Goal: Communication & Community: Answer question/provide support

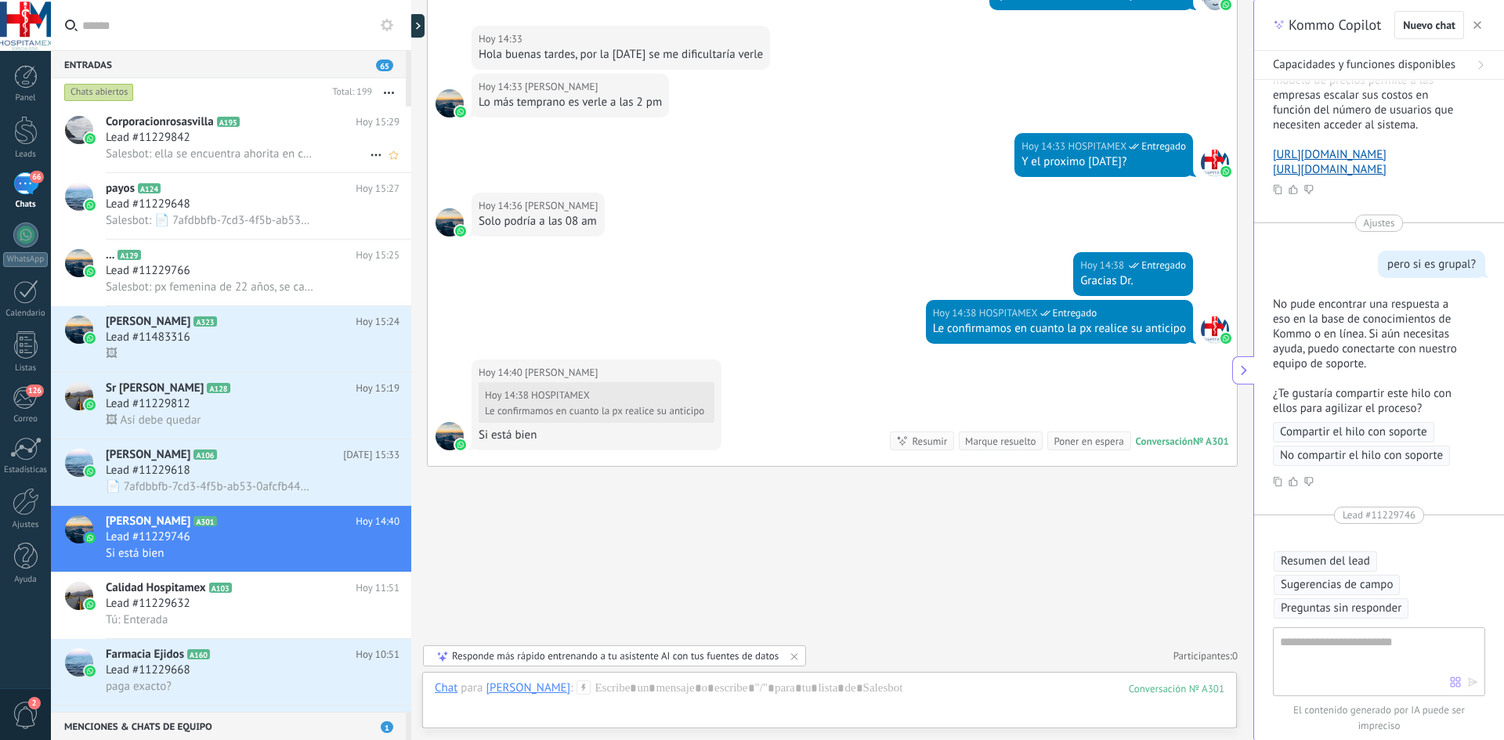
click at [285, 112] on div "Corporacionrosasvilla A195 [DATE] 15:29 Lead #11229842 Salesbot: ella se encuen…" at bounding box center [258, 140] width 305 height 66
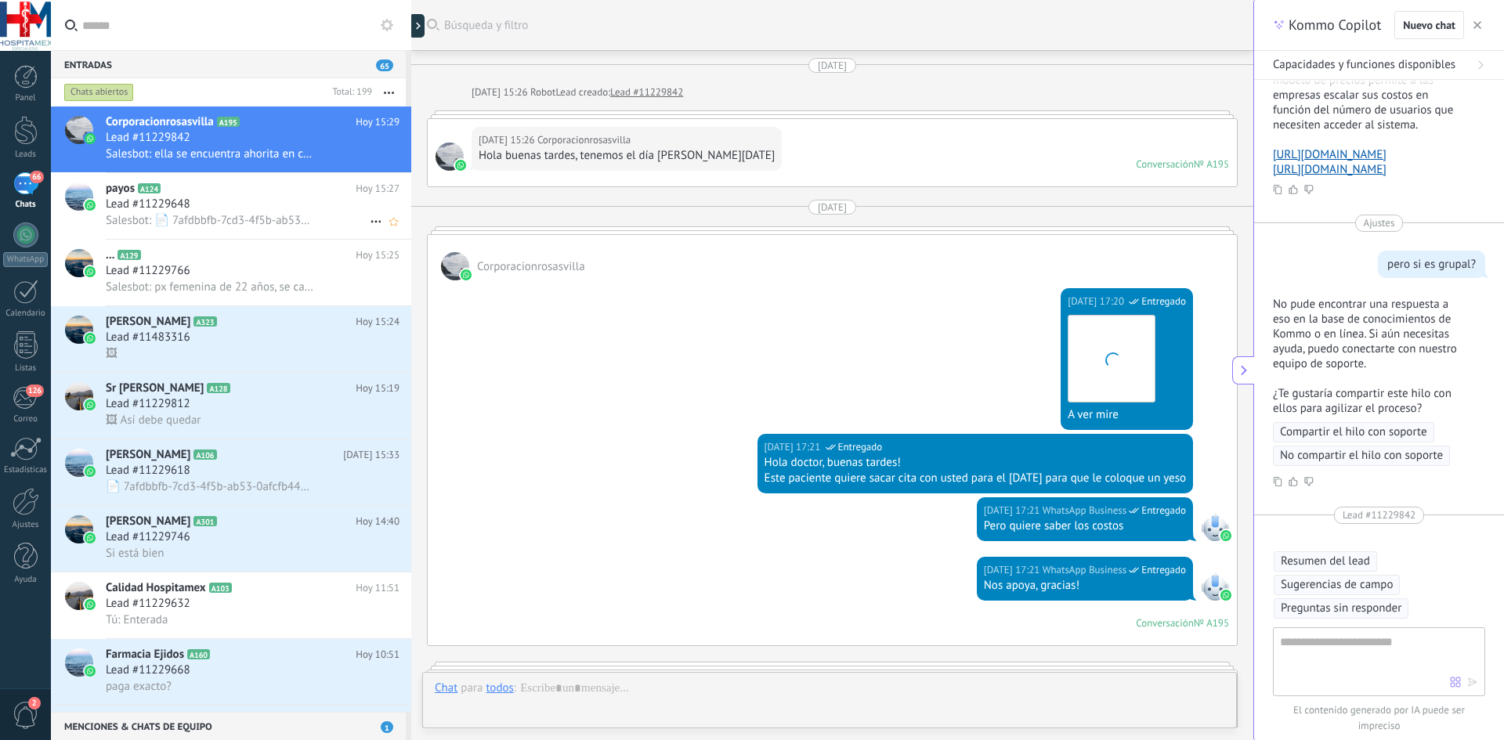
scroll to position [2337, 0]
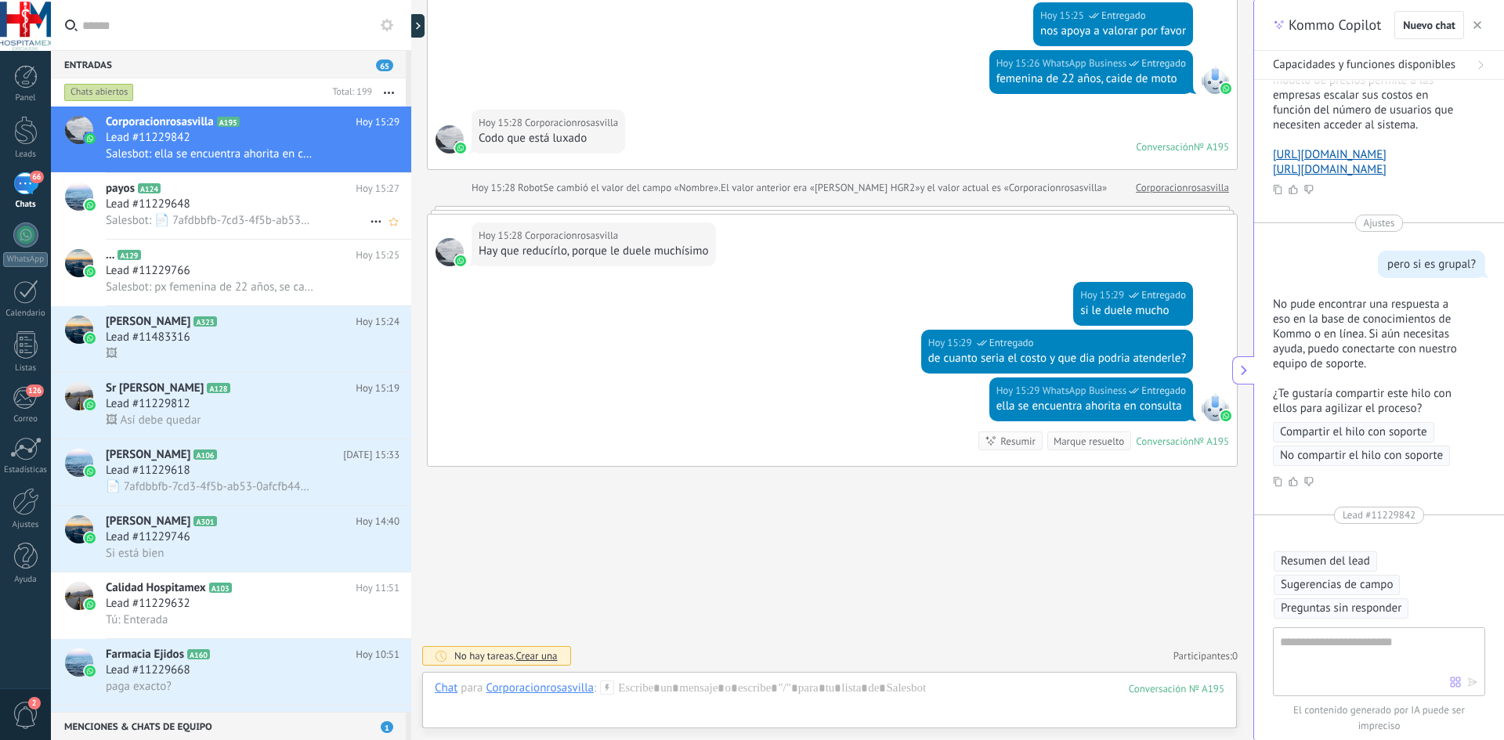
click at [160, 208] on span "Lead #11229648" at bounding box center [148, 205] width 85 height 16
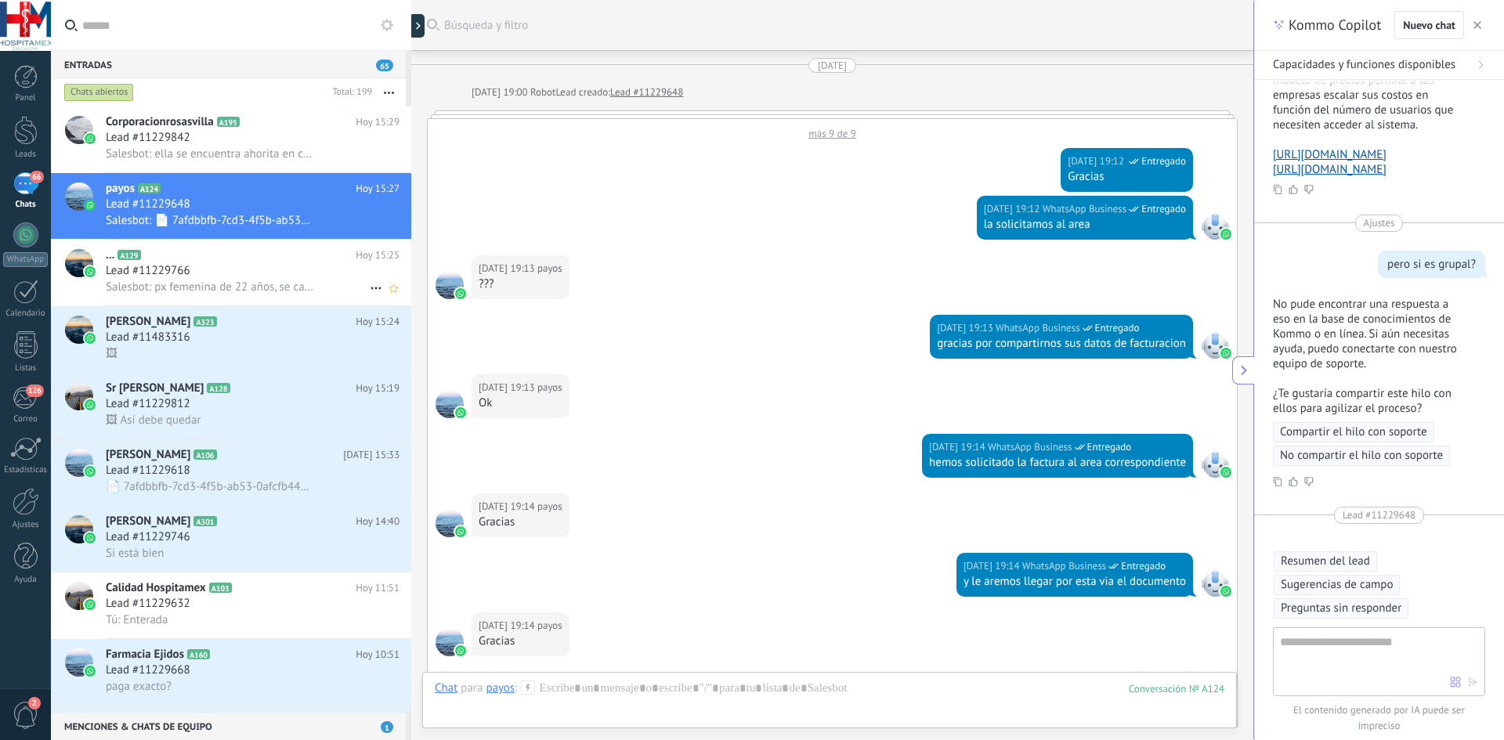
scroll to position [1043, 0]
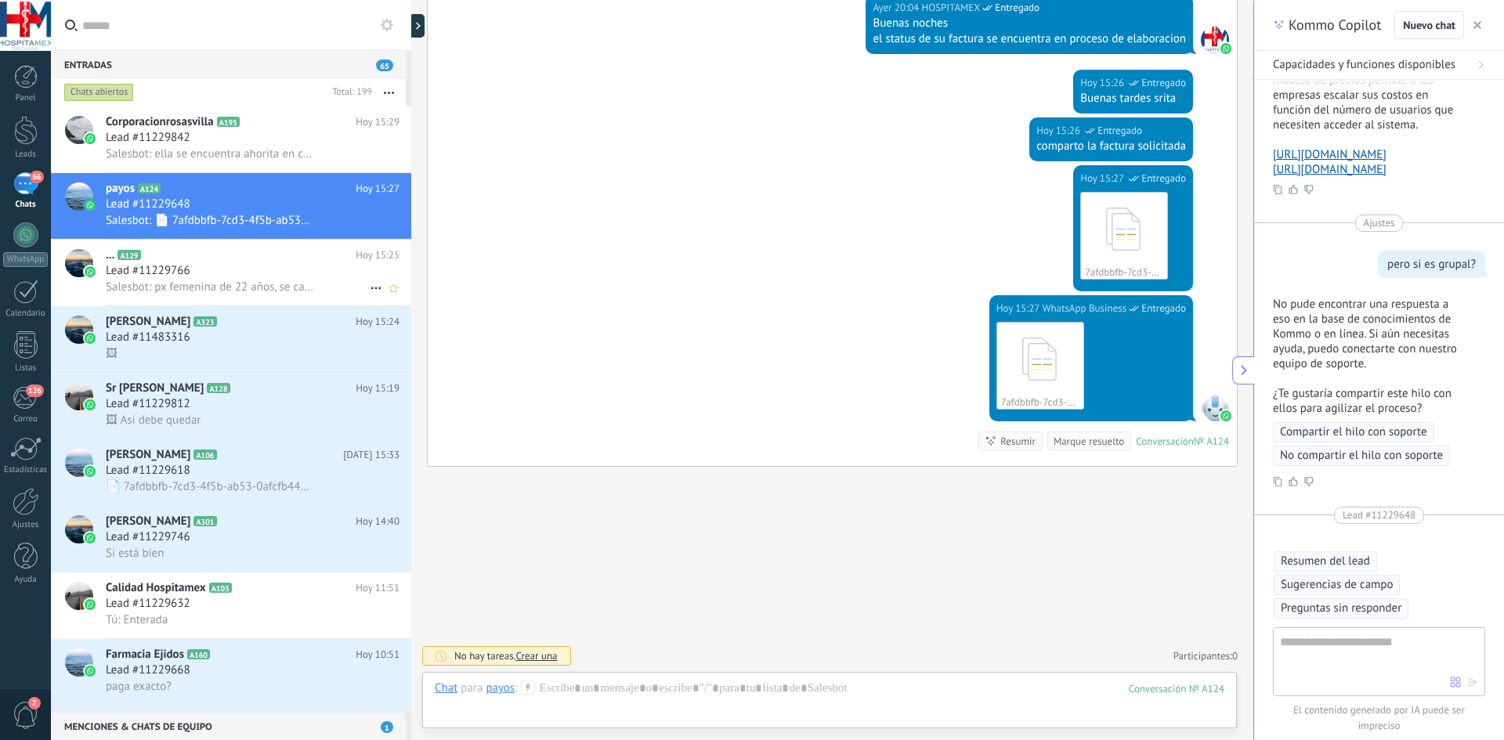
click at [153, 268] on span "Lead #11229766" at bounding box center [148, 271] width 85 height 16
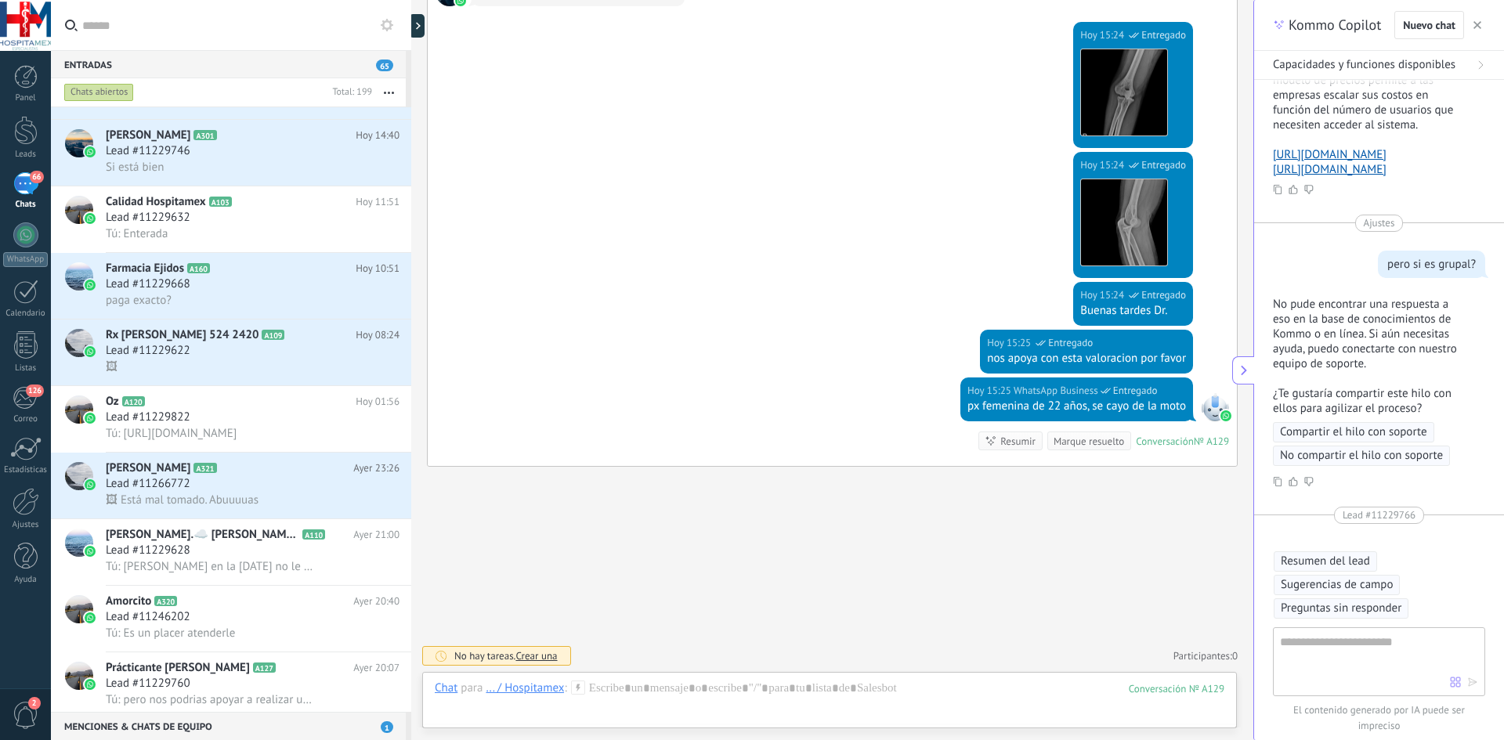
scroll to position [392, 0]
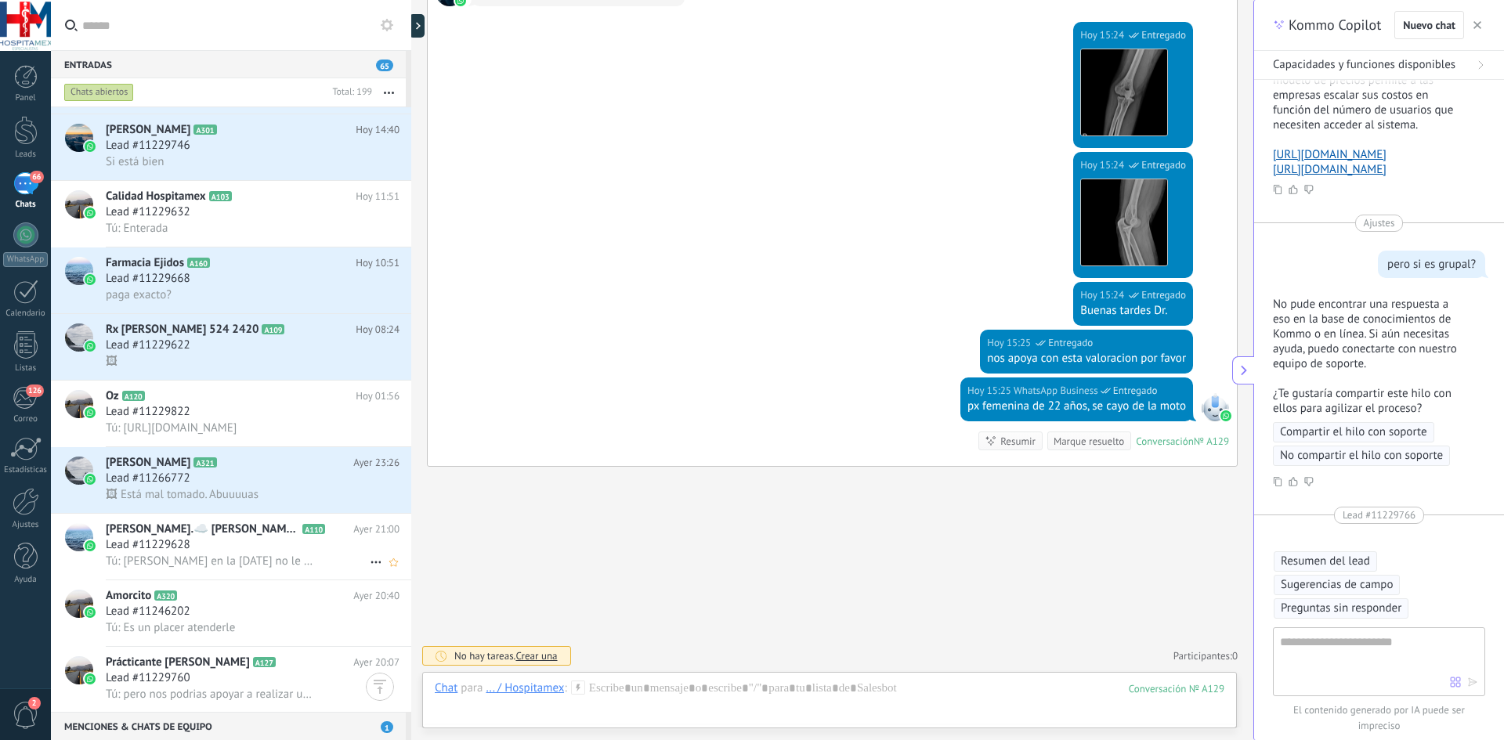
click at [164, 544] on span "Lead #11229628" at bounding box center [148, 545] width 85 height 16
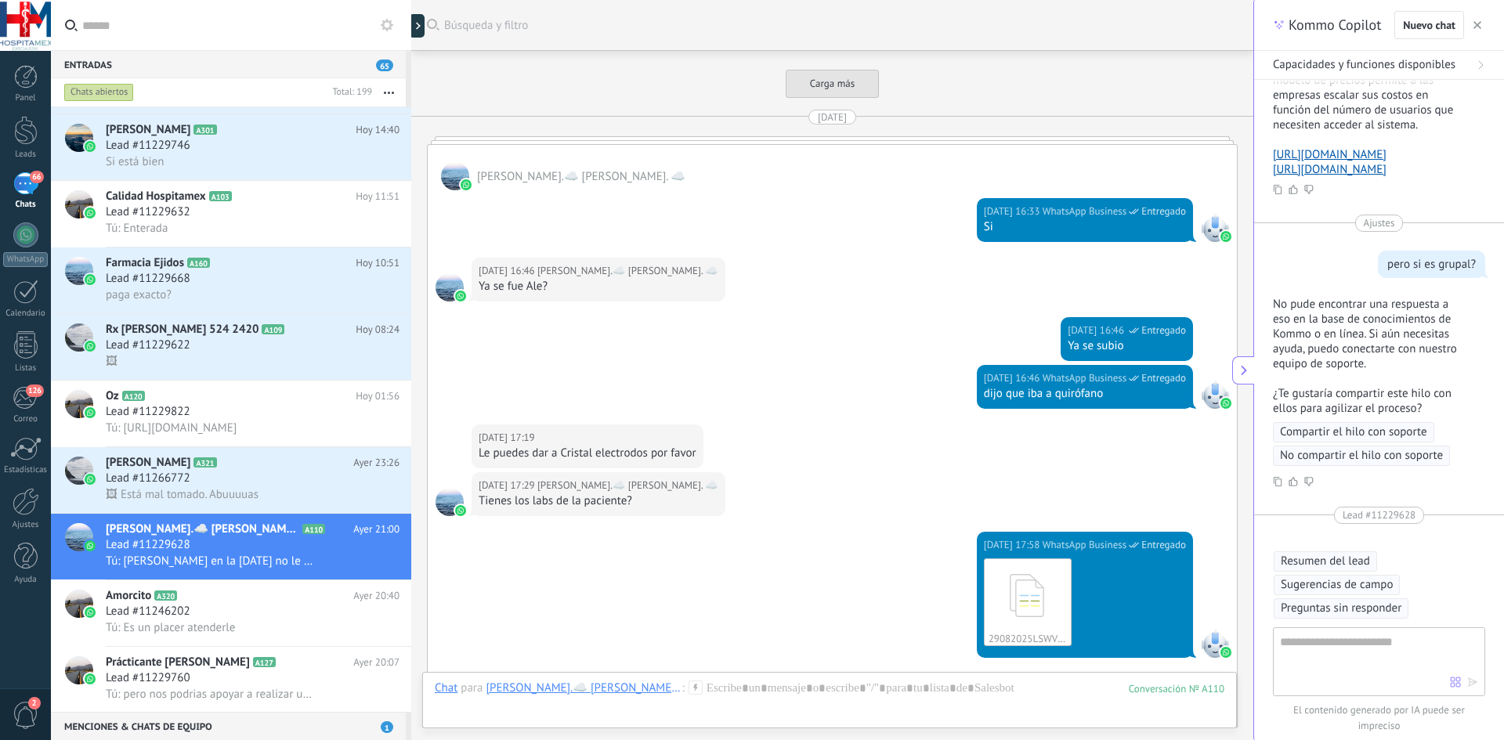
scroll to position [3069, 0]
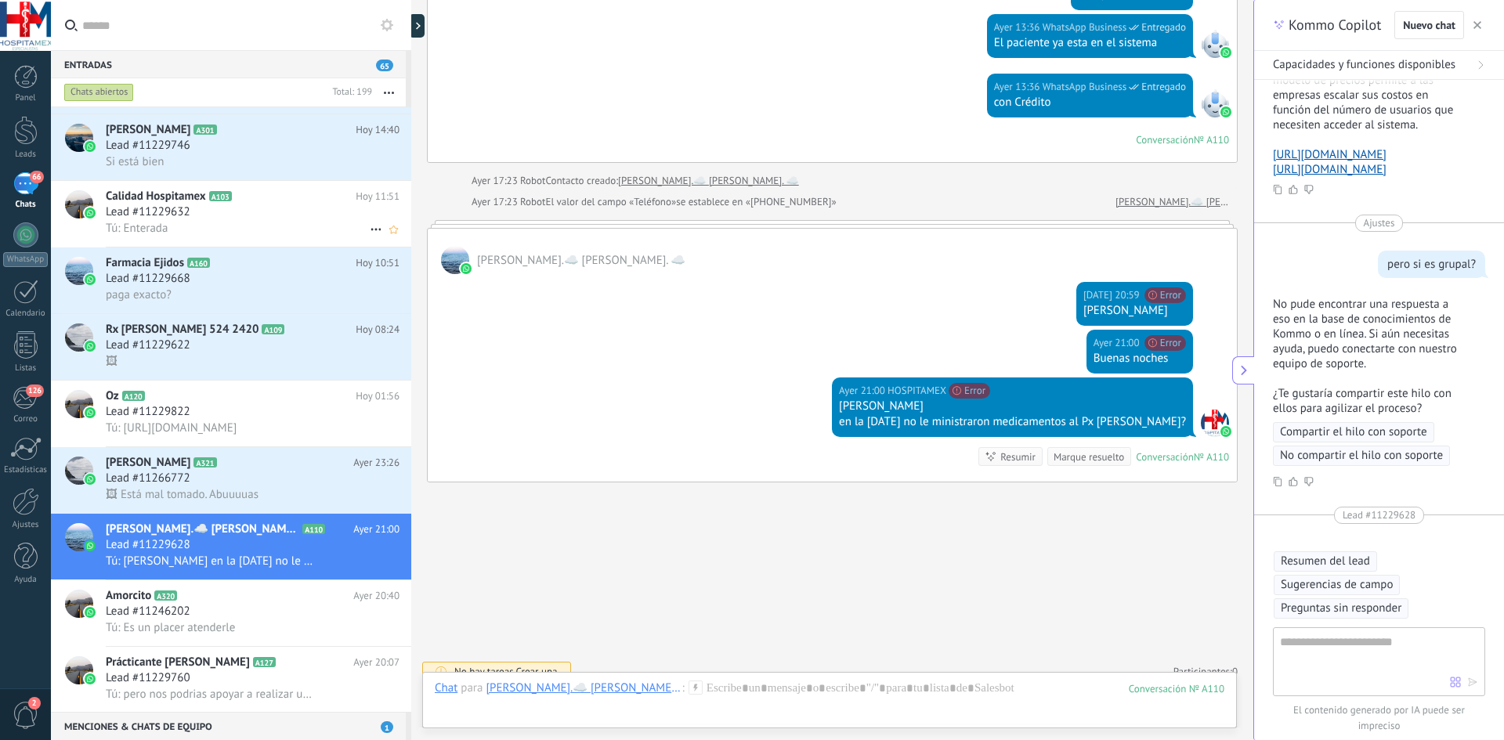
drag, startPoint x: 232, startPoint y: 153, endPoint x: 272, endPoint y: 181, distance: 48.9
click at [232, 153] on div "Lead #11229746" at bounding box center [253, 146] width 294 height 16
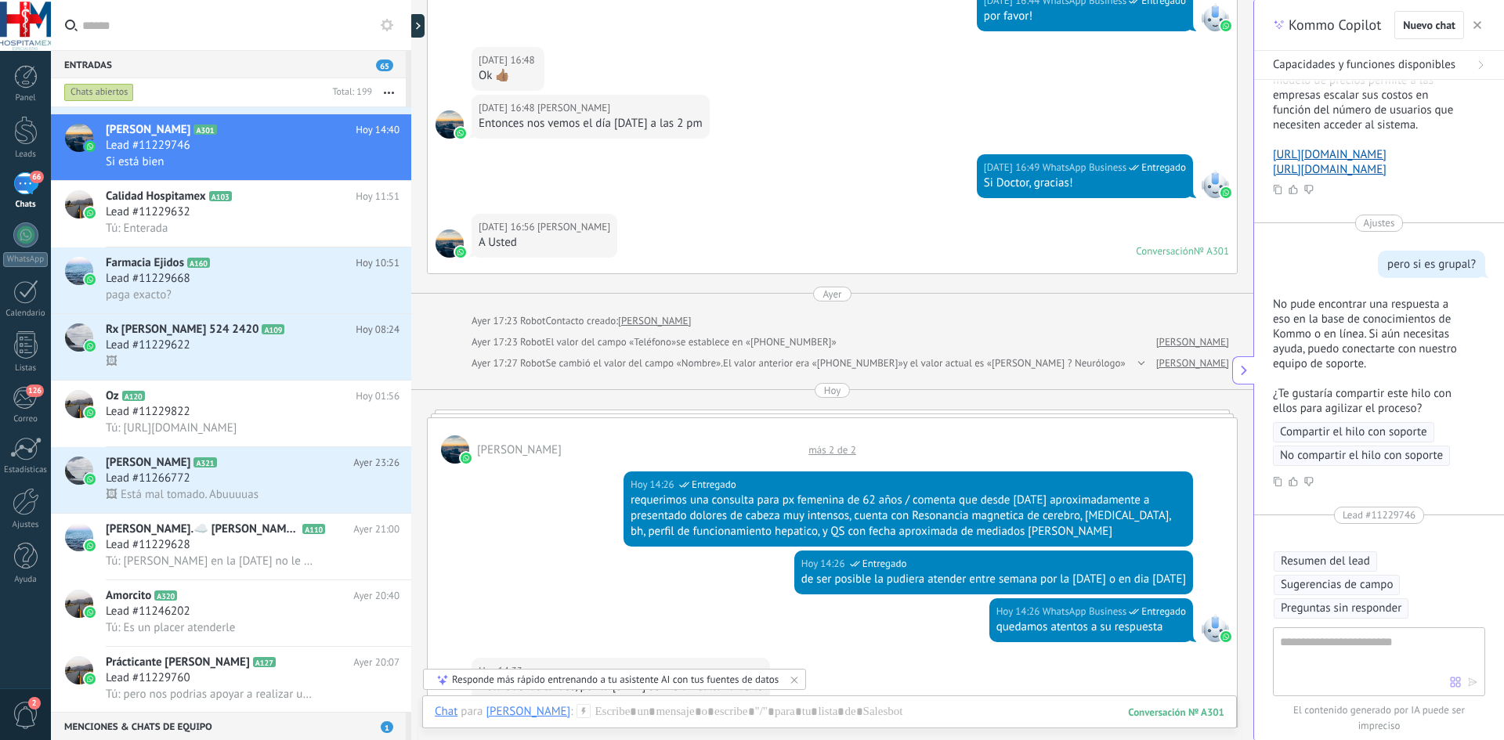
scroll to position [541, 0]
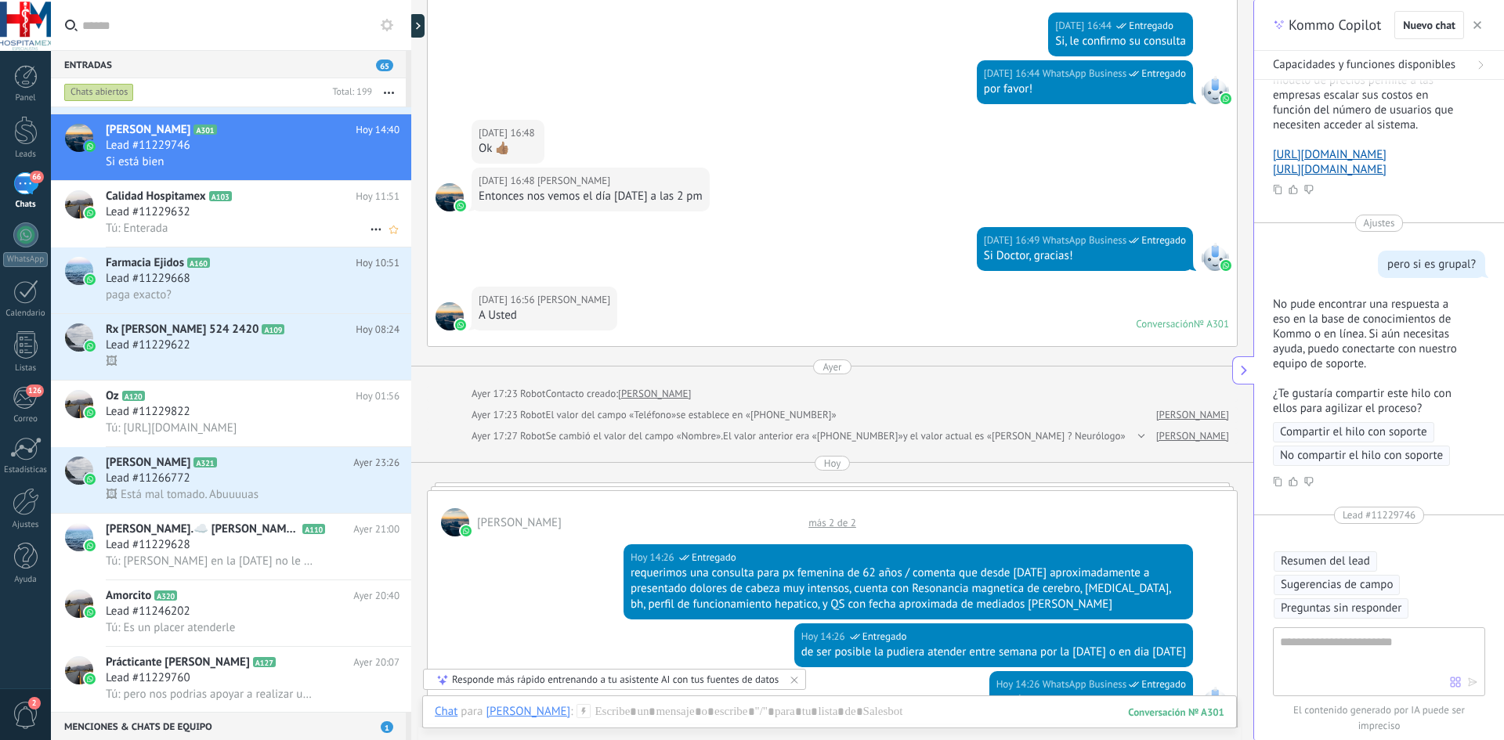
click at [226, 221] on div "Tú: Enterada" at bounding box center [253, 228] width 294 height 16
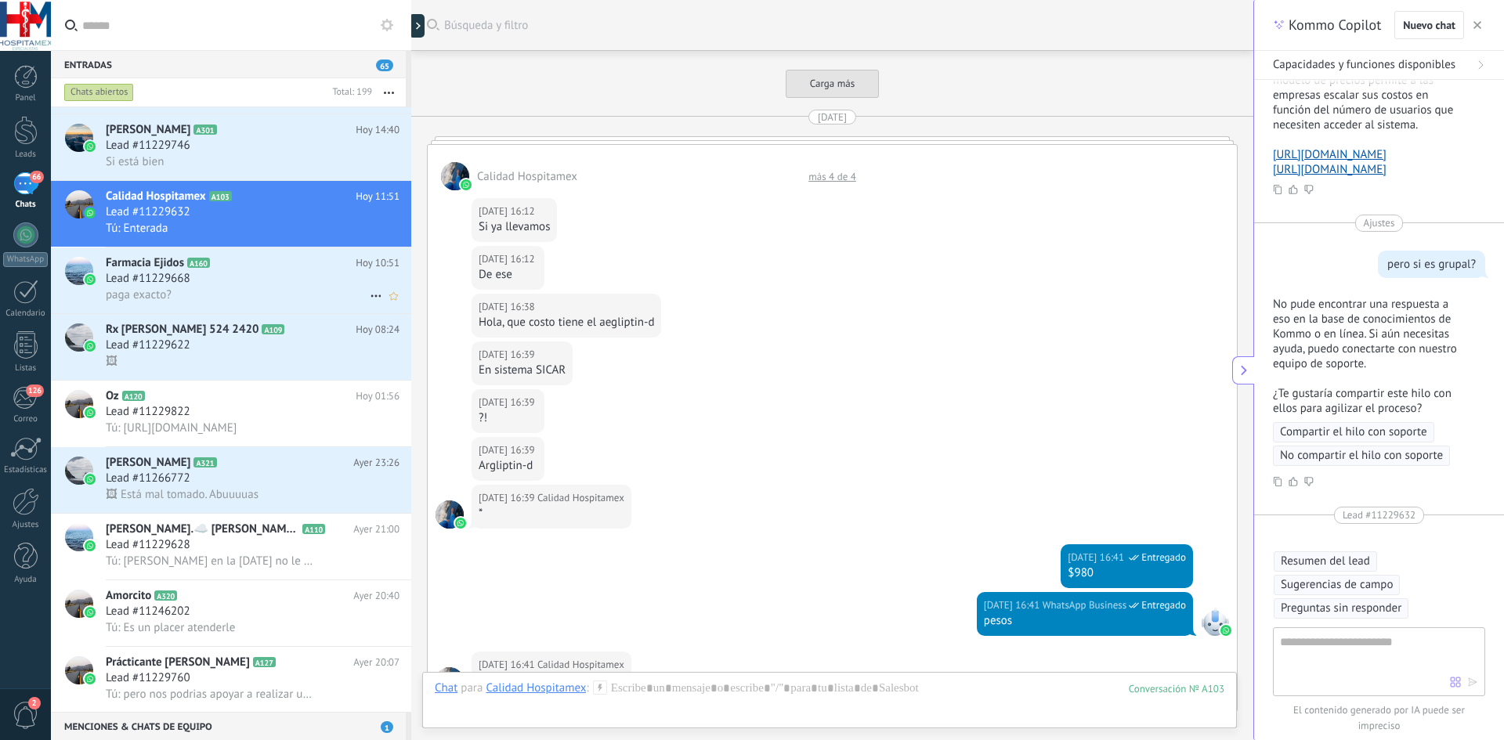
click at [188, 267] on span "A160" at bounding box center [198, 263] width 23 height 10
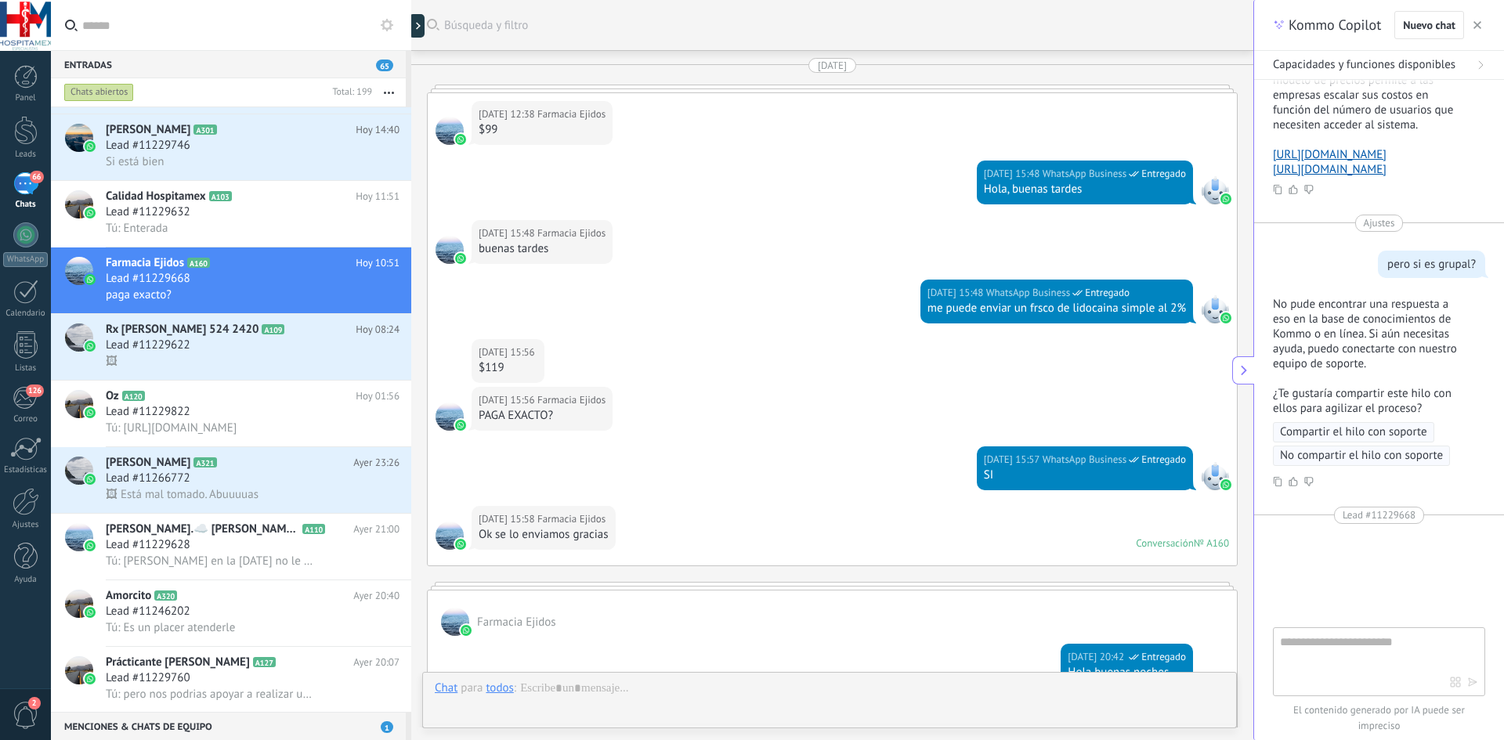
scroll to position [1926, 0]
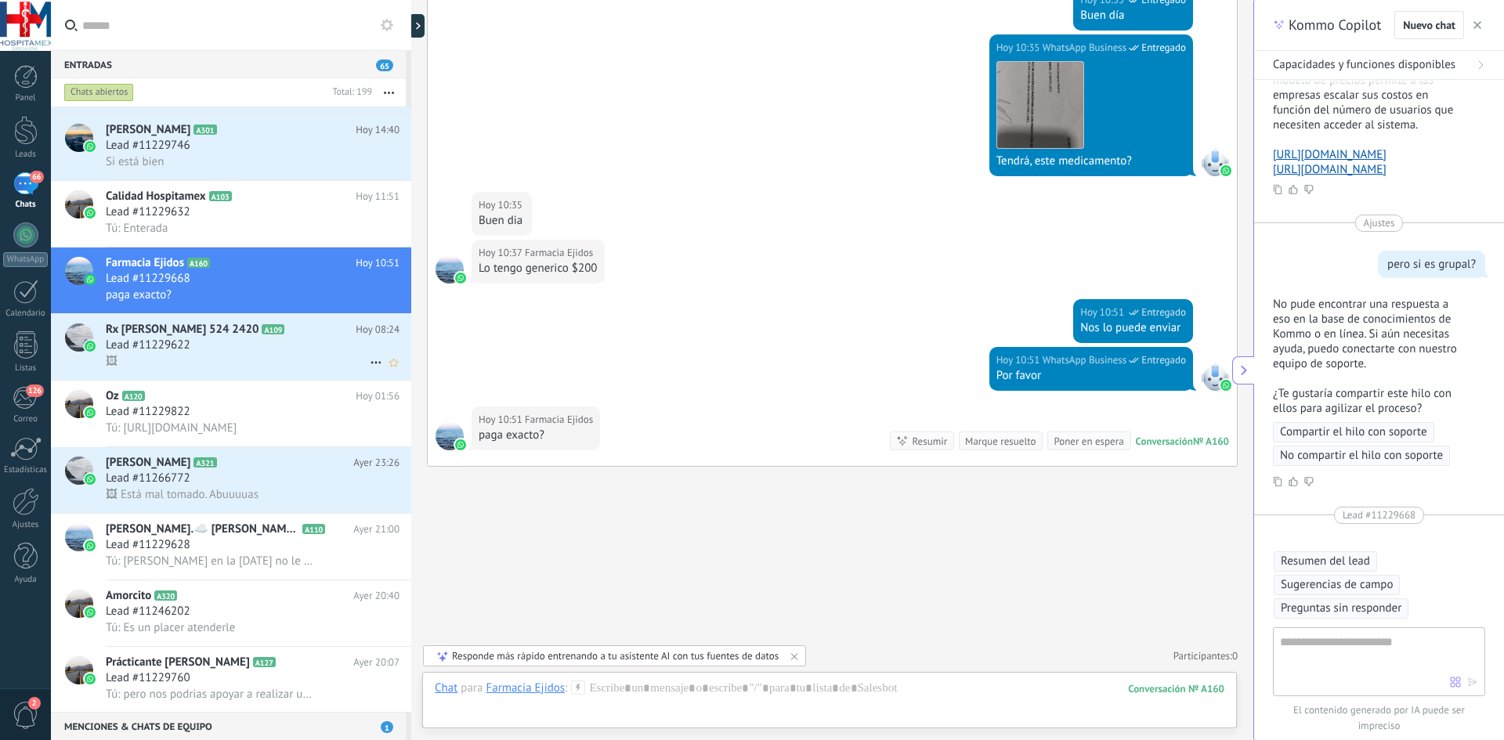
click at [303, 359] on div "🖼" at bounding box center [253, 361] width 294 height 16
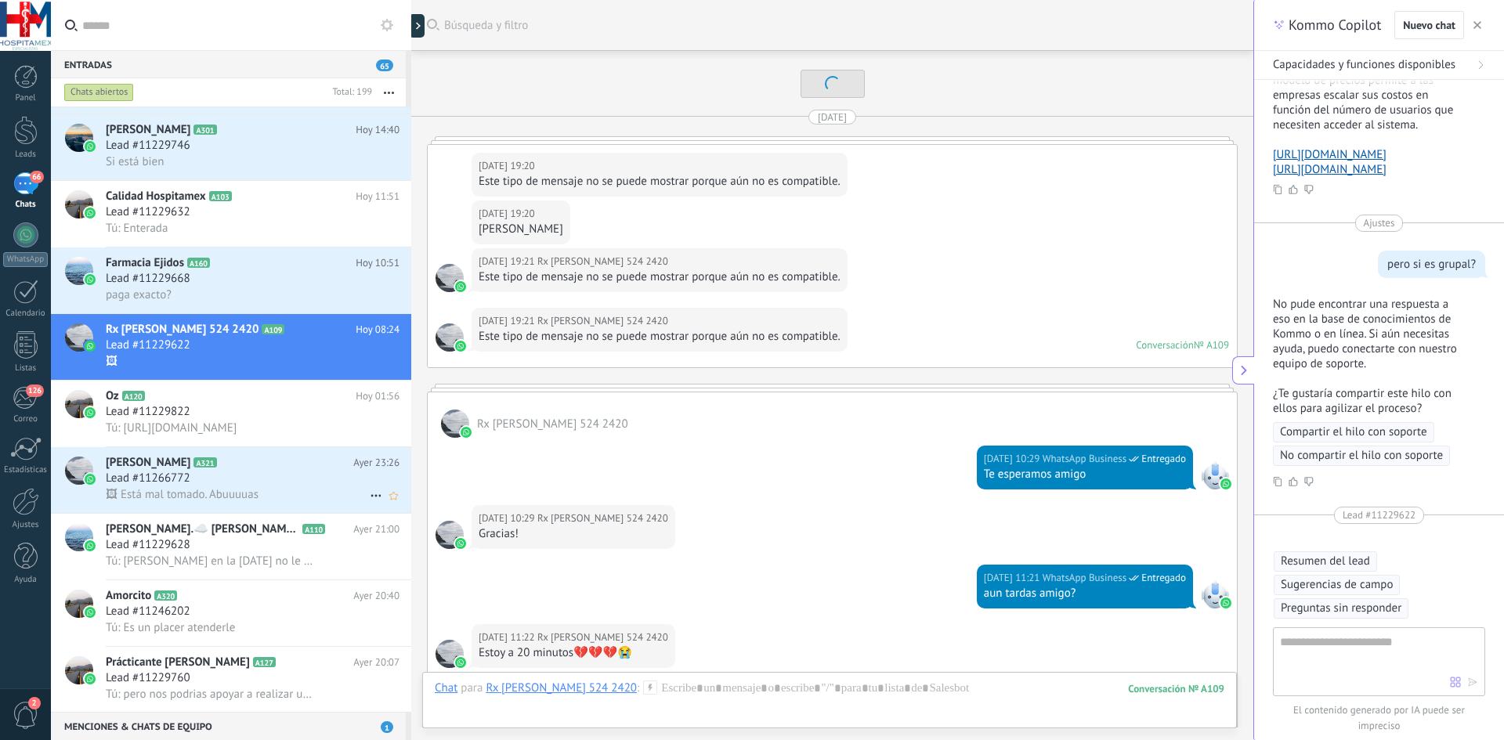
scroll to position [3370, 0]
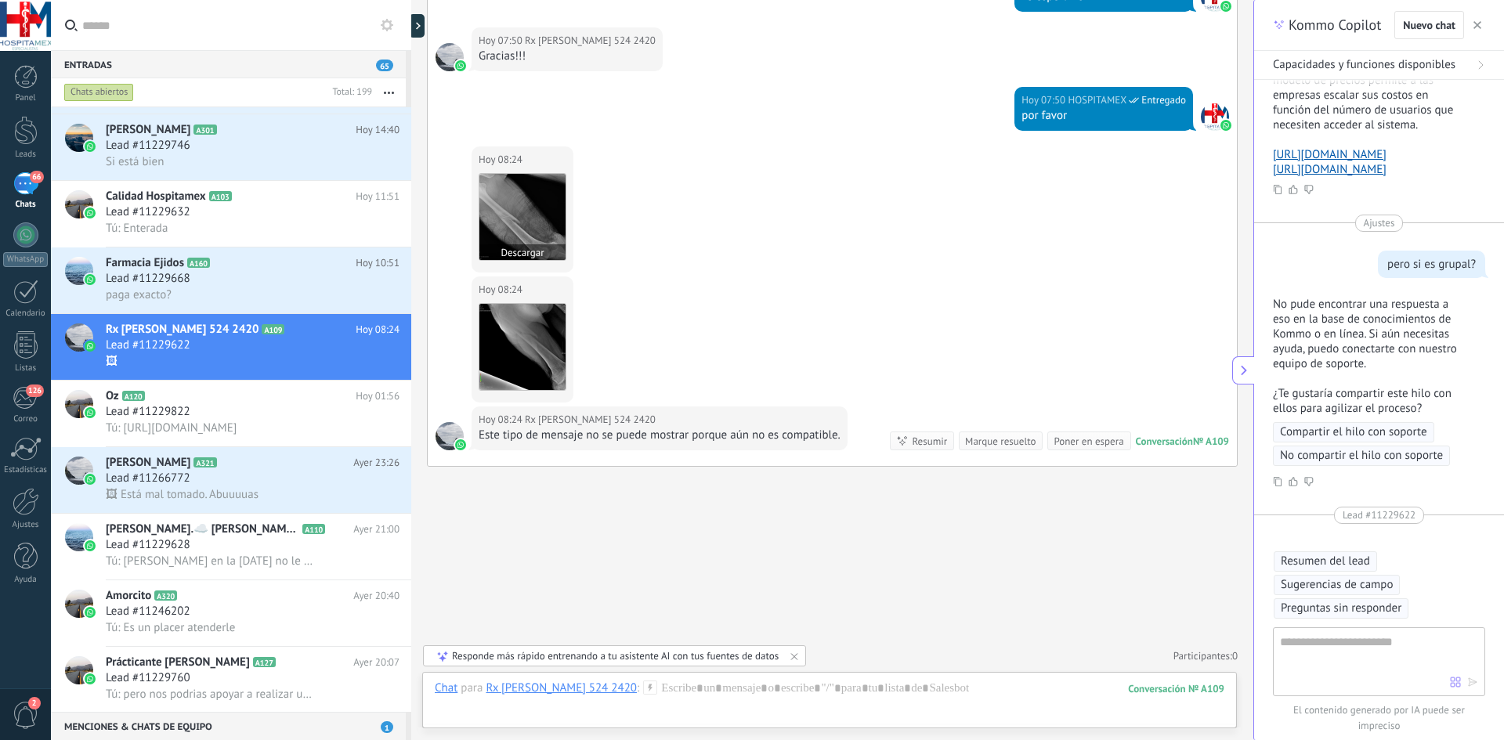
click at [532, 196] on img at bounding box center [522, 217] width 86 height 86
click at [280, 377] on div "Rx Uriel 524 2420 A109 Hoy 08:24 Lead #11229622 🖼" at bounding box center [258, 347] width 305 height 66
click at [236, 424] on span "Tú: [URL][DOMAIN_NAME]" at bounding box center [171, 428] width 131 height 15
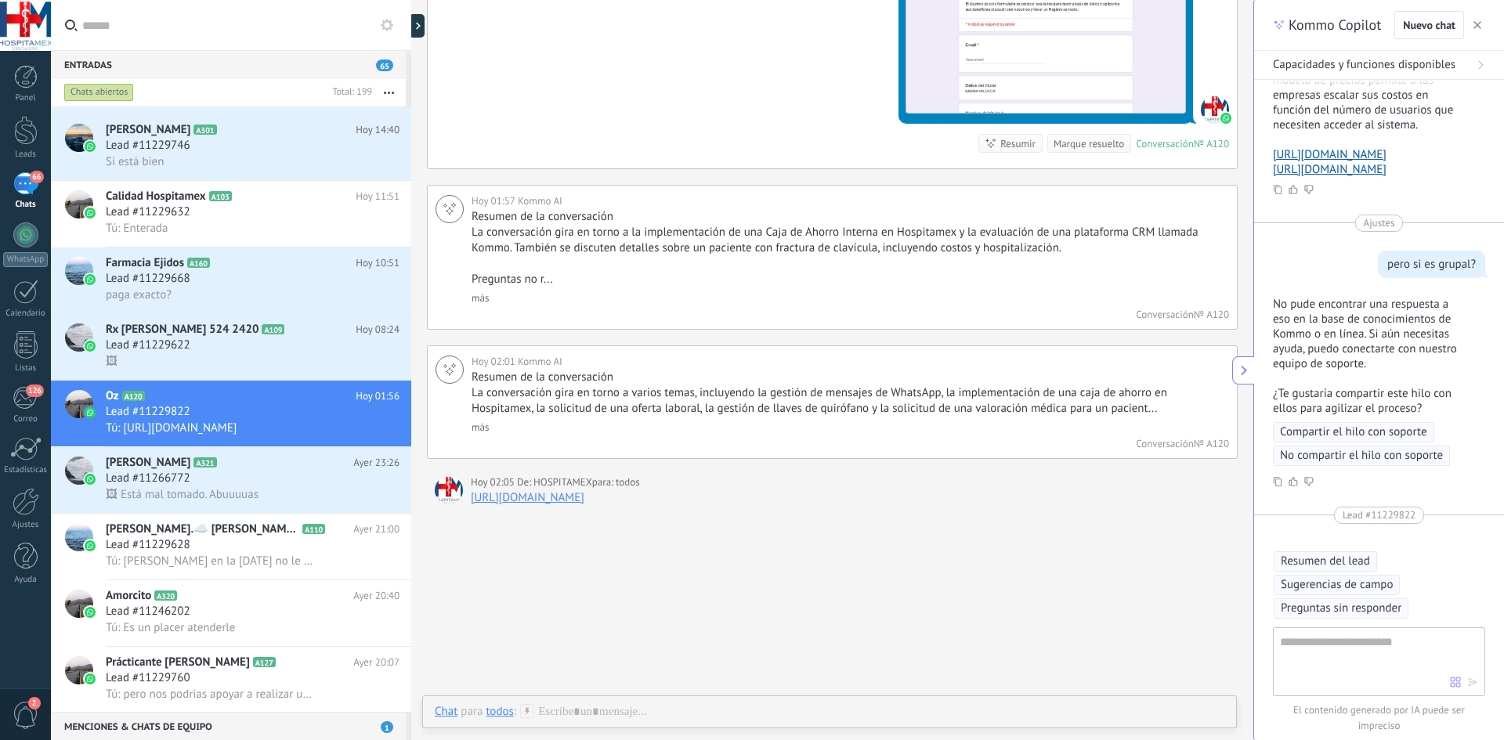
scroll to position [6557, 0]
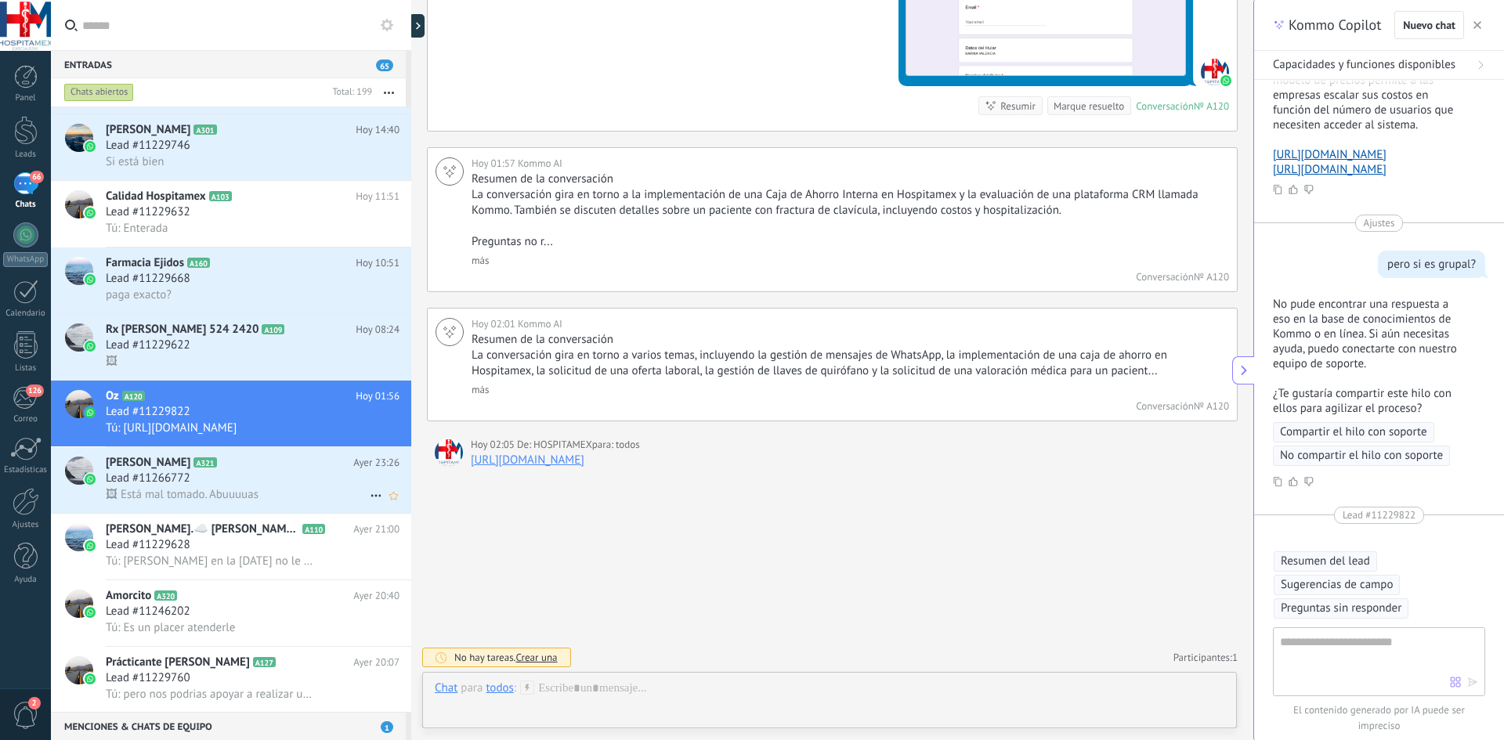
click at [201, 479] on div "Lead #11266772" at bounding box center [253, 479] width 294 height 16
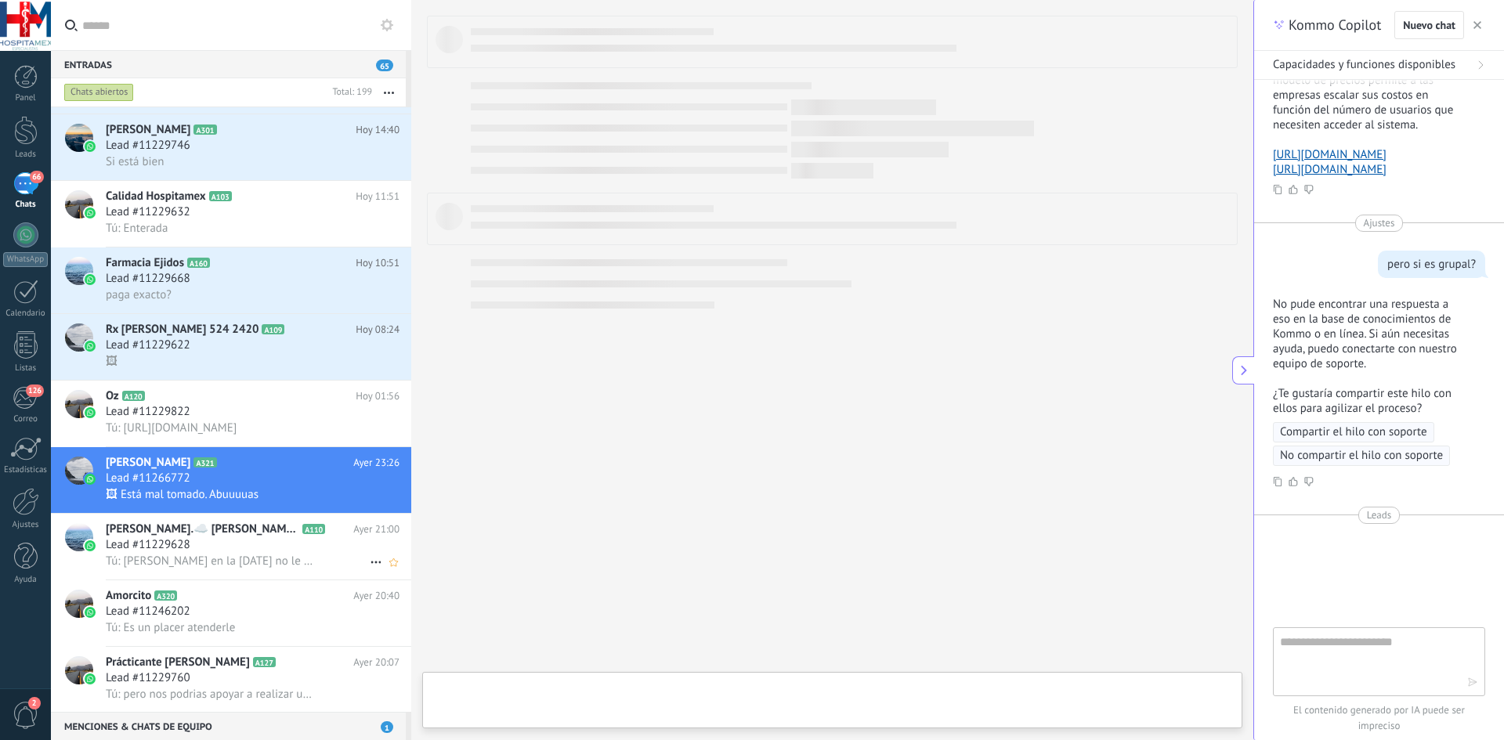
click at [231, 551] on div "Lead #11229628" at bounding box center [253, 545] width 294 height 16
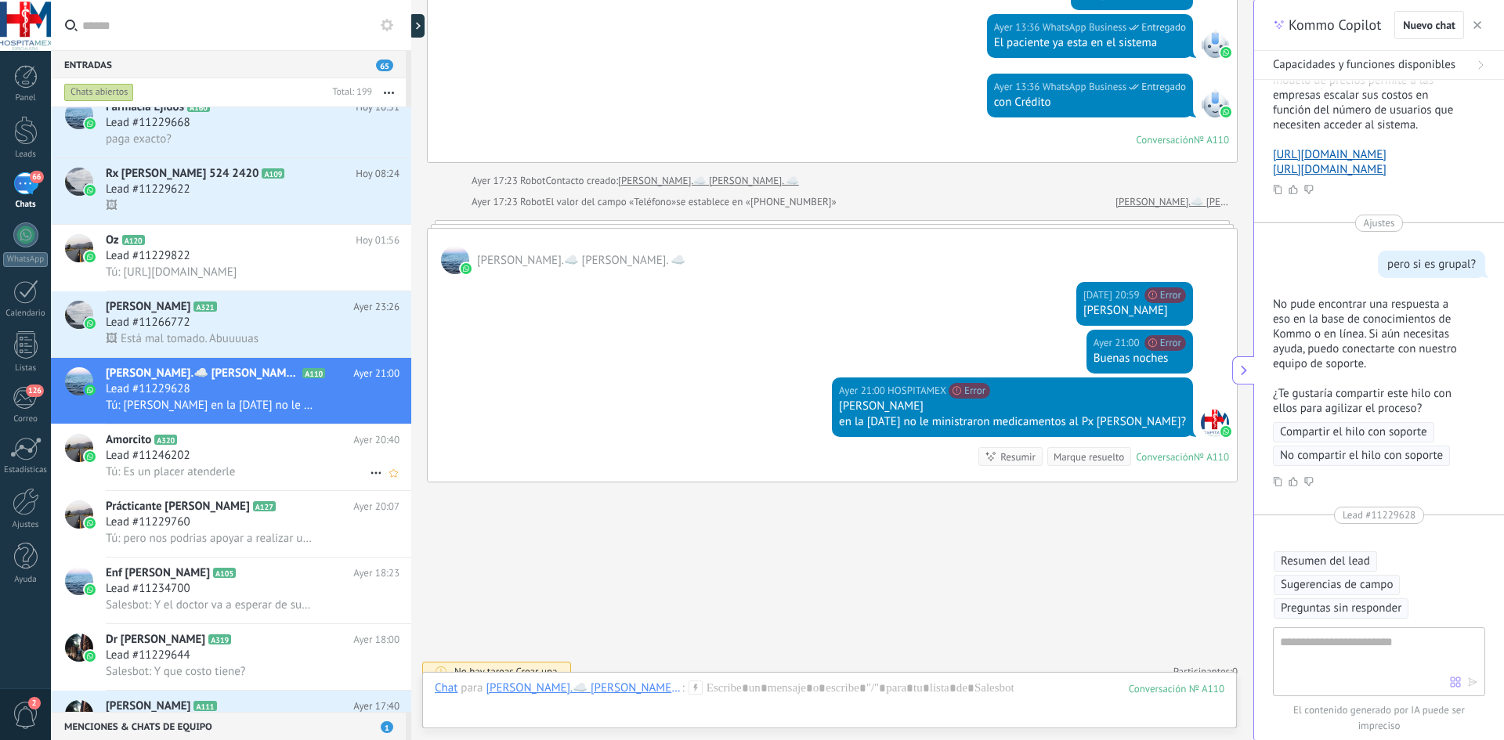
scroll to position [549, 0]
click at [221, 455] on div "Lead #11246202" at bounding box center [253, 455] width 294 height 16
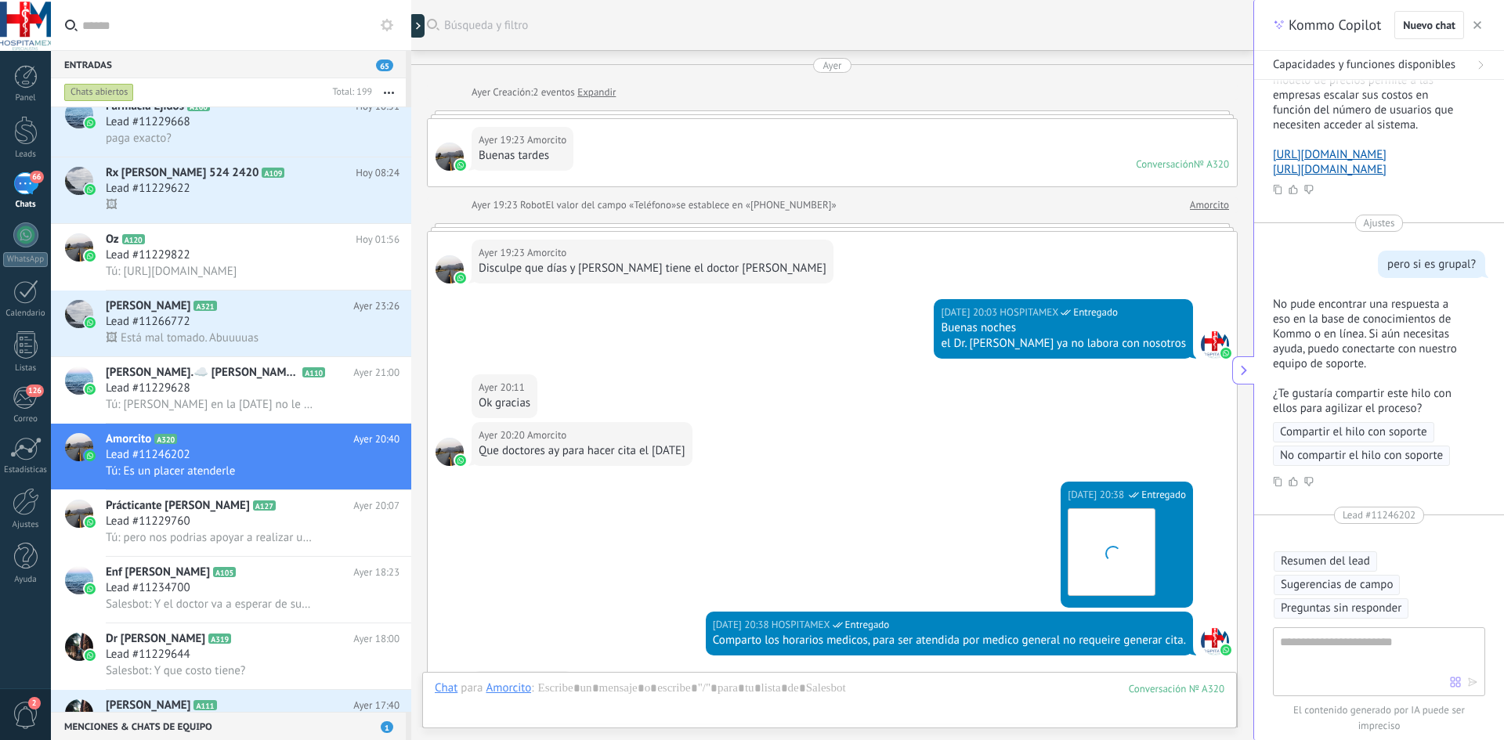
scroll to position [353, 0]
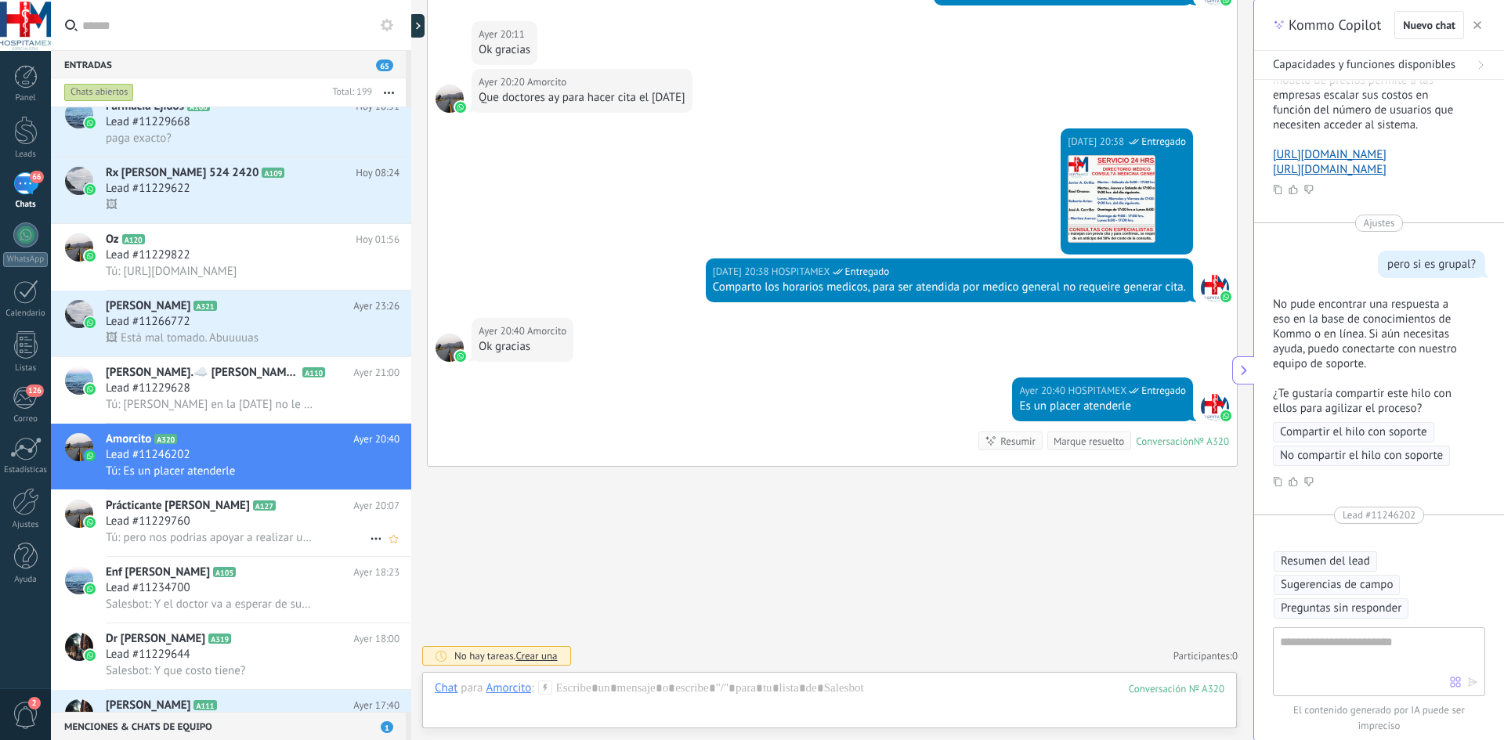
click at [197, 534] on span "Tú: pero nos podrias apoyar a realizar un electro?" at bounding box center [210, 537] width 208 height 15
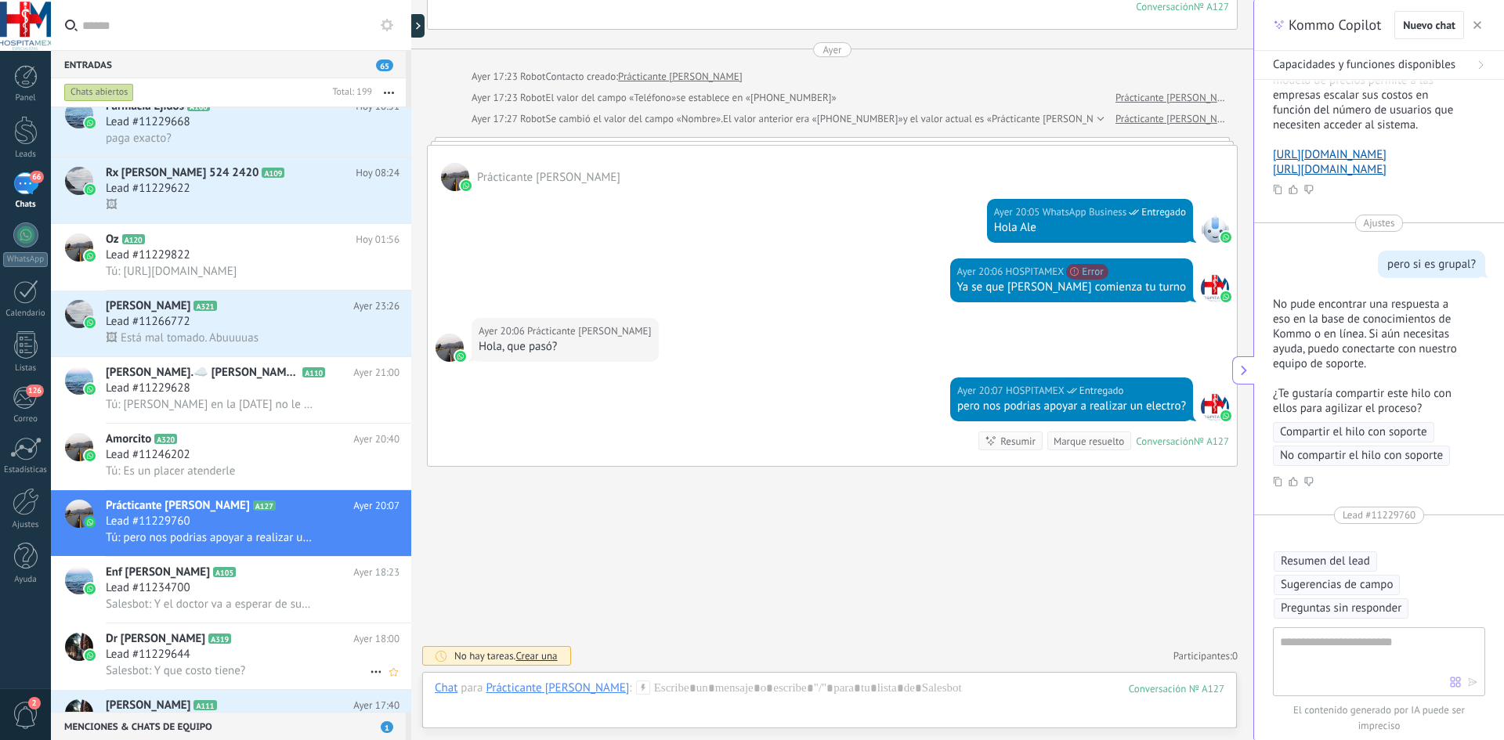
scroll to position [627, 0]
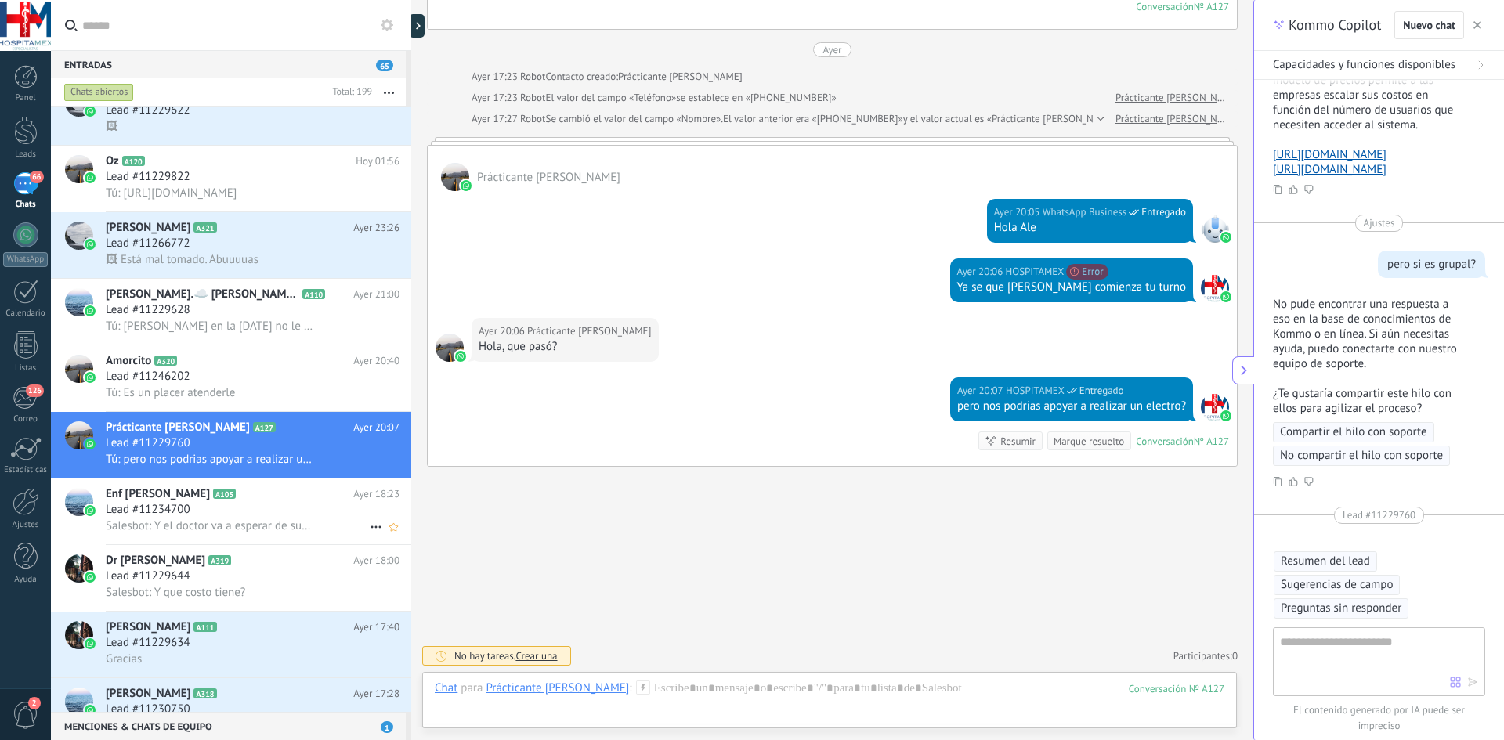
click at [242, 500] on h2 "Enf Larisa A105" at bounding box center [229, 494] width 247 height 16
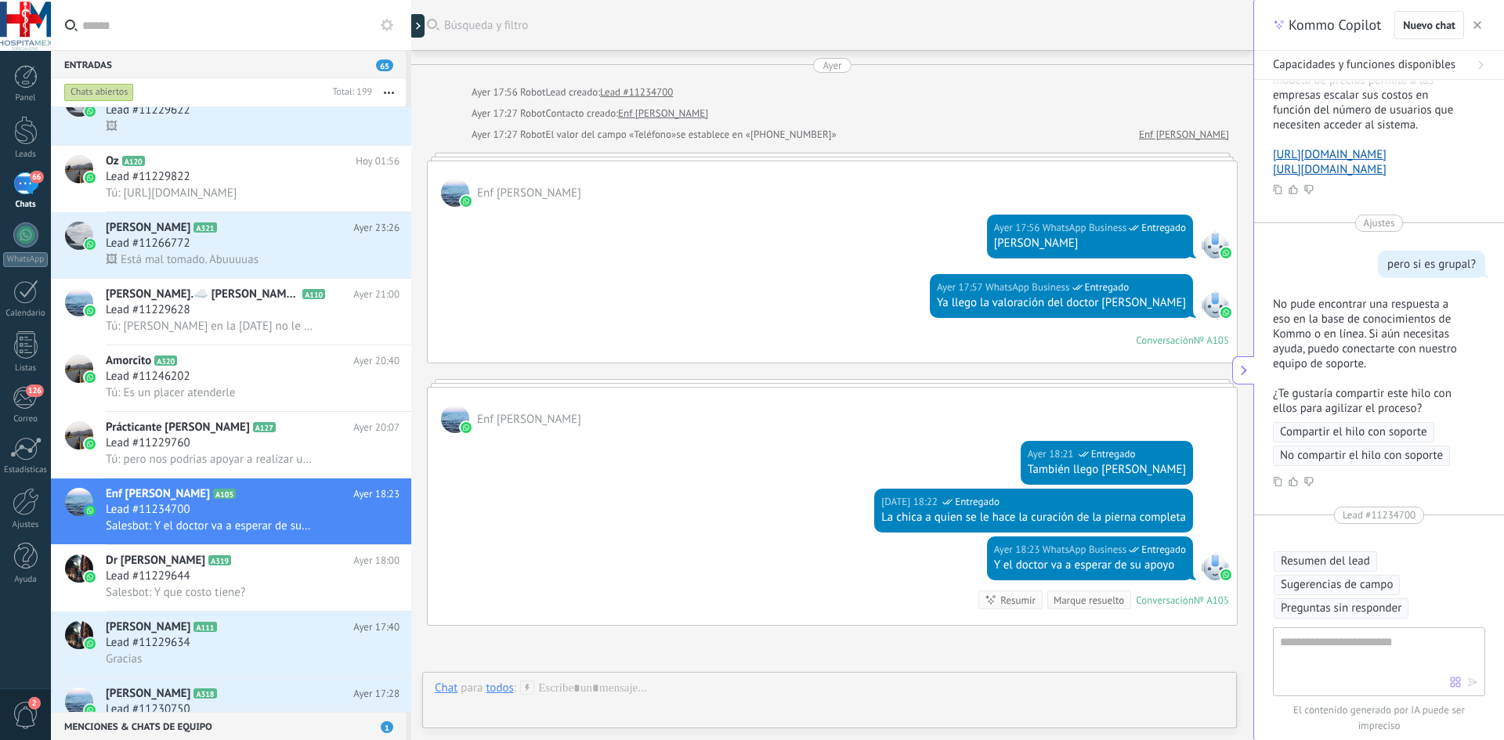
scroll to position [159, 0]
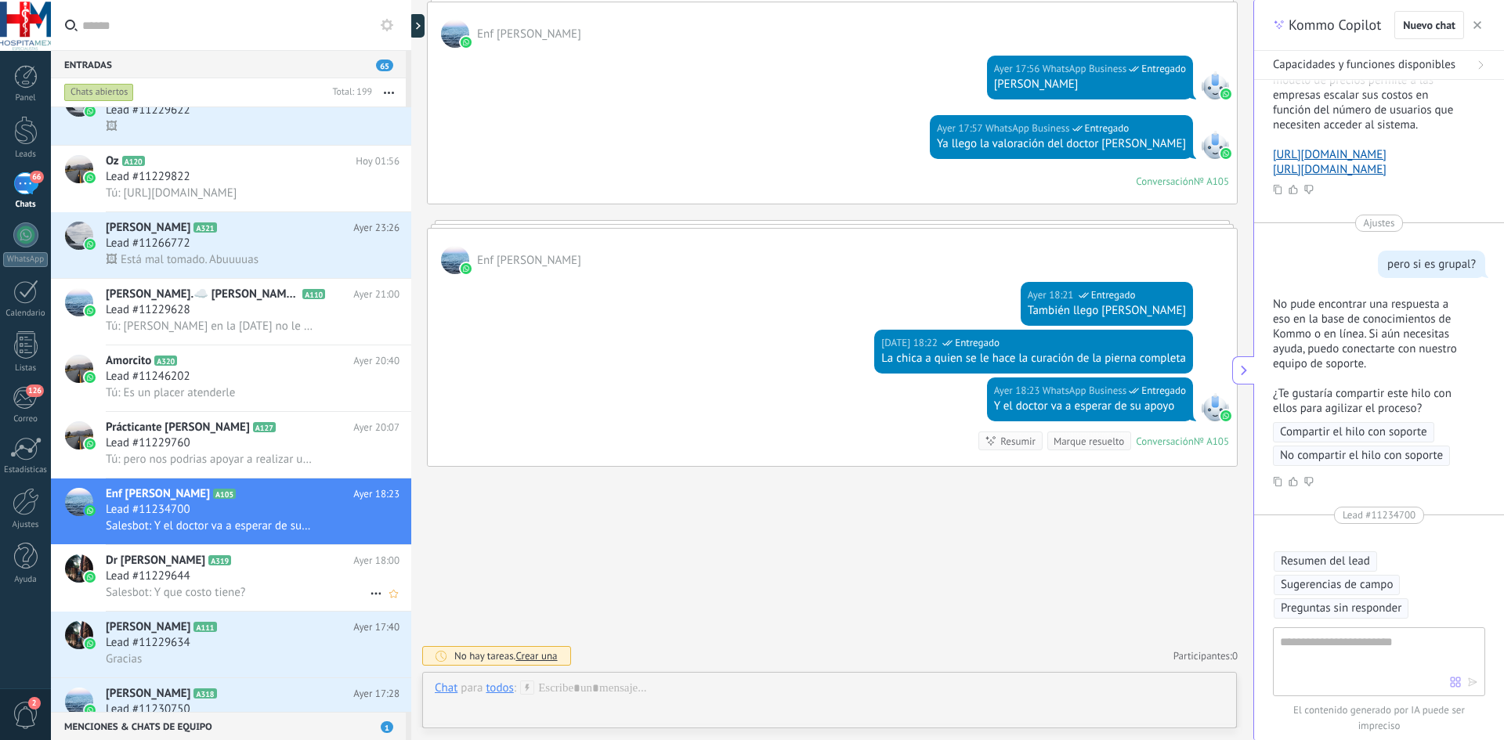
click at [258, 576] on div "Lead #11229644" at bounding box center [253, 577] width 294 height 16
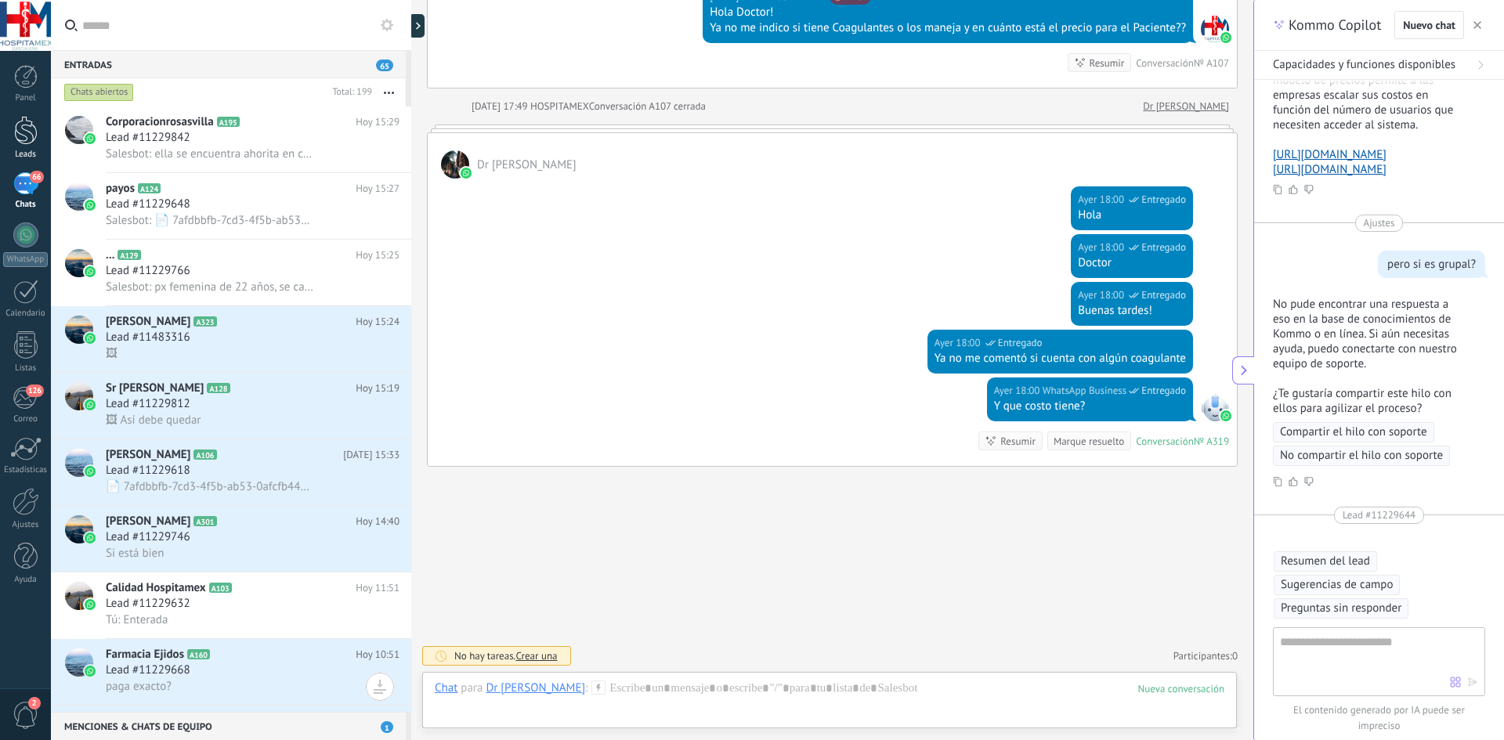
click at [30, 136] on div at bounding box center [25, 130] width 23 height 29
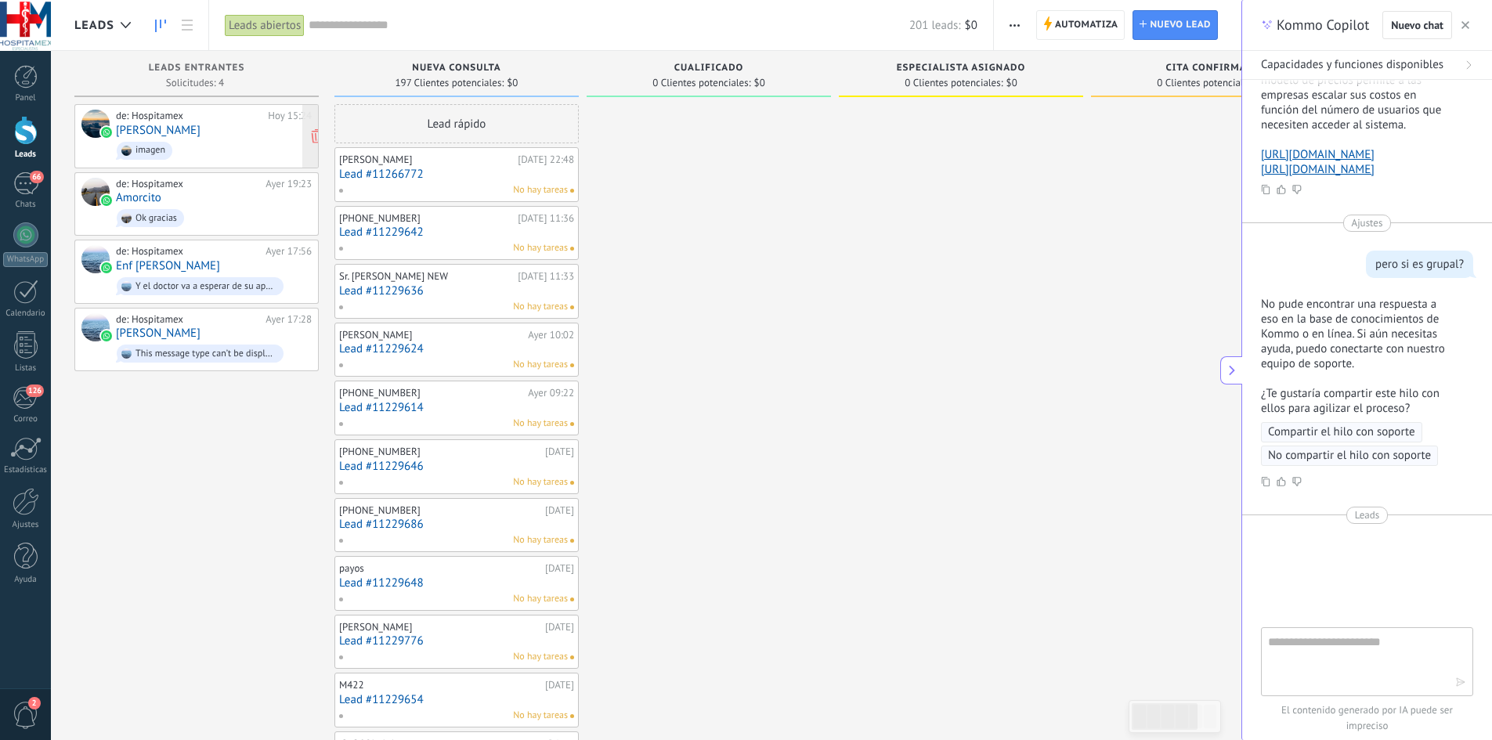
click at [234, 165] on div "de: Hospitamex Hoy 15:24 Dashana Benitez imagen" at bounding box center [196, 136] width 244 height 64
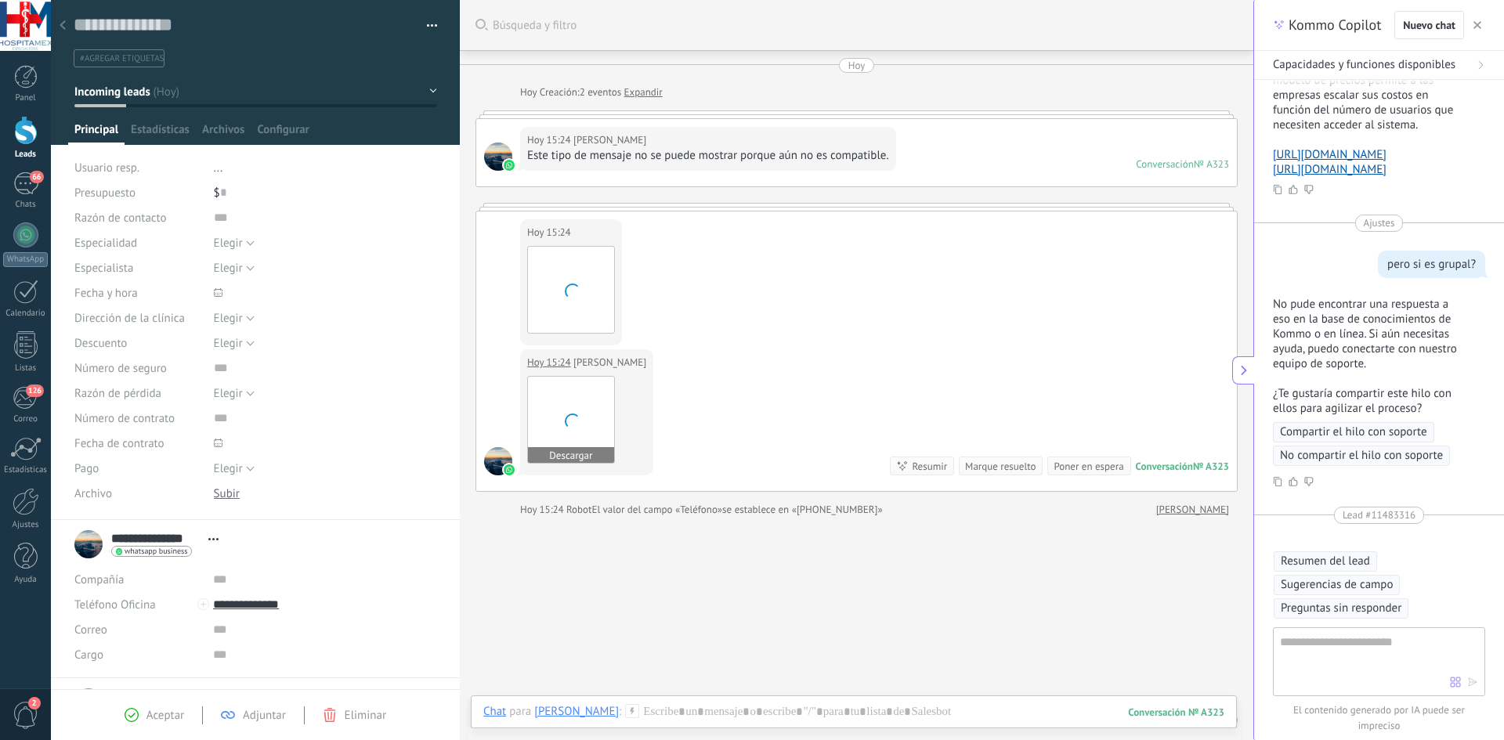
scroll to position [41, 0]
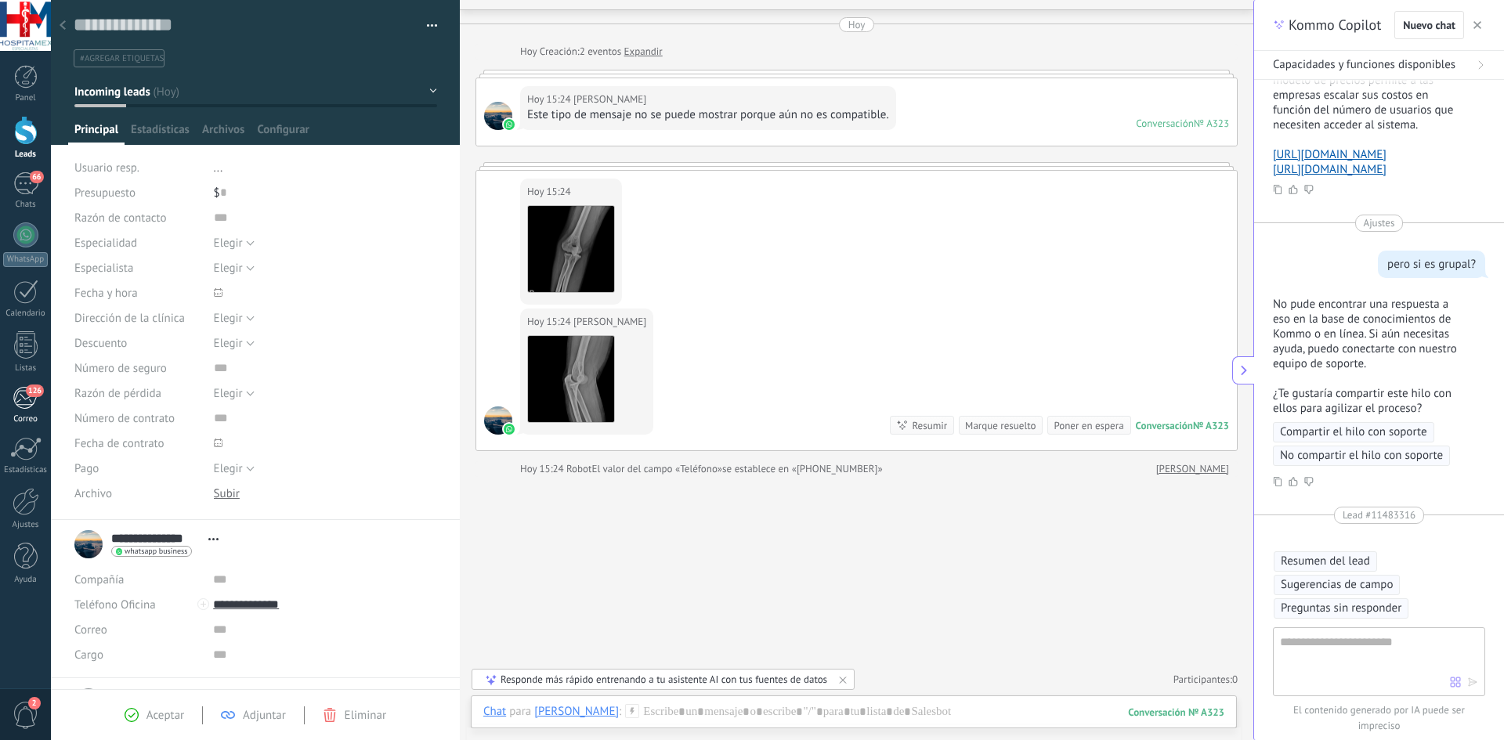
click at [20, 413] on link "126 Correo" at bounding box center [25, 405] width 51 height 38
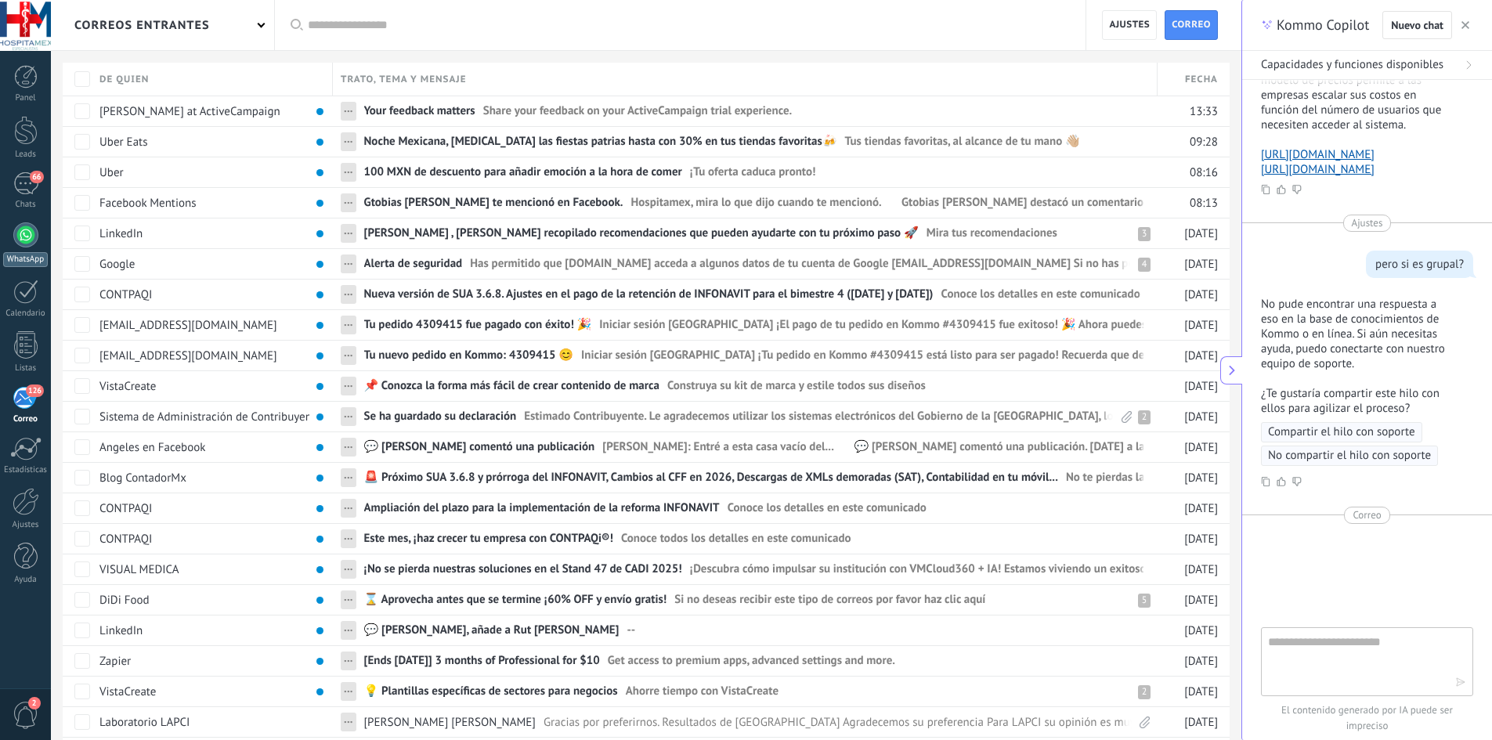
click at [26, 251] on link "WhatsApp" at bounding box center [25, 244] width 51 height 45
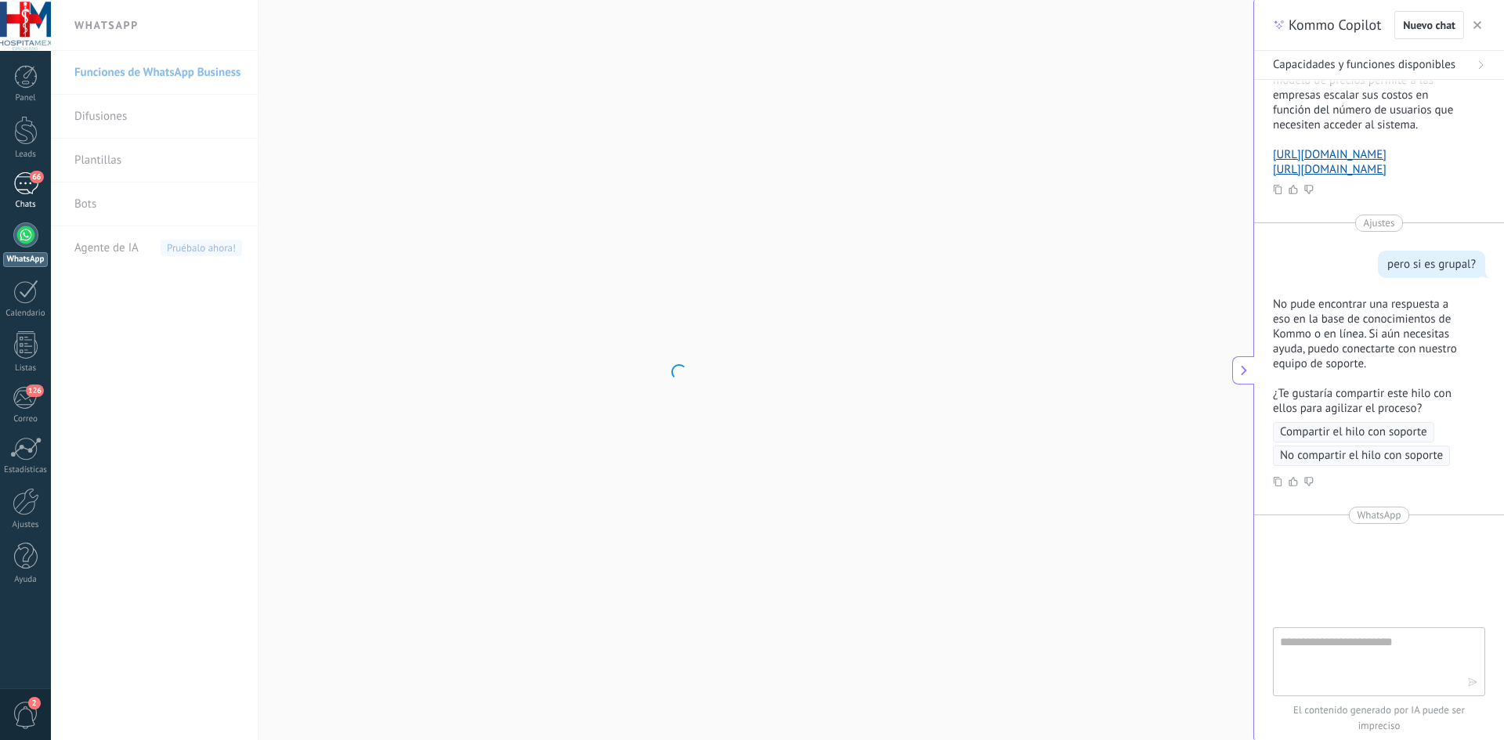
click at [24, 182] on div "66" at bounding box center [25, 183] width 25 height 23
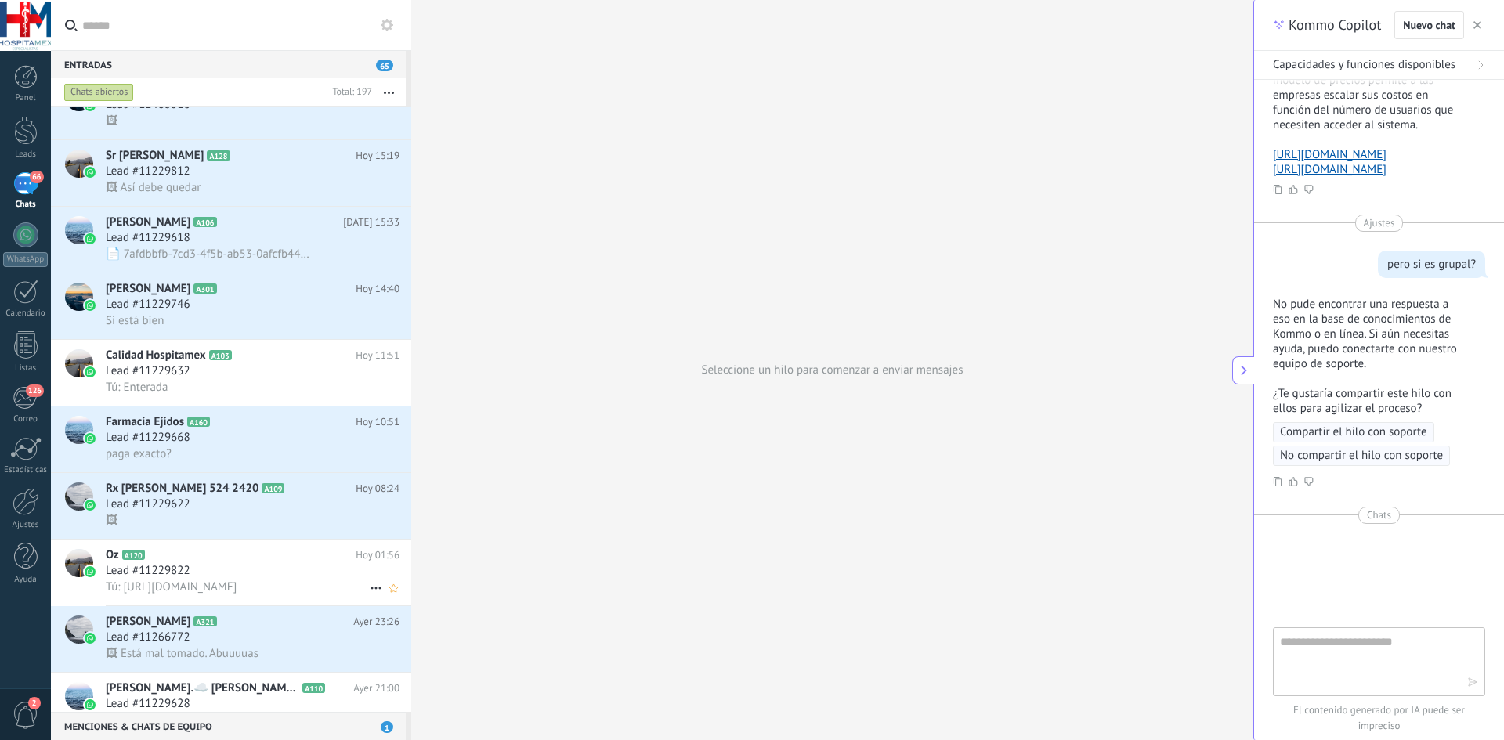
scroll to position [236, 0]
click at [247, 362] on div "Lead #11229632" at bounding box center [253, 369] width 294 height 16
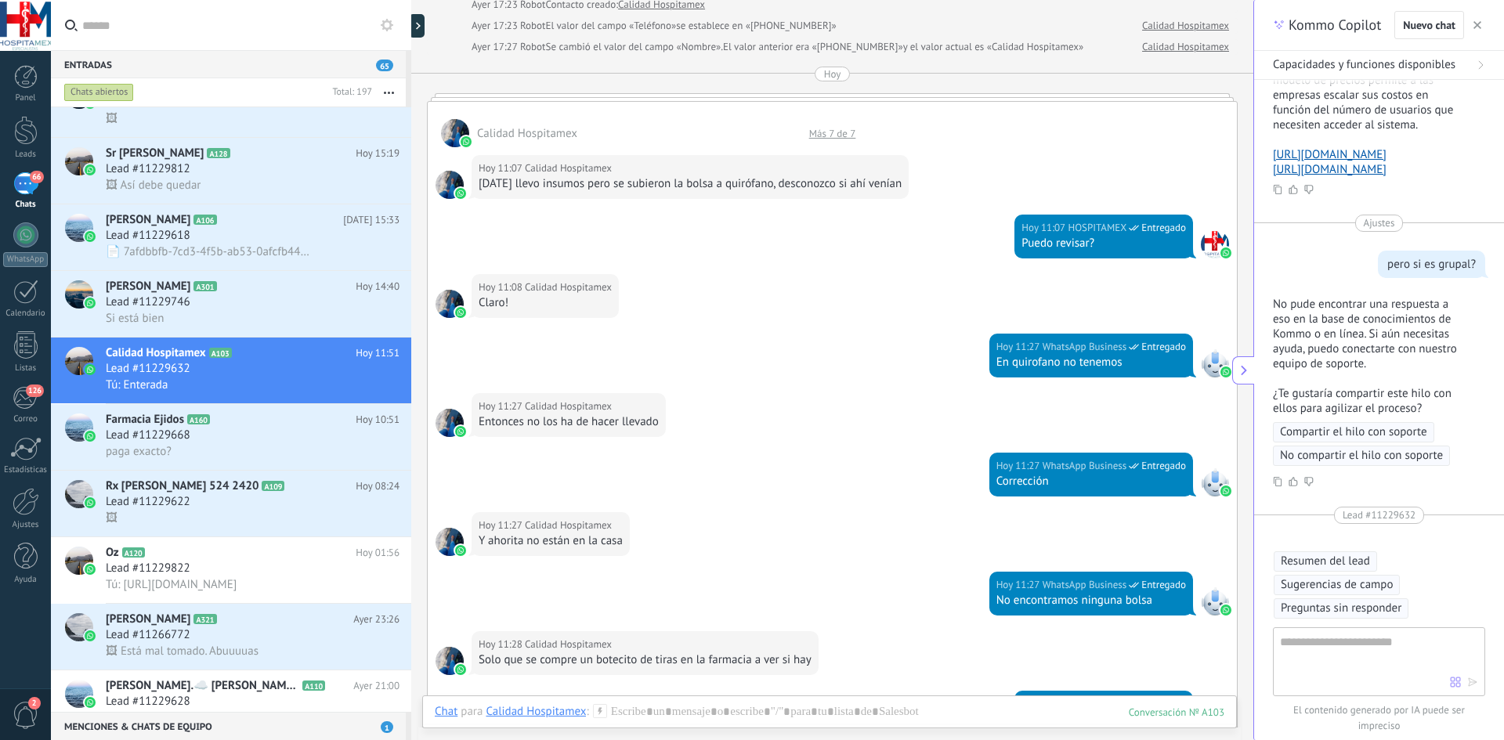
scroll to position [2445, 0]
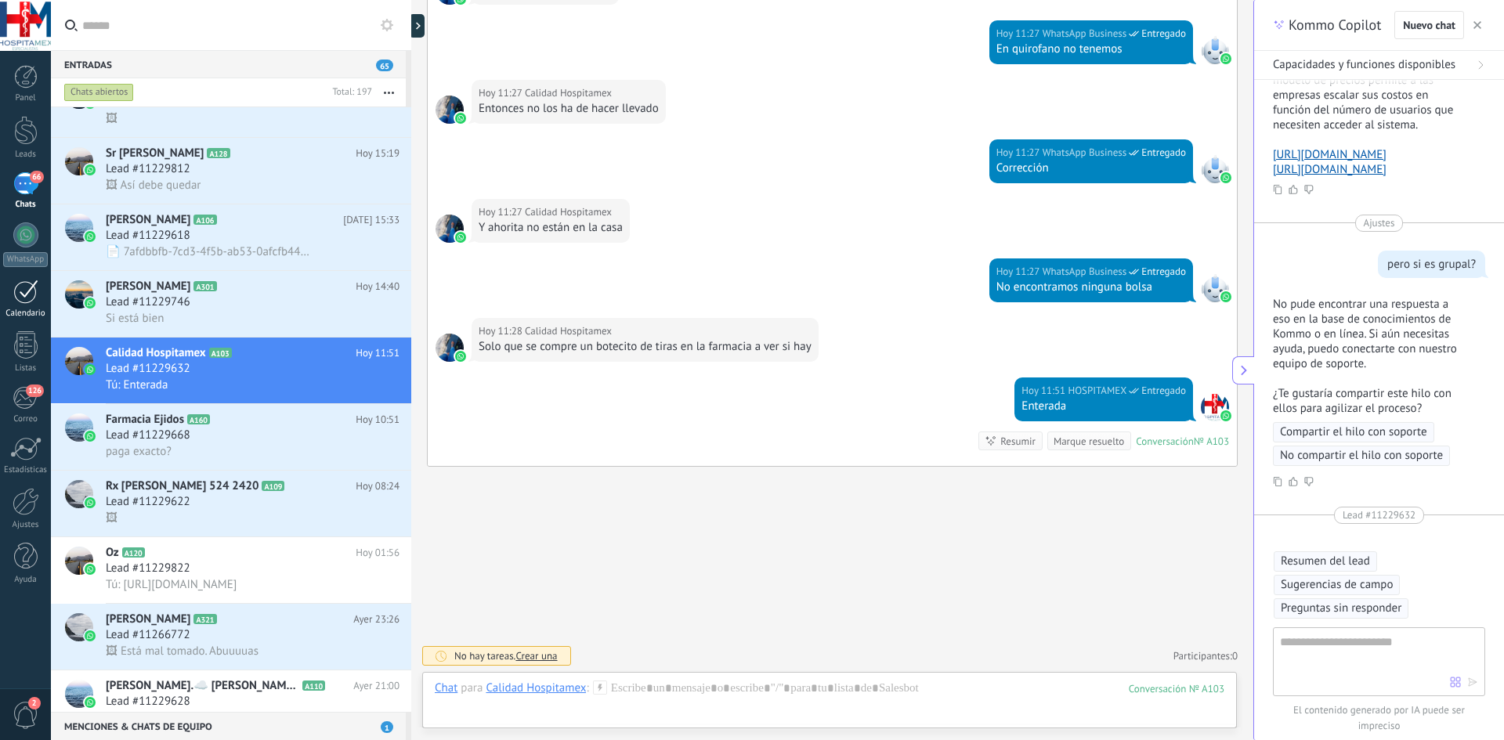
click at [27, 280] on div at bounding box center [25, 292] width 25 height 24
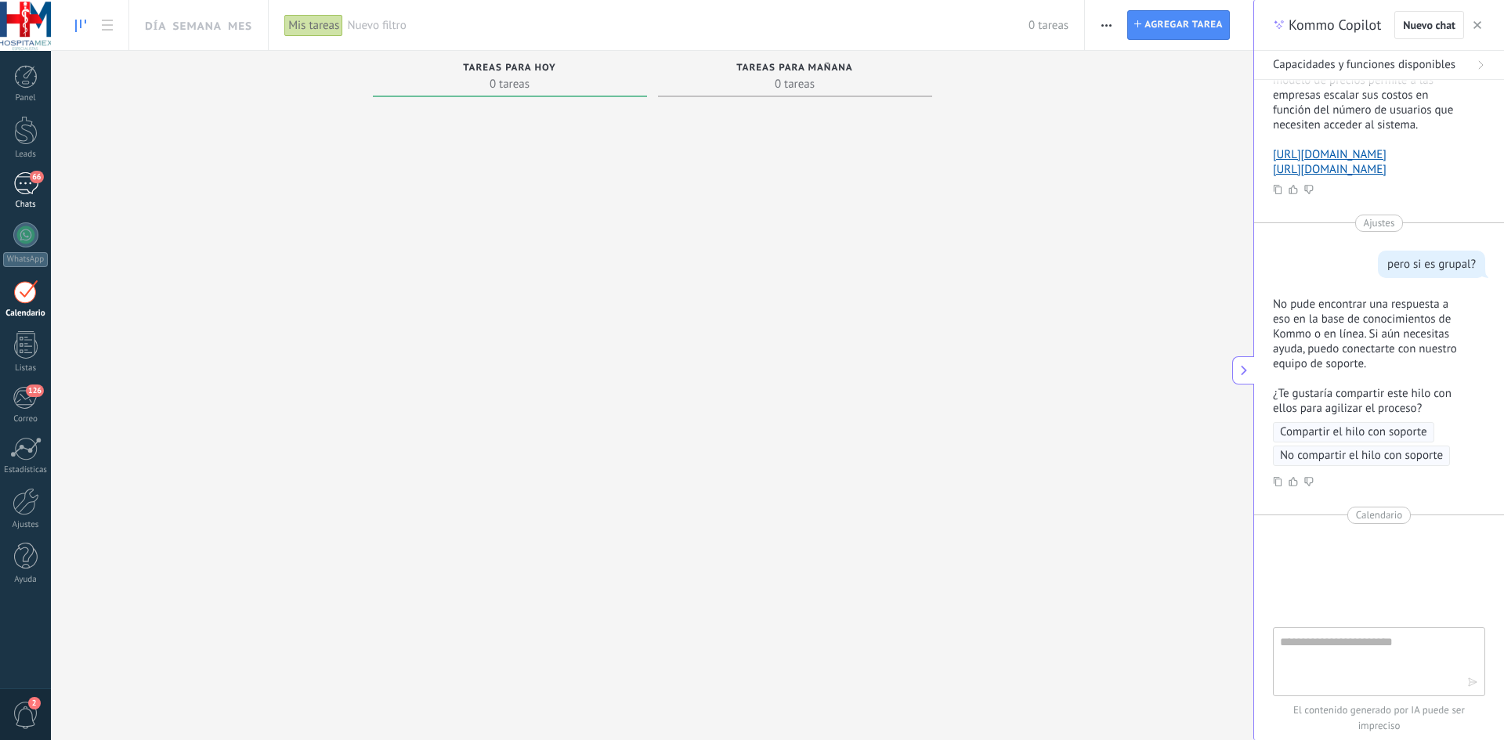
click at [18, 187] on div "66" at bounding box center [25, 183] width 25 height 23
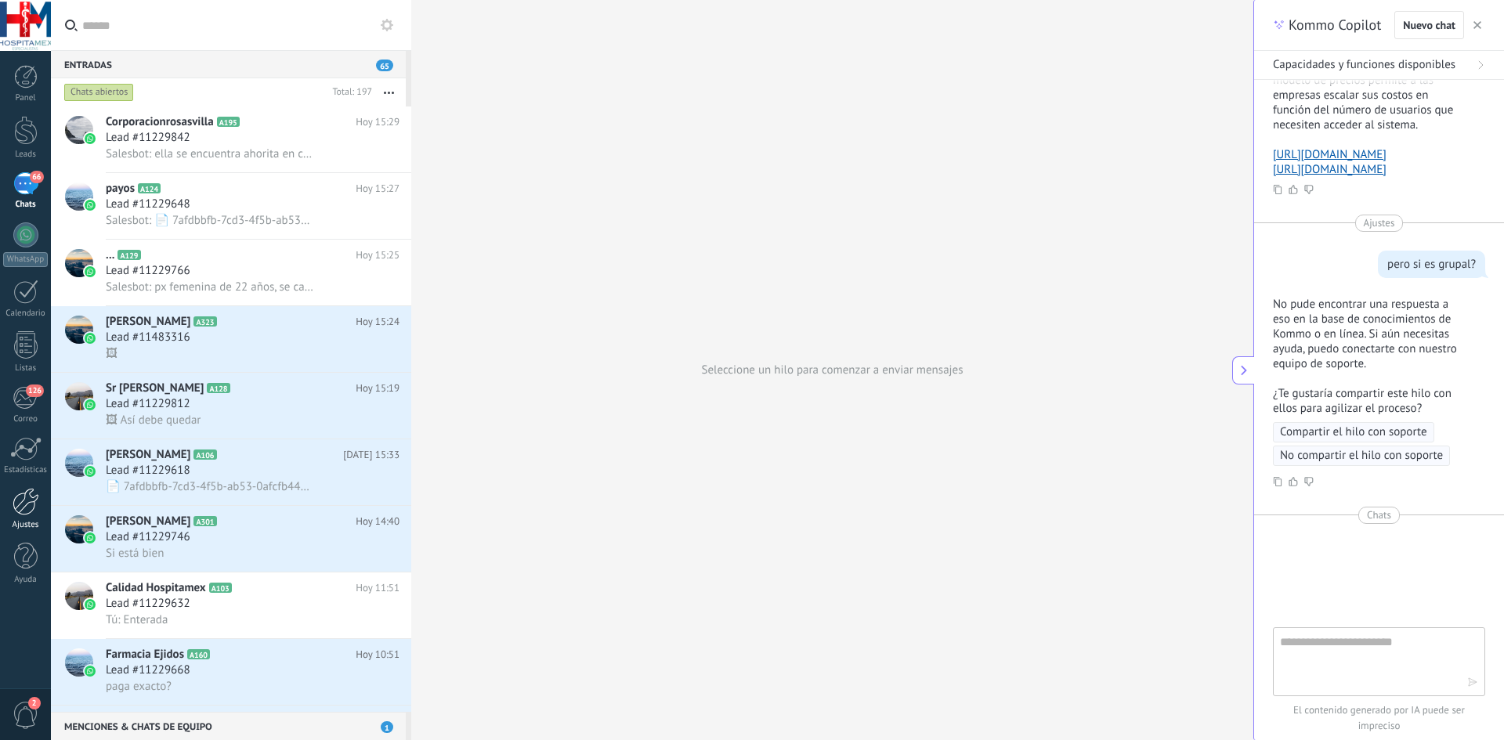
click at [13, 515] on div at bounding box center [26, 501] width 27 height 27
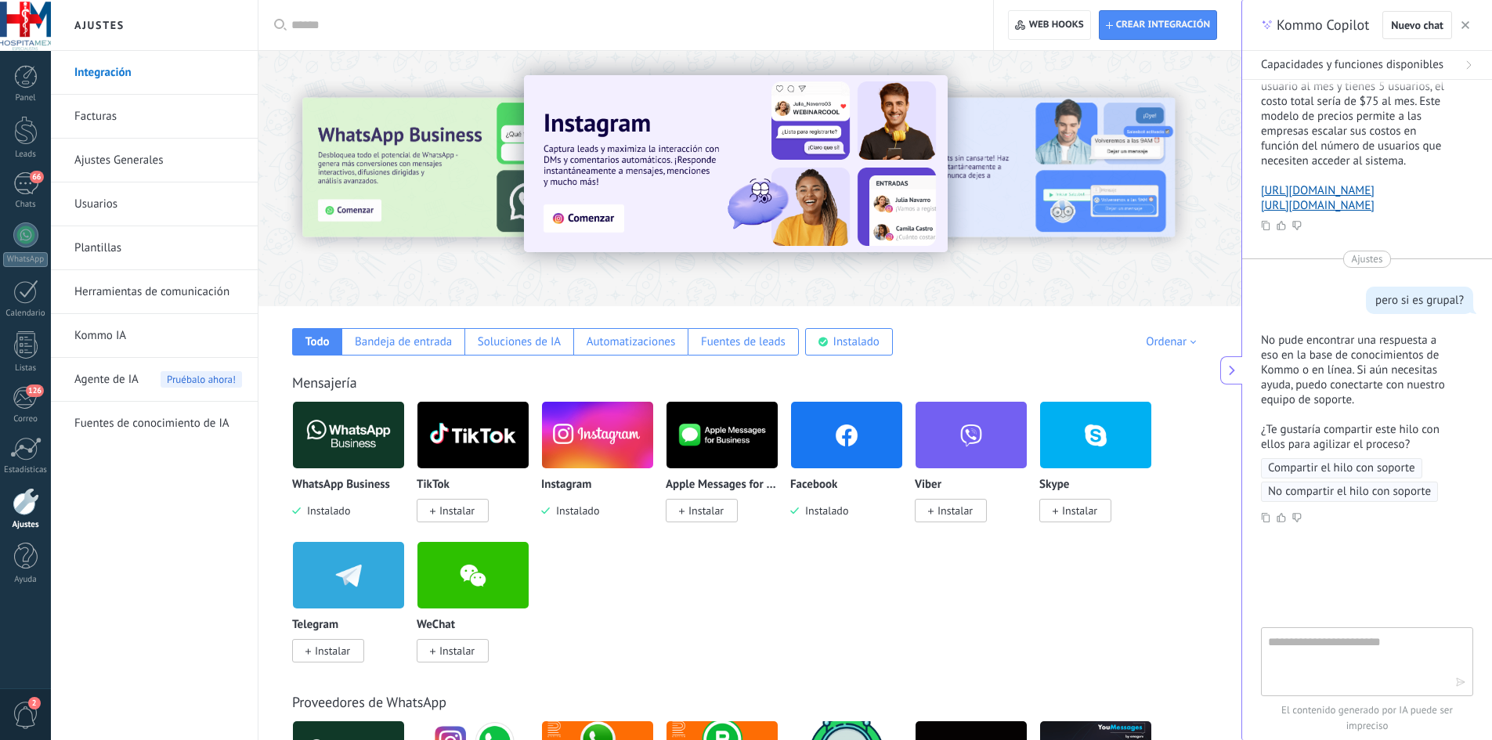
click at [123, 340] on link "Kommo IA" at bounding box center [158, 336] width 168 height 44
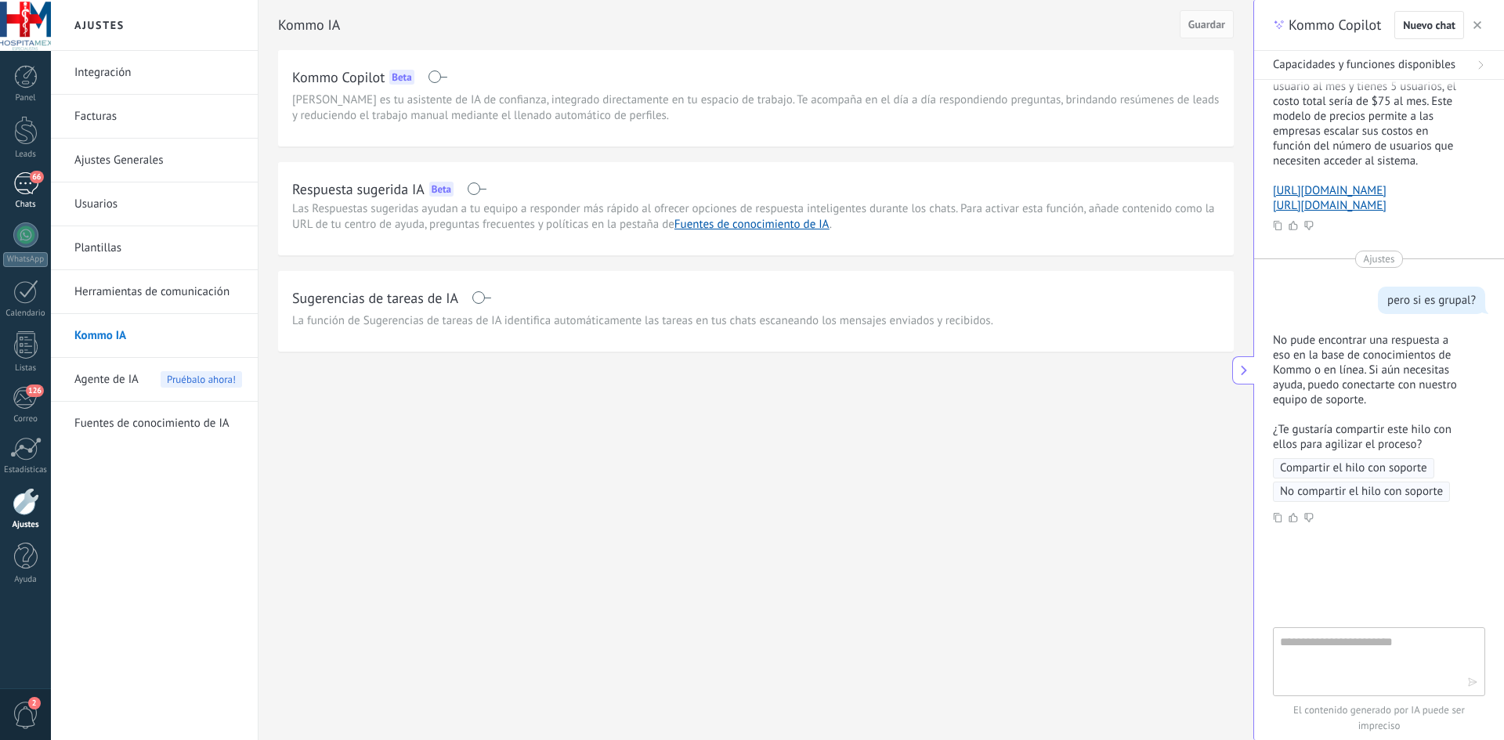
click at [27, 181] on div "66" at bounding box center [25, 183] width 25 height 23
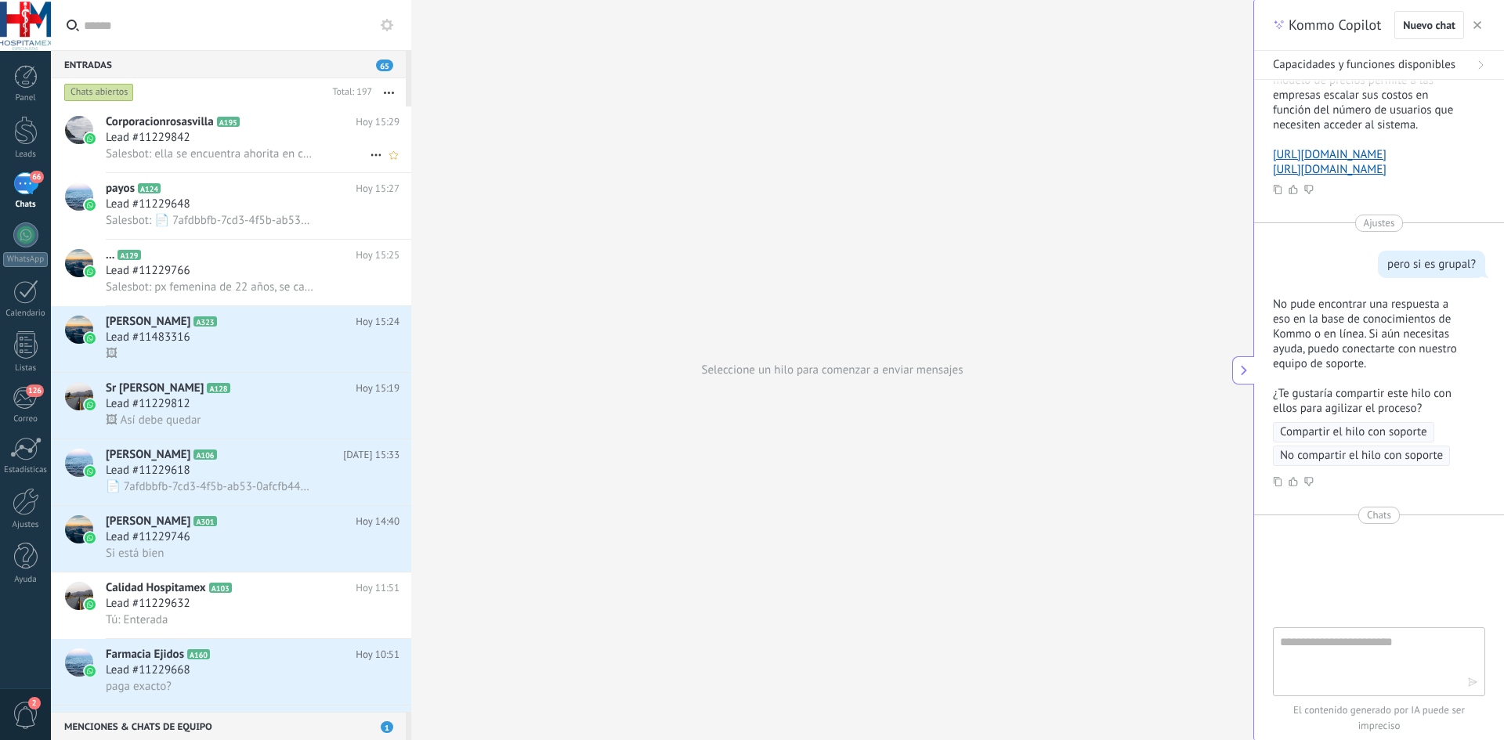
click at [173, 124] on span "Corporacionrosasvilla" at bounding box center [160, 122] width 108 height 16
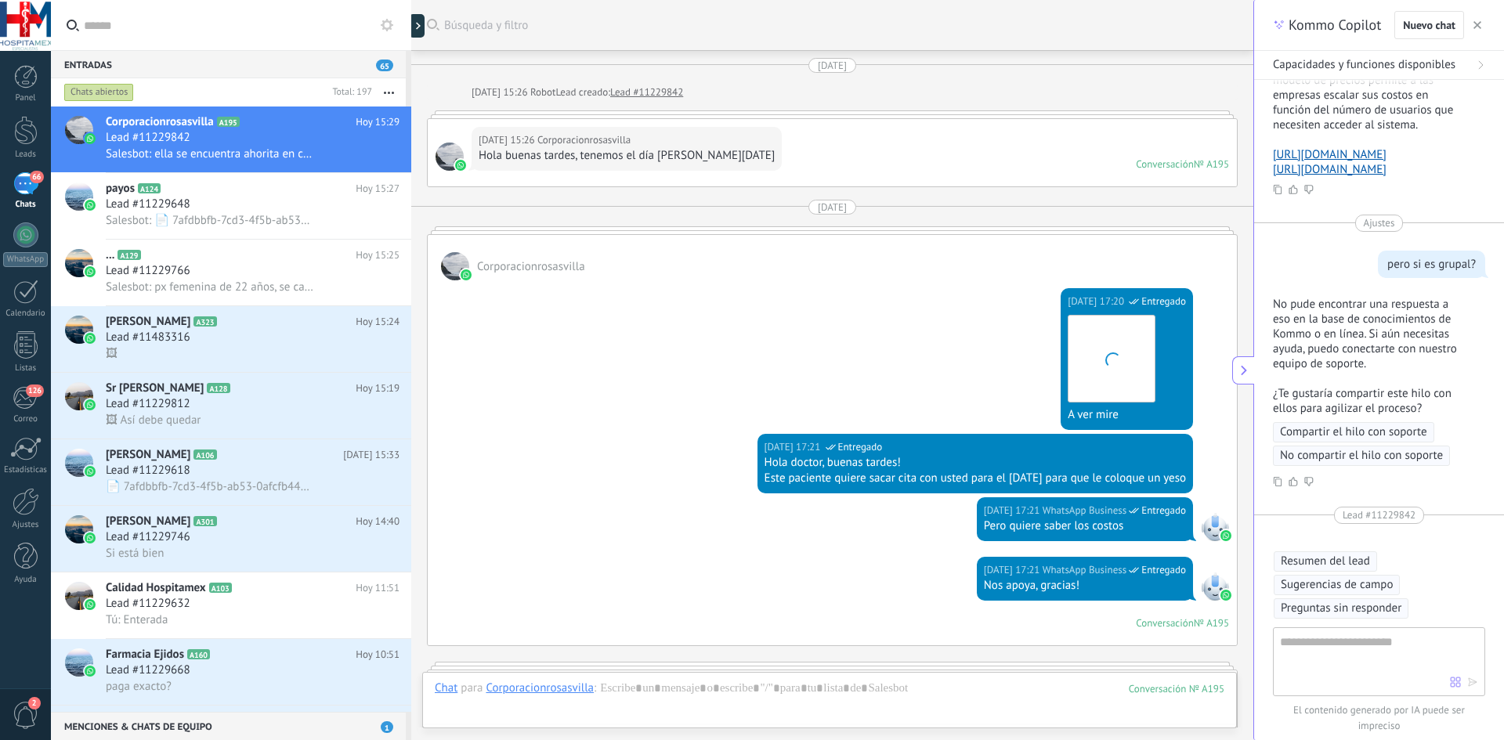
scroll to position [2337, 0]
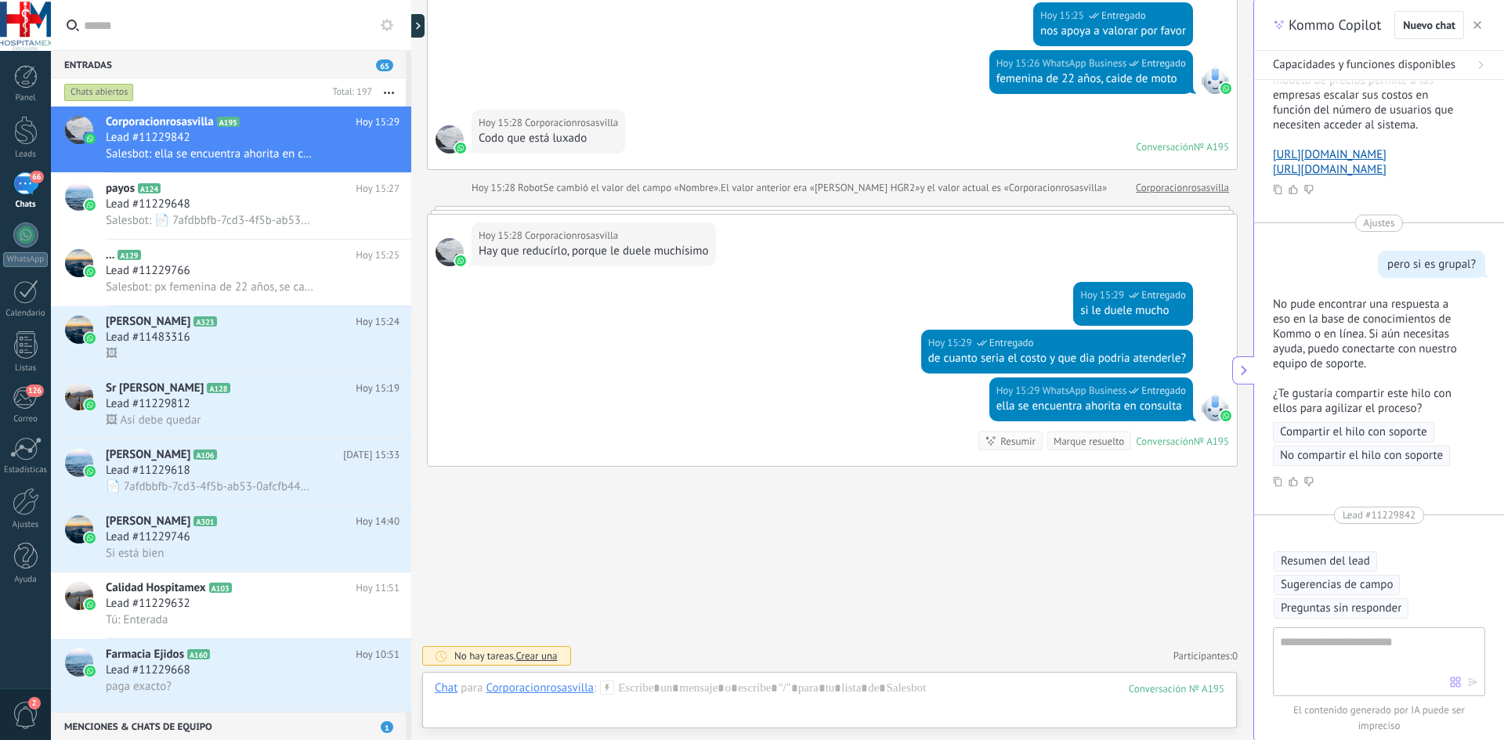
click at [1212, 413] on div at bounding box center [1215, 407] width 28 height 28
click at [1473, 23] on icon "button" at bounding box center [1477, 25] width 8 height 8
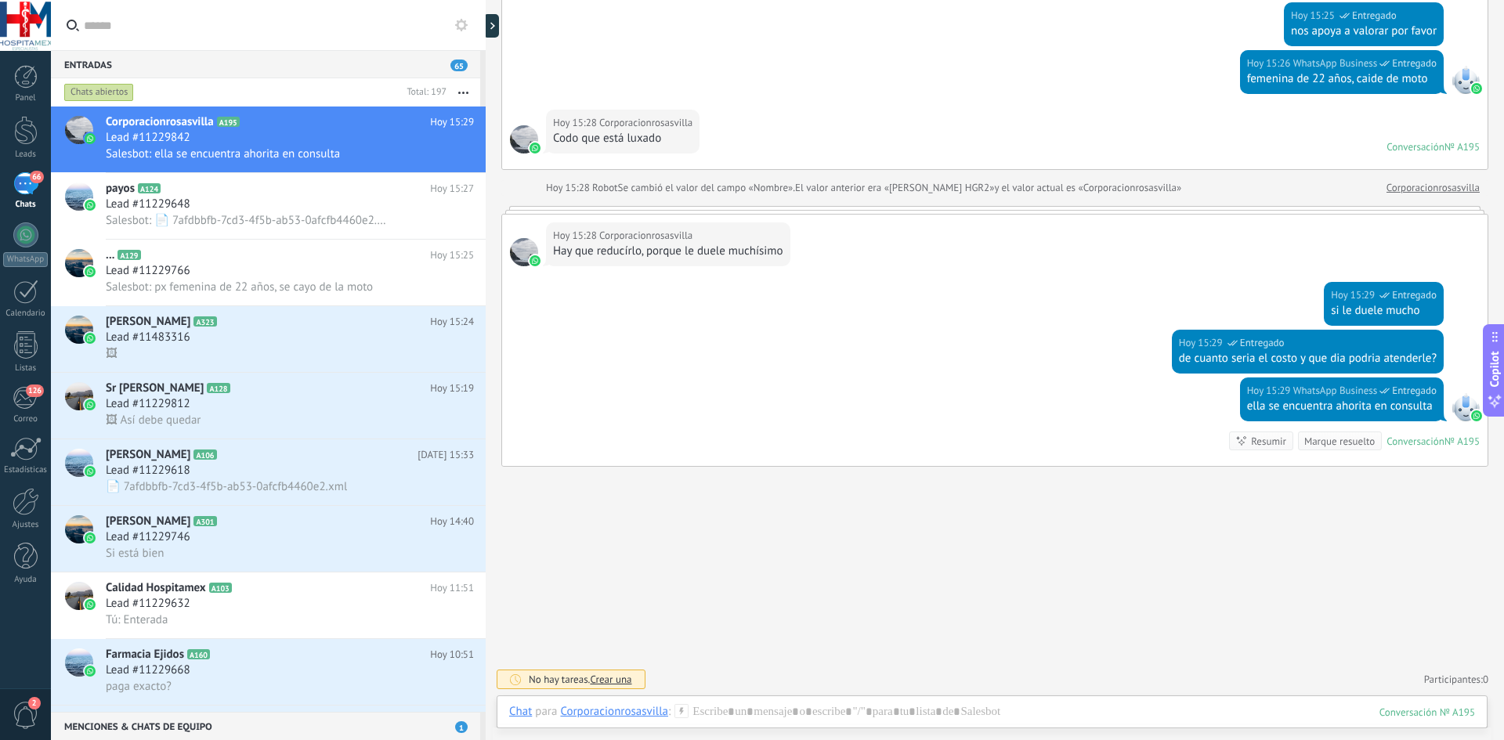
type textarea "**********"
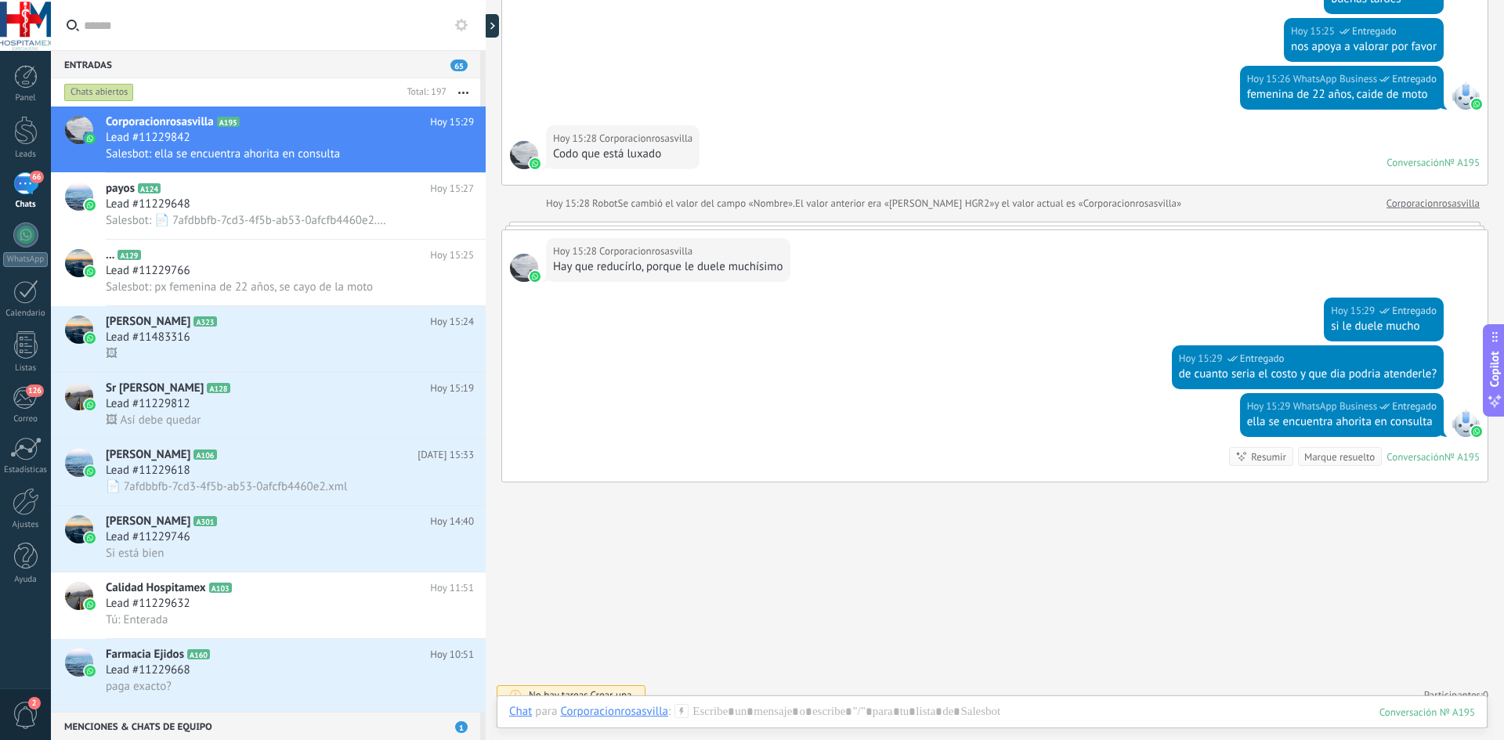
scroll to position [15, 0]
click at [730, 709] on div at bounding box center [992, 727] width 966 height 47
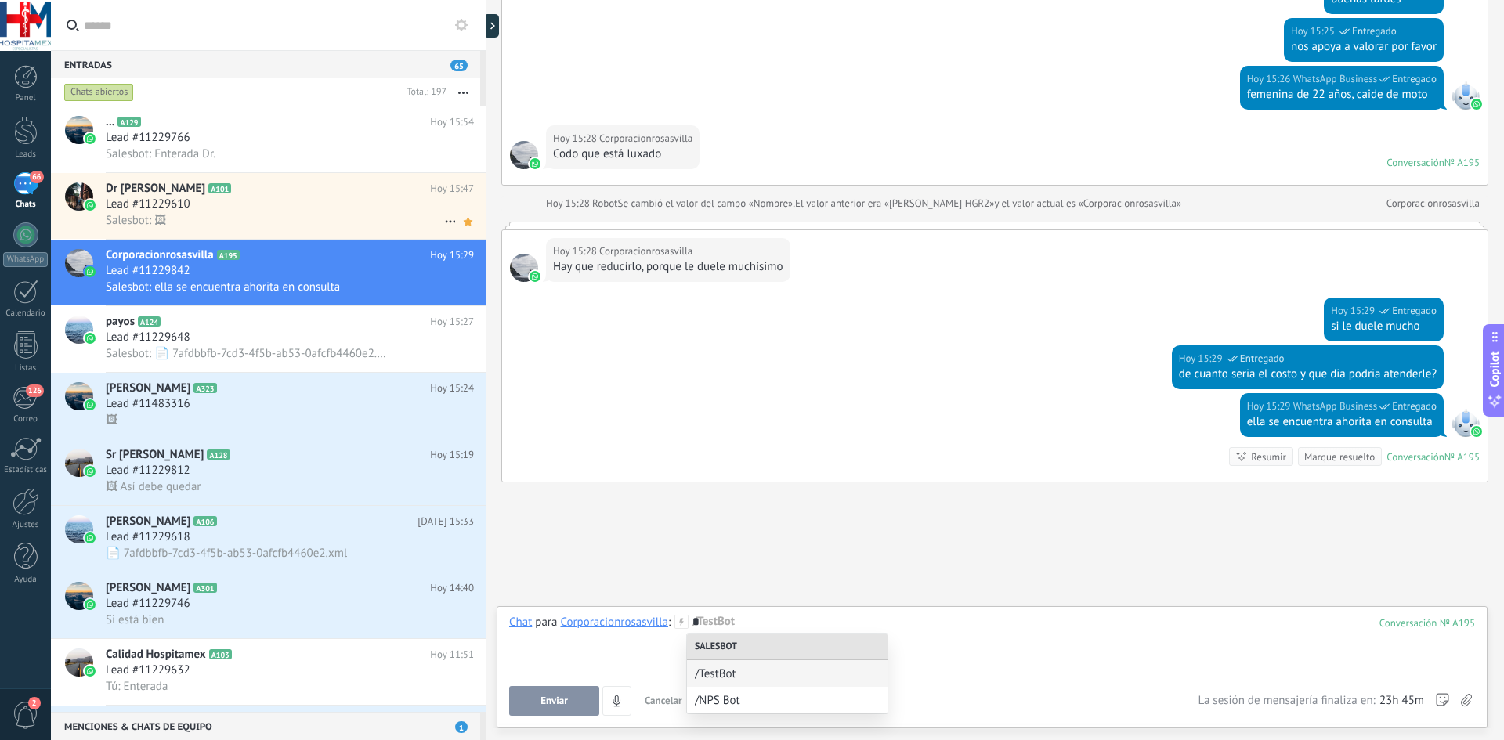
click at [245, 194] on h2 "Dr CARV A101" at bounding box center [268, 189] width 324 height 16
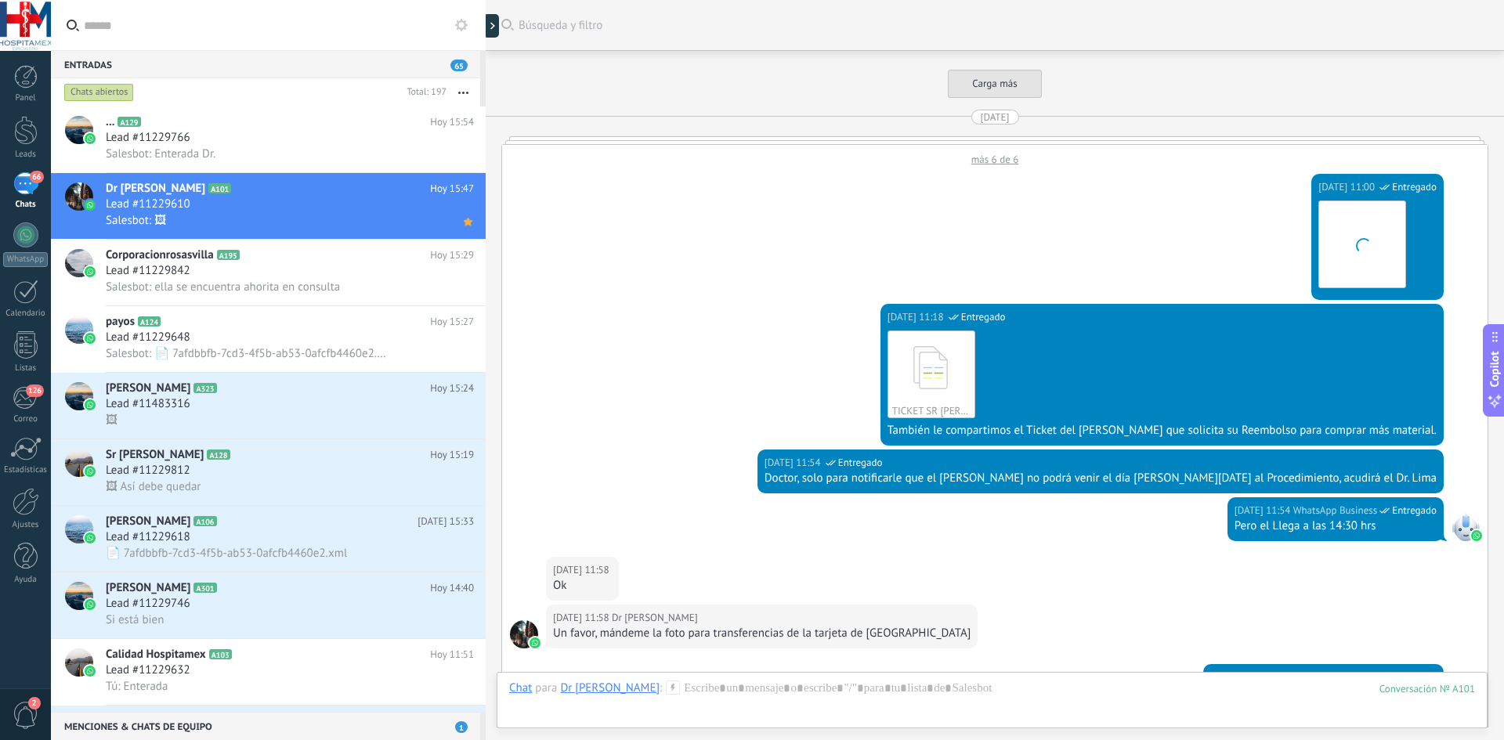
scroll to position [4501, 0]
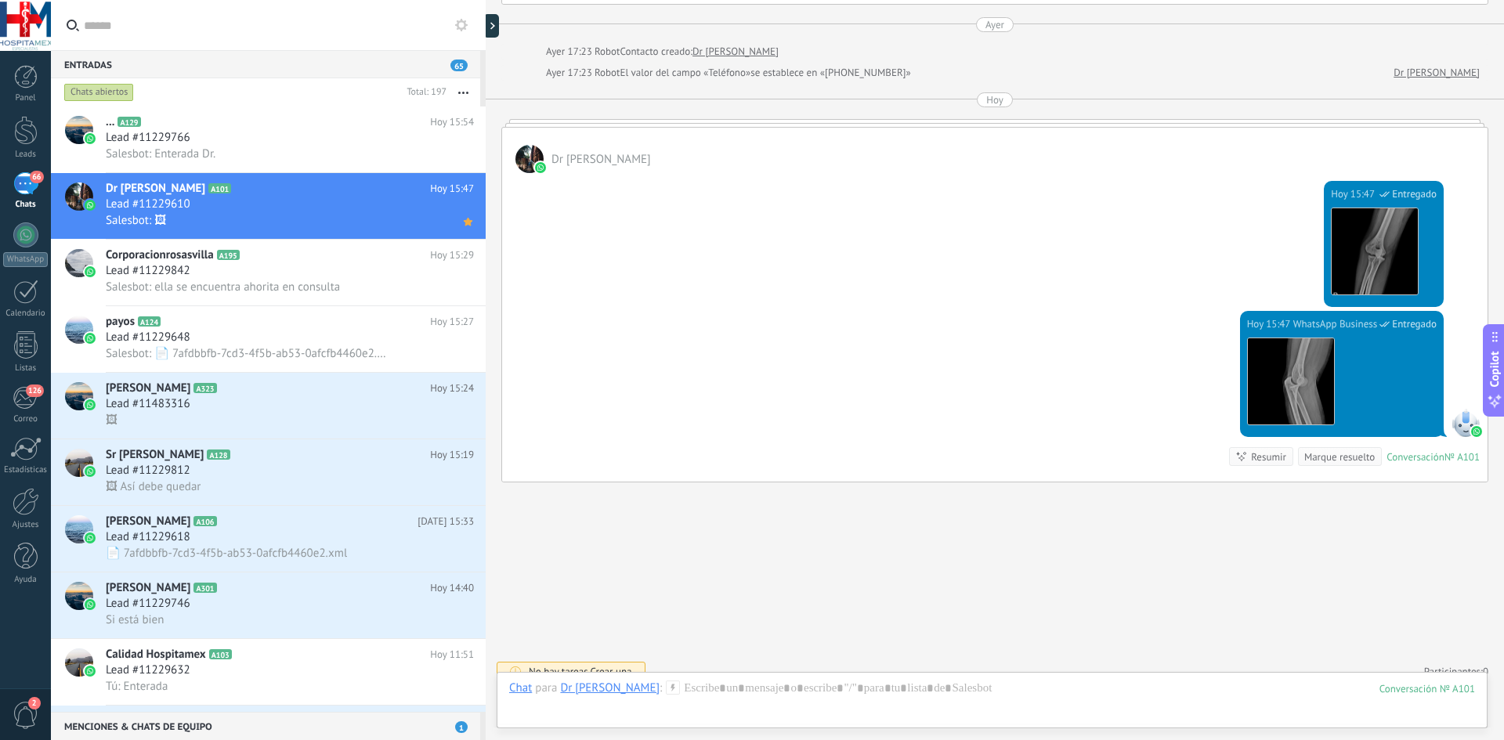
click at [132, 33] on input "text" at bounding box center [277, 25] width 386 height 50
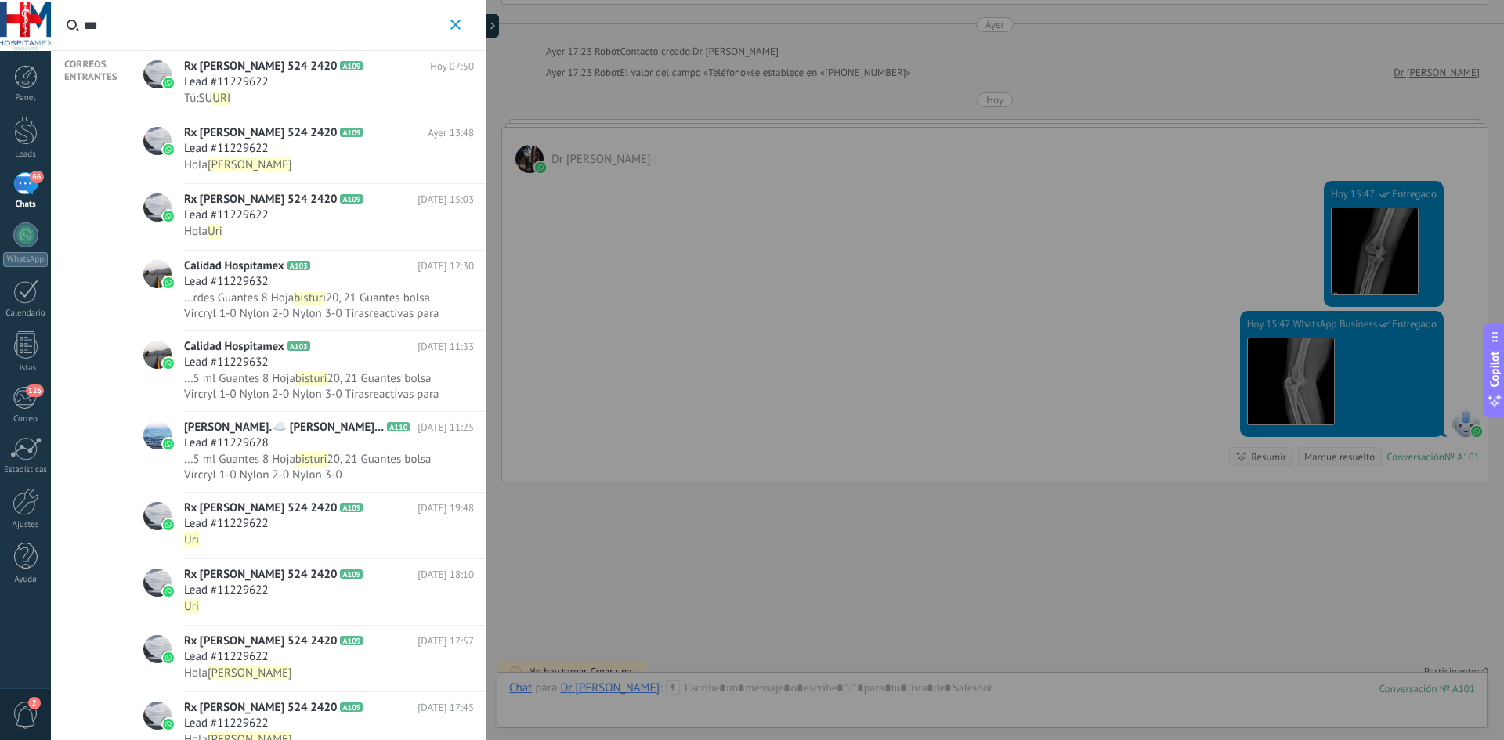
type input "***"
click at [256, 85] on span "Lead #11229622" at bounding box center [226, 82] width 85 height 16
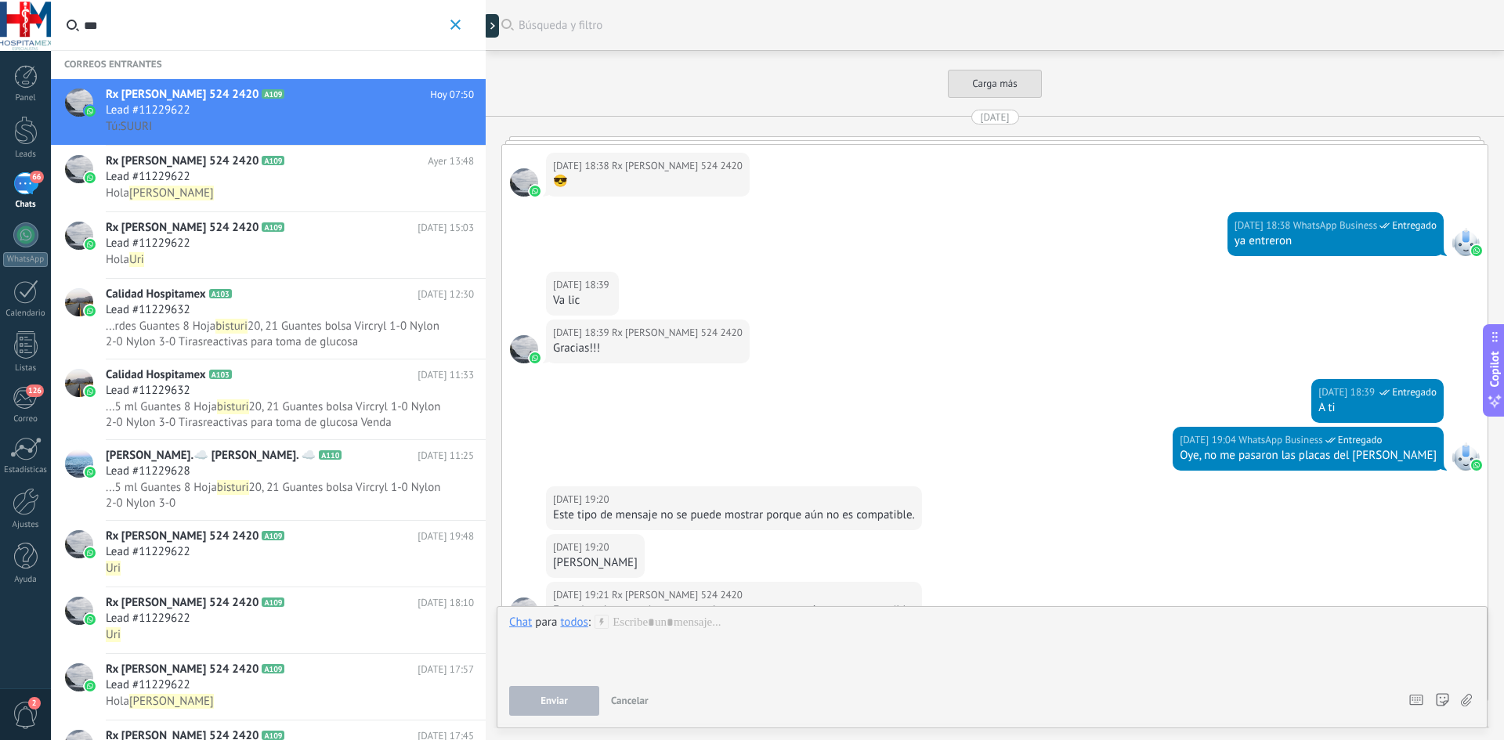
scroll to position [3247, 0]
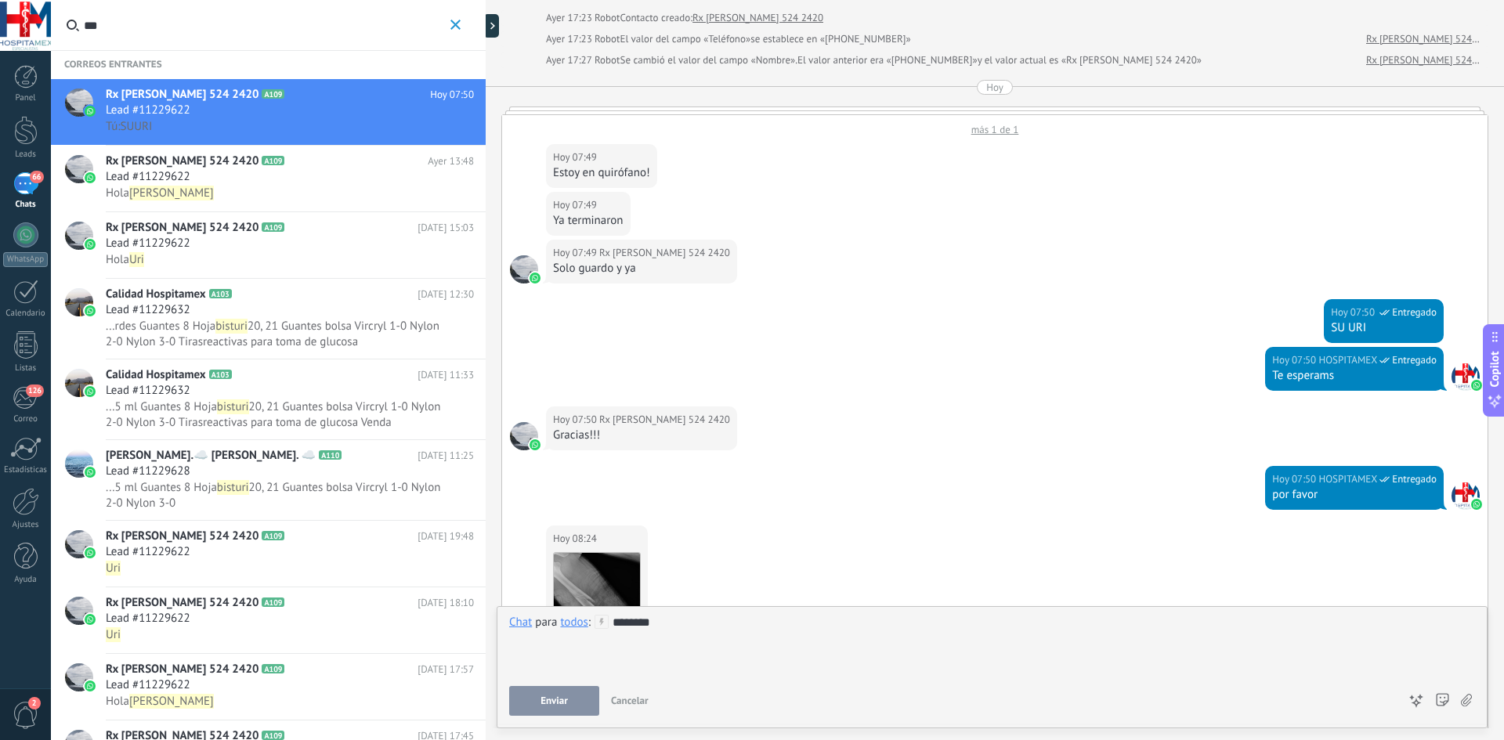
click at [541, 697] on span "Enviar" at bounding box center [553, 700] width 27 height 11
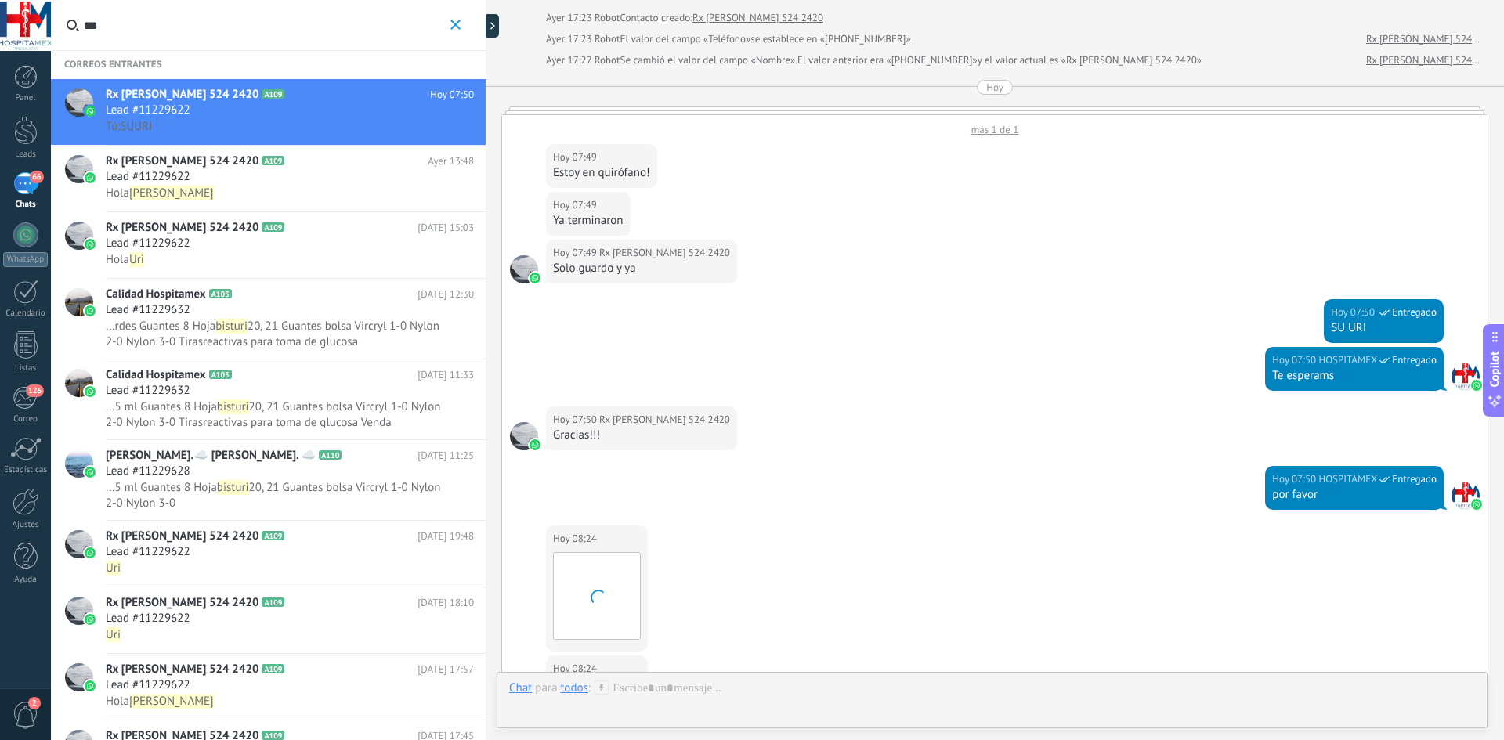
scroll to position [3673, 0]
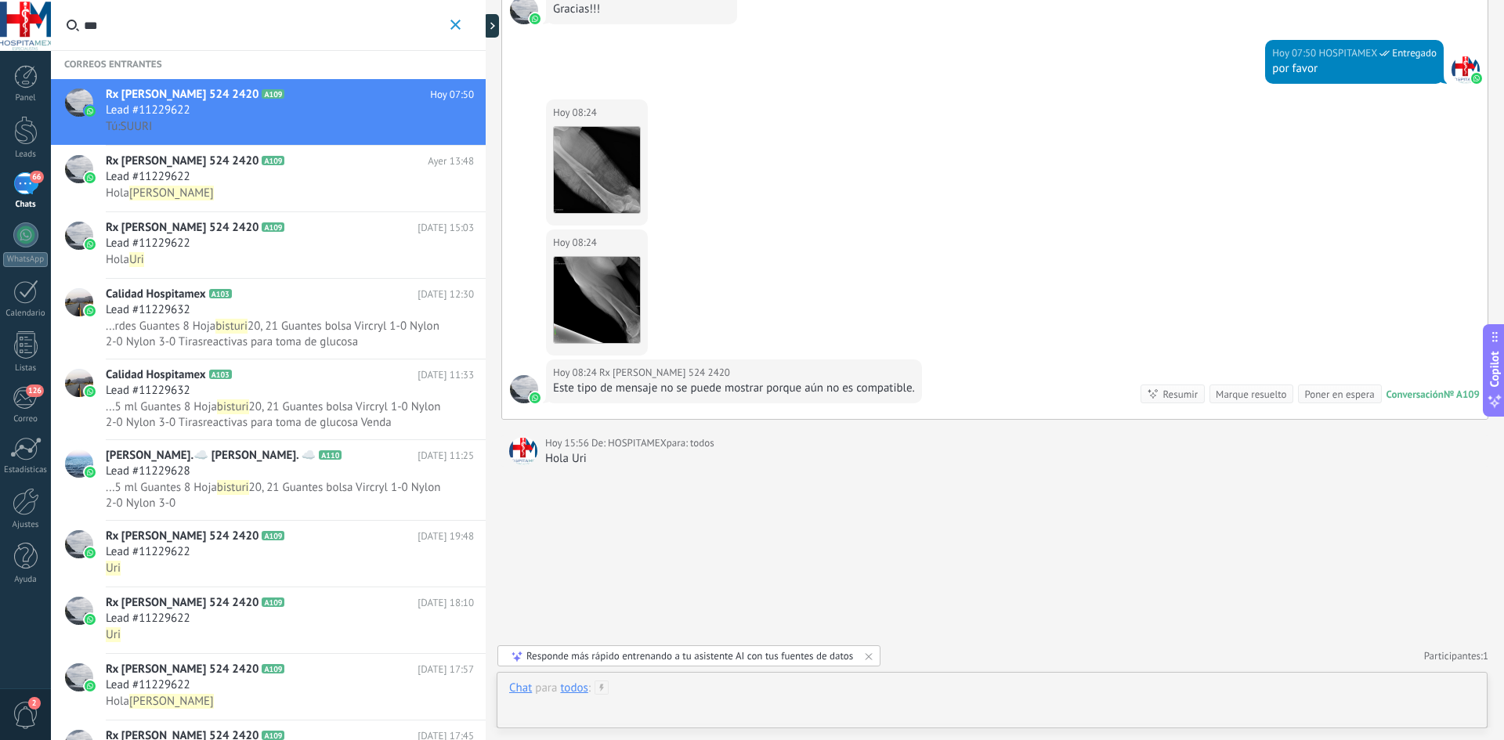
click at [707, 691] on div at bounding box center [992, 704] width 966 height 47
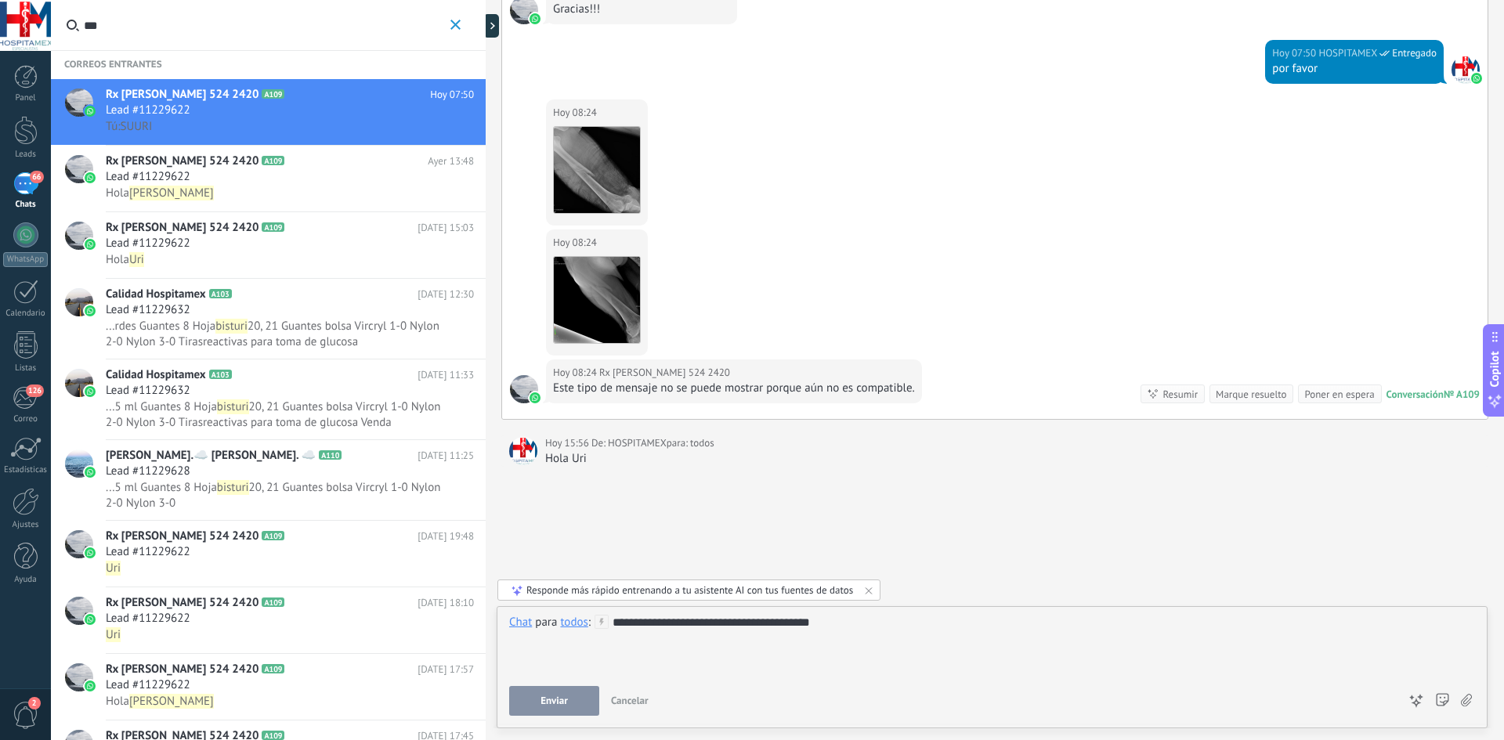
click at [527, 702] on button "Enviar" at bounding box center [554, 701] width 90 height 30
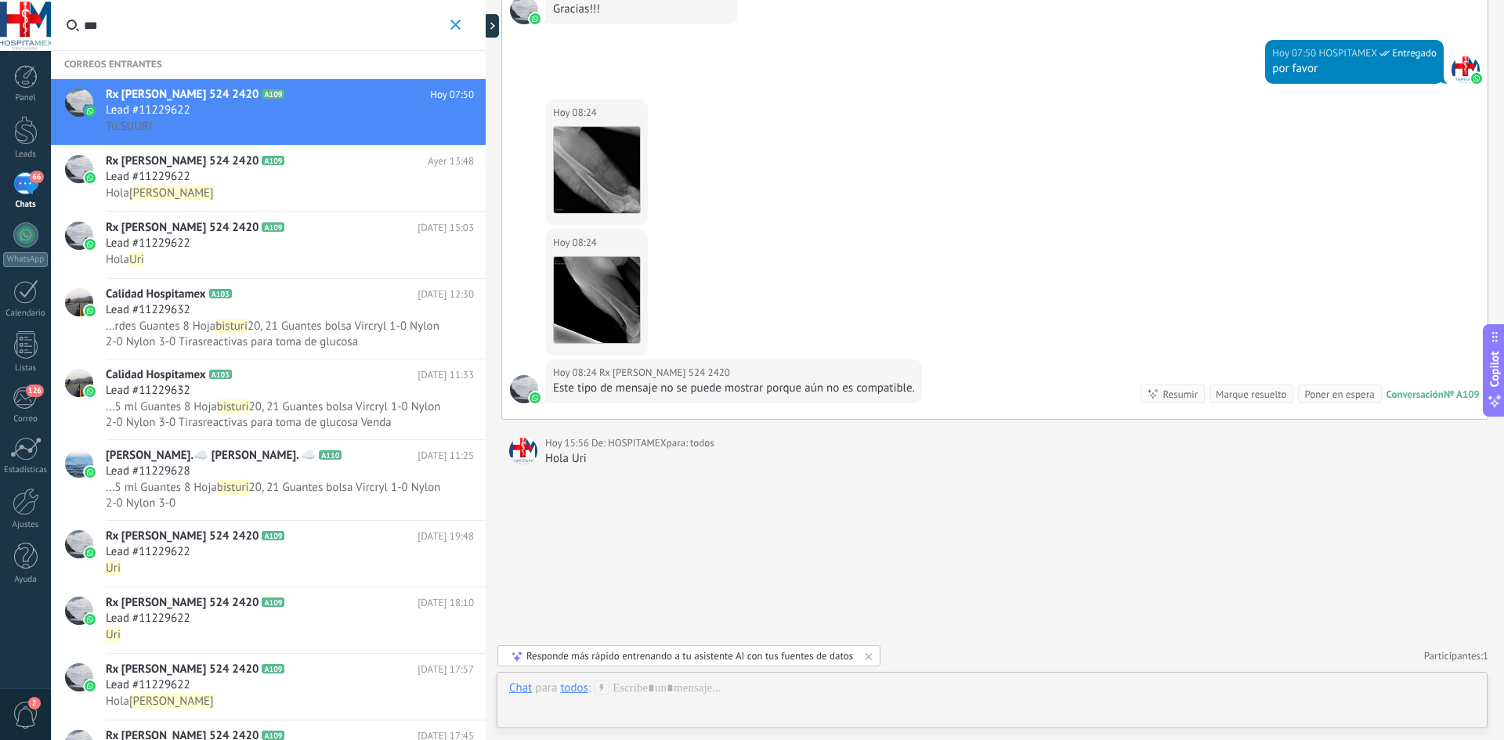
scroll to position [3720, 0]
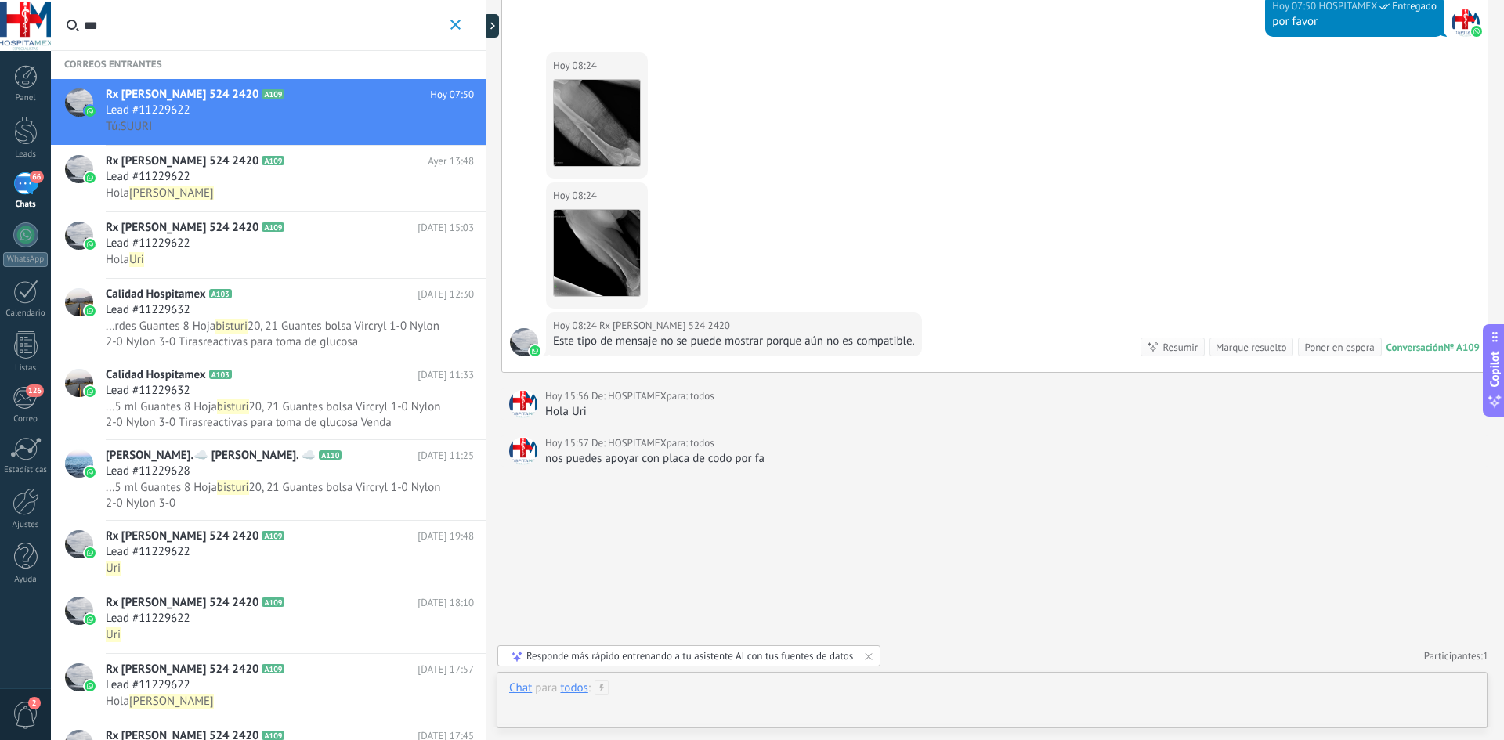
click at [743, 682] on div at bounding box center [992, 704] width 966 height 47
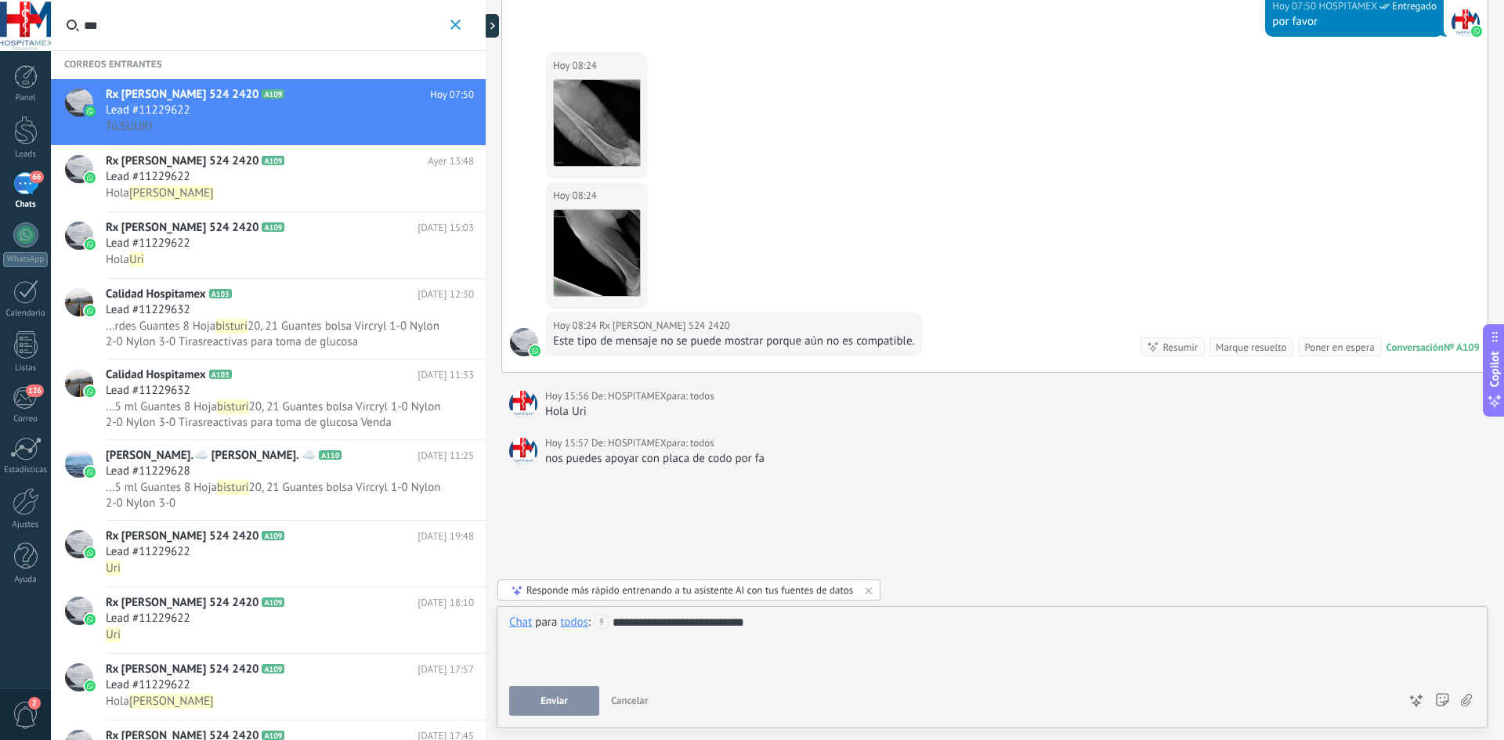
click at [540, 700] on button "Enviar" at bounding box center [554, 701] width 90 height 30
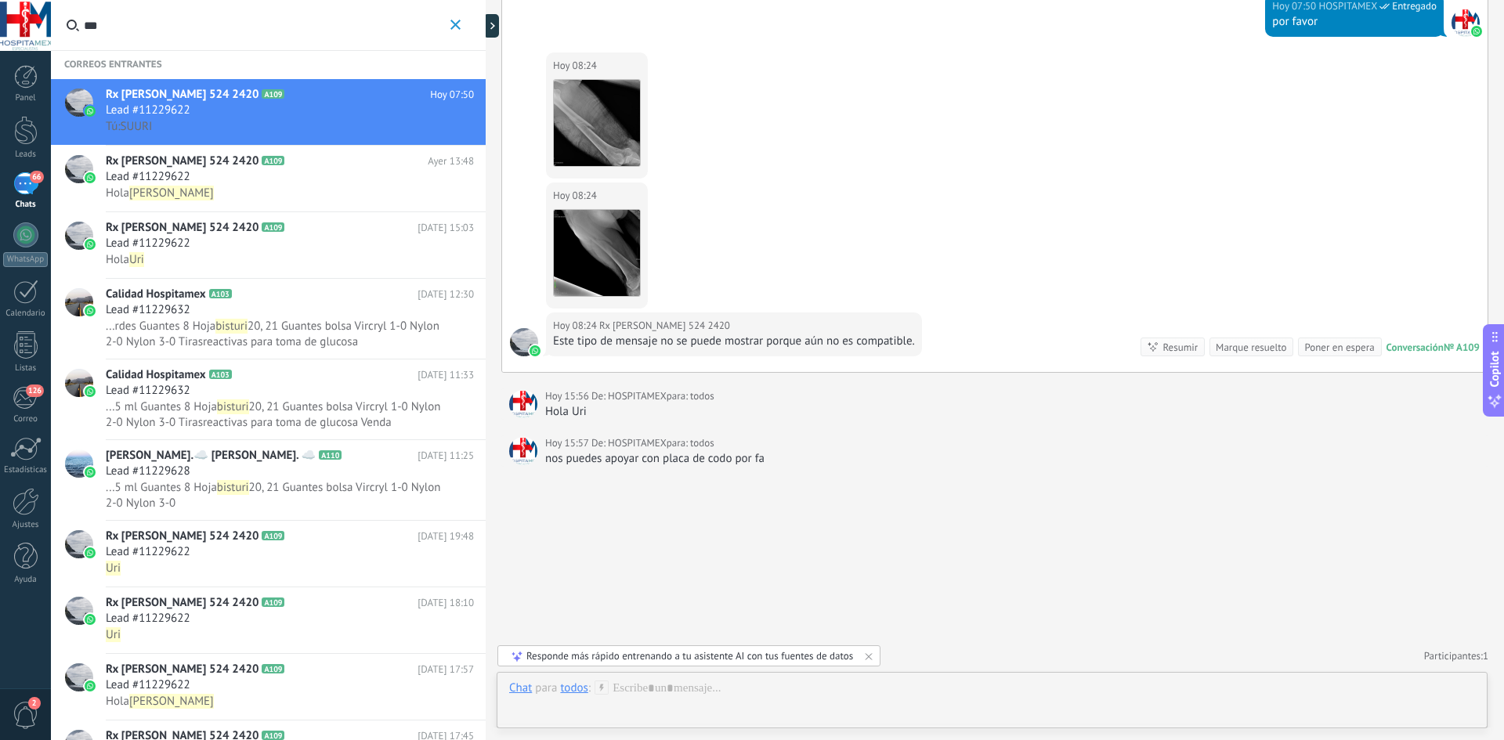
scroll to position [3767, 0]
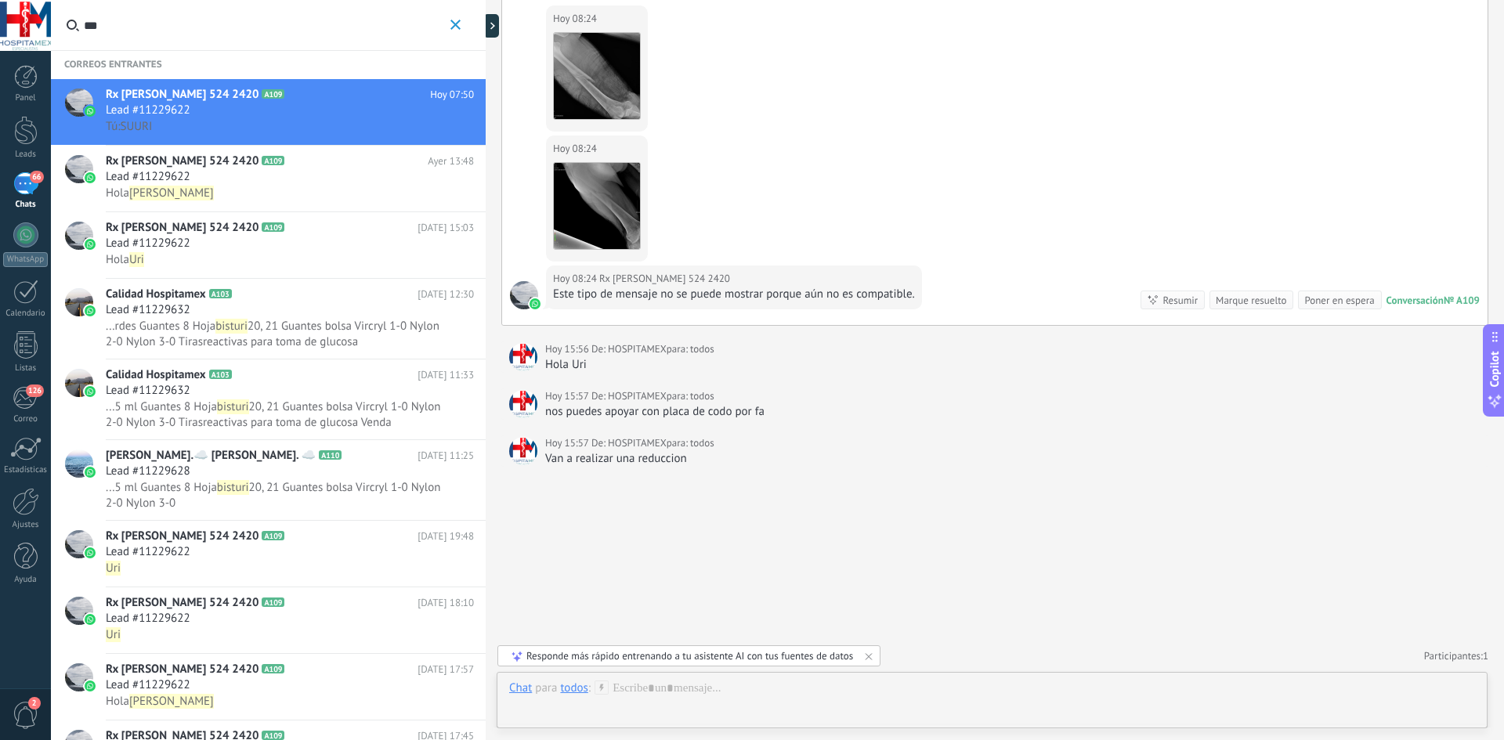
click at [800, 655] on div "Responde más rápido entrenando a tu asistente AI con tus fuentes de datos" at bounding box center [689, 655] width 327 height 13
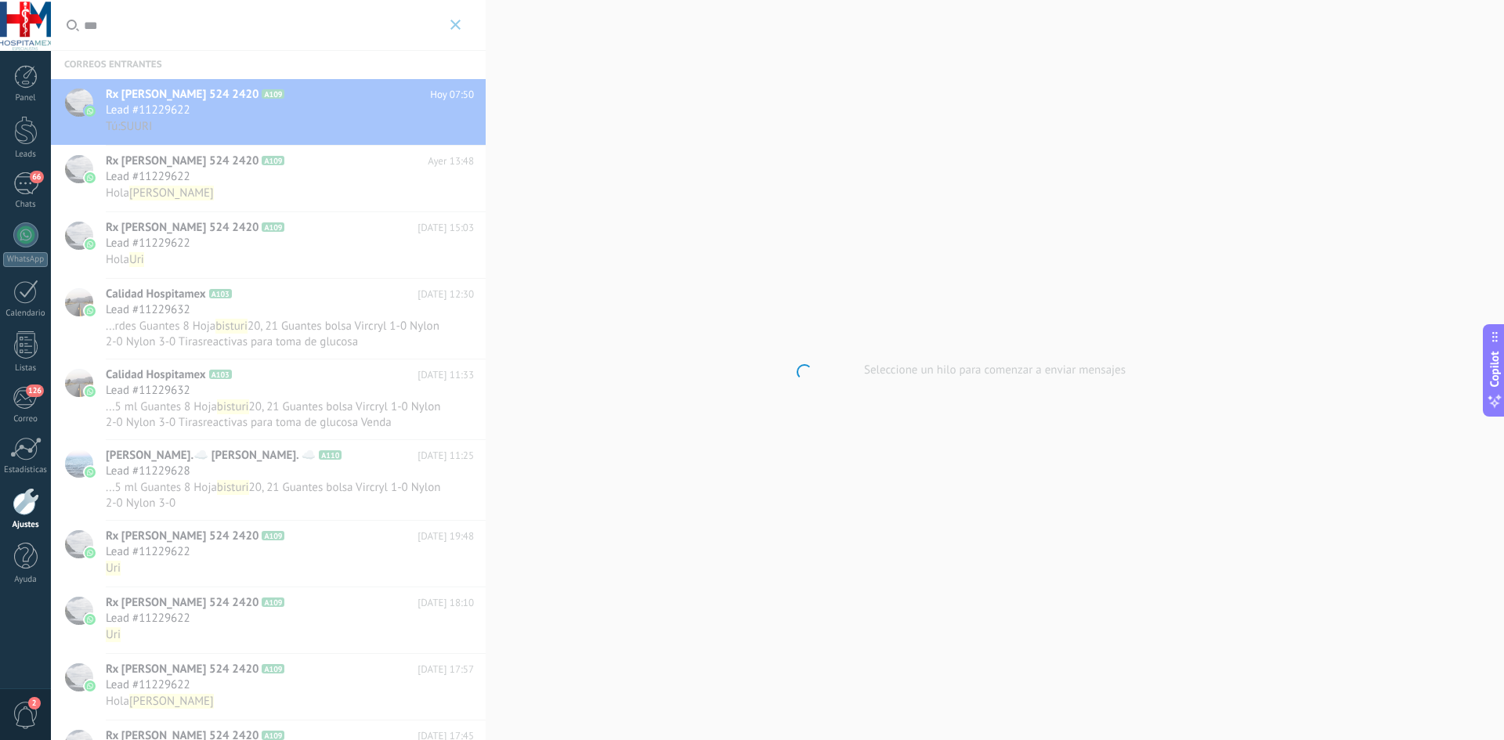
scroll to position [1835, 0]
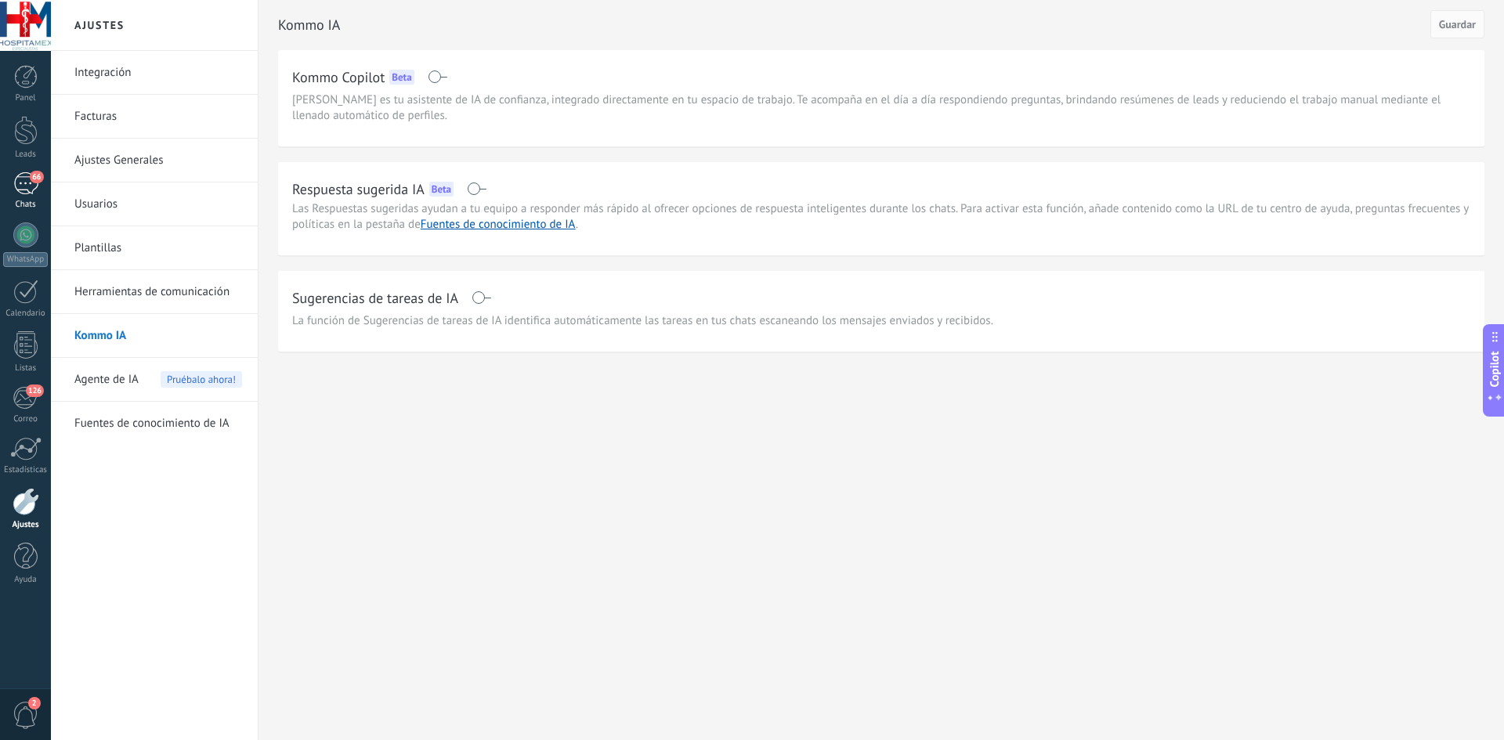
click at [31, 185] on div "66" at bounding box center [25, 183] width 25 height 23
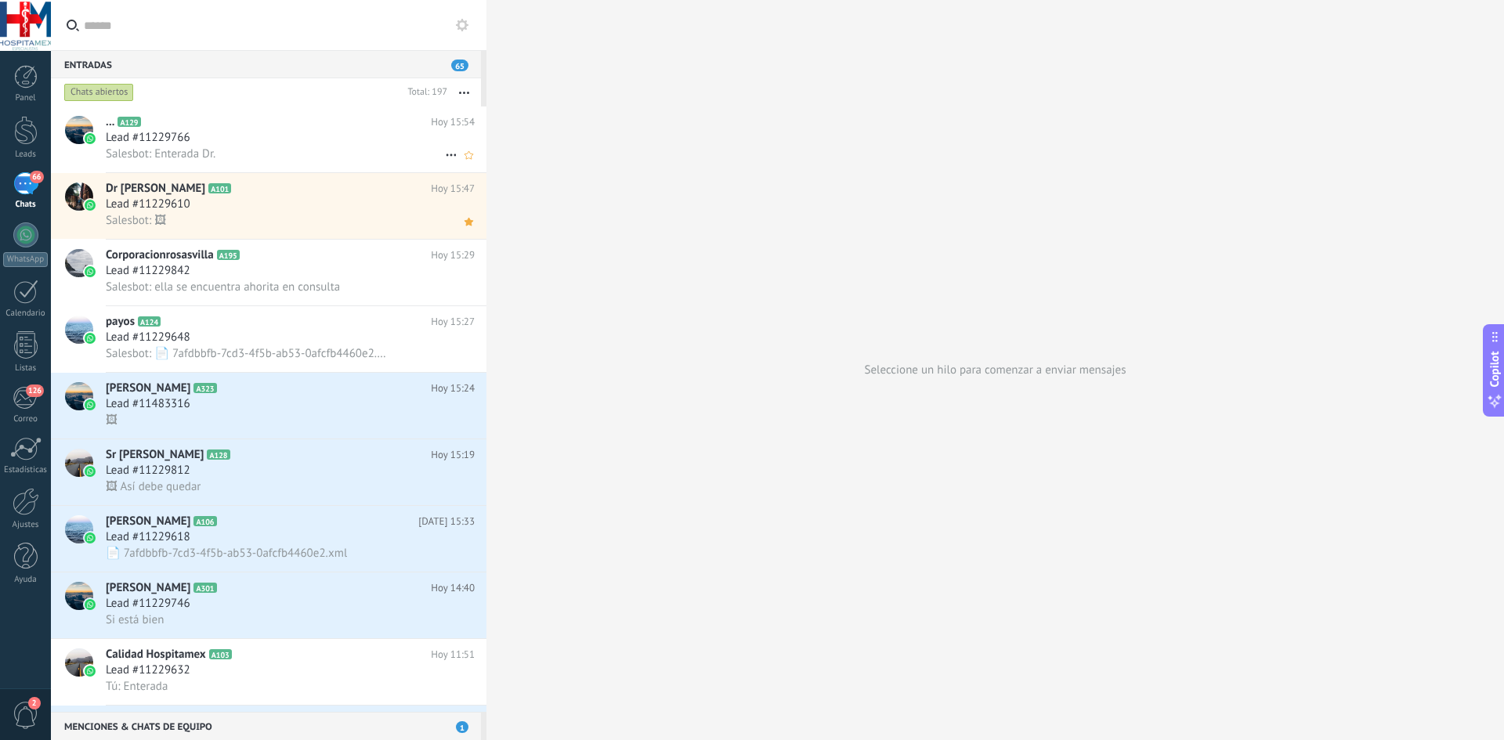
click at [244, 153] on div "Salesbot: Enterada Dr." at bounding box center [290, 154] width 369 height 16
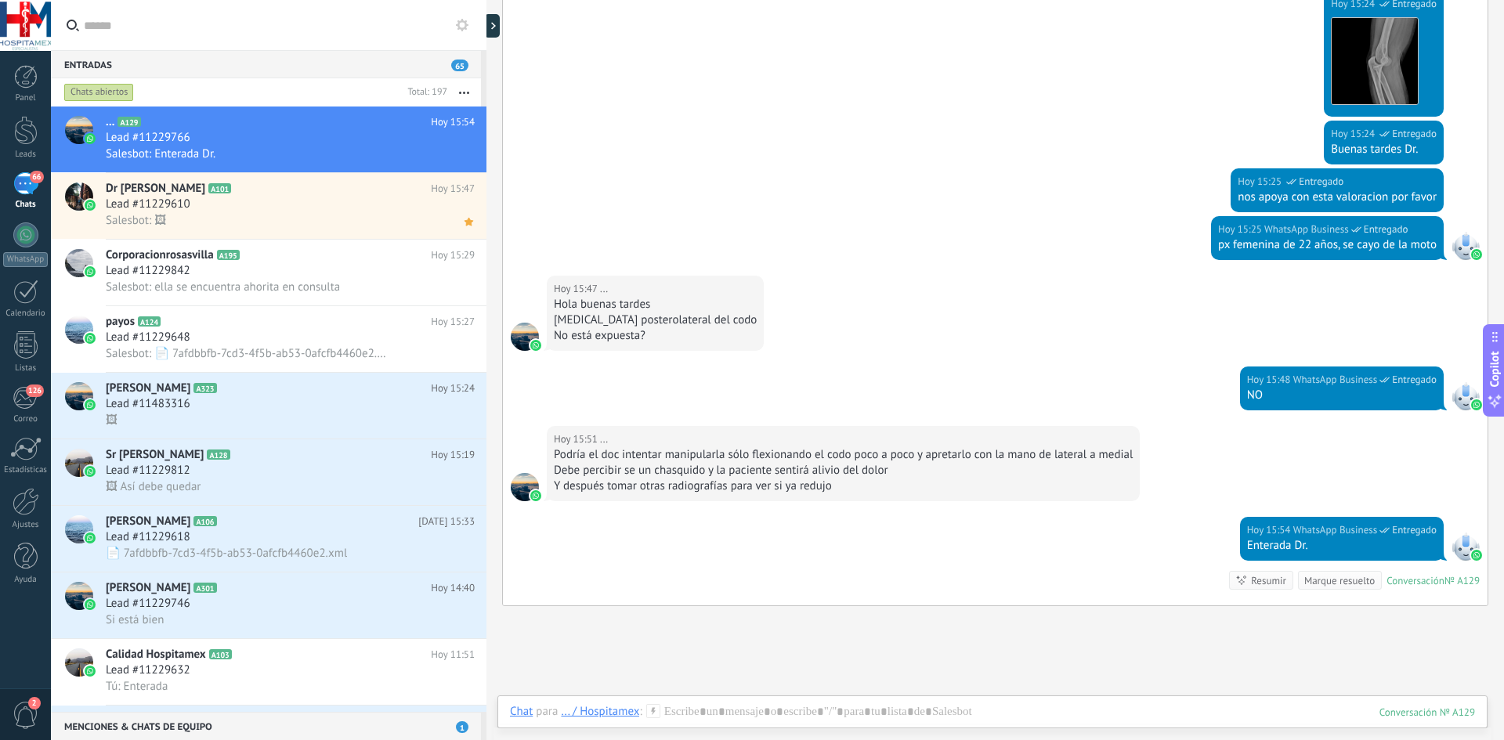
scroll to position [2820, 0]
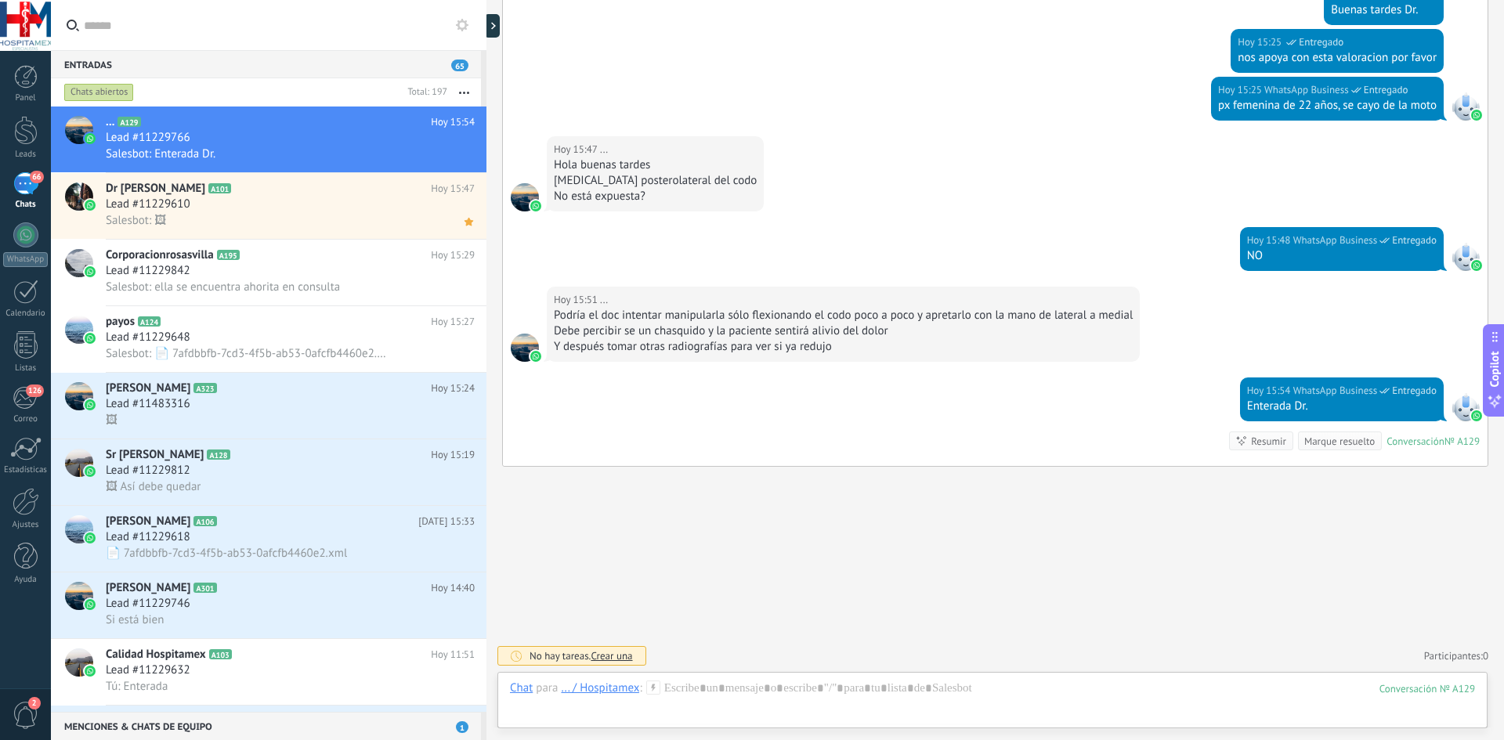
click at [497, 32] on div at bounding box center [492, 25] width 16 height 23
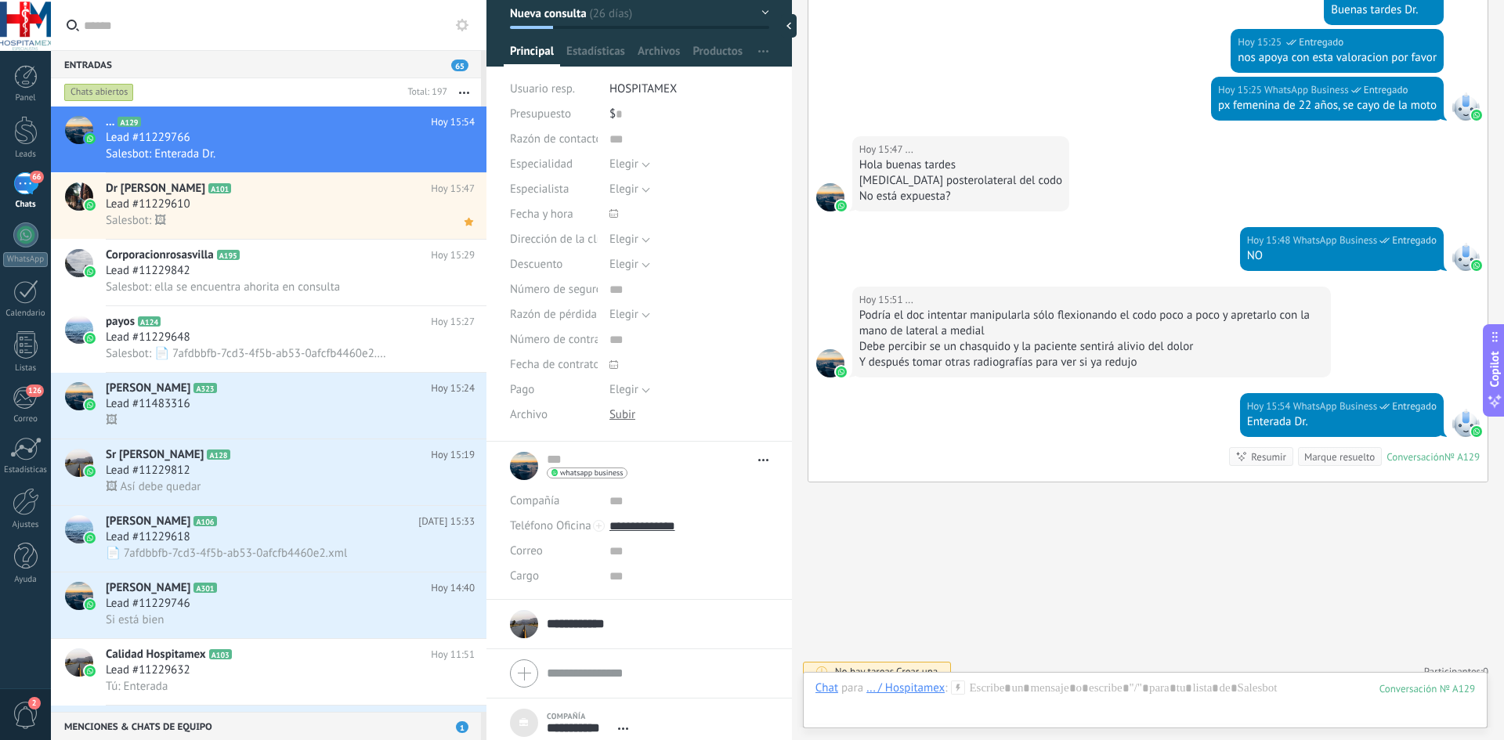
scroll to position [157, 0]
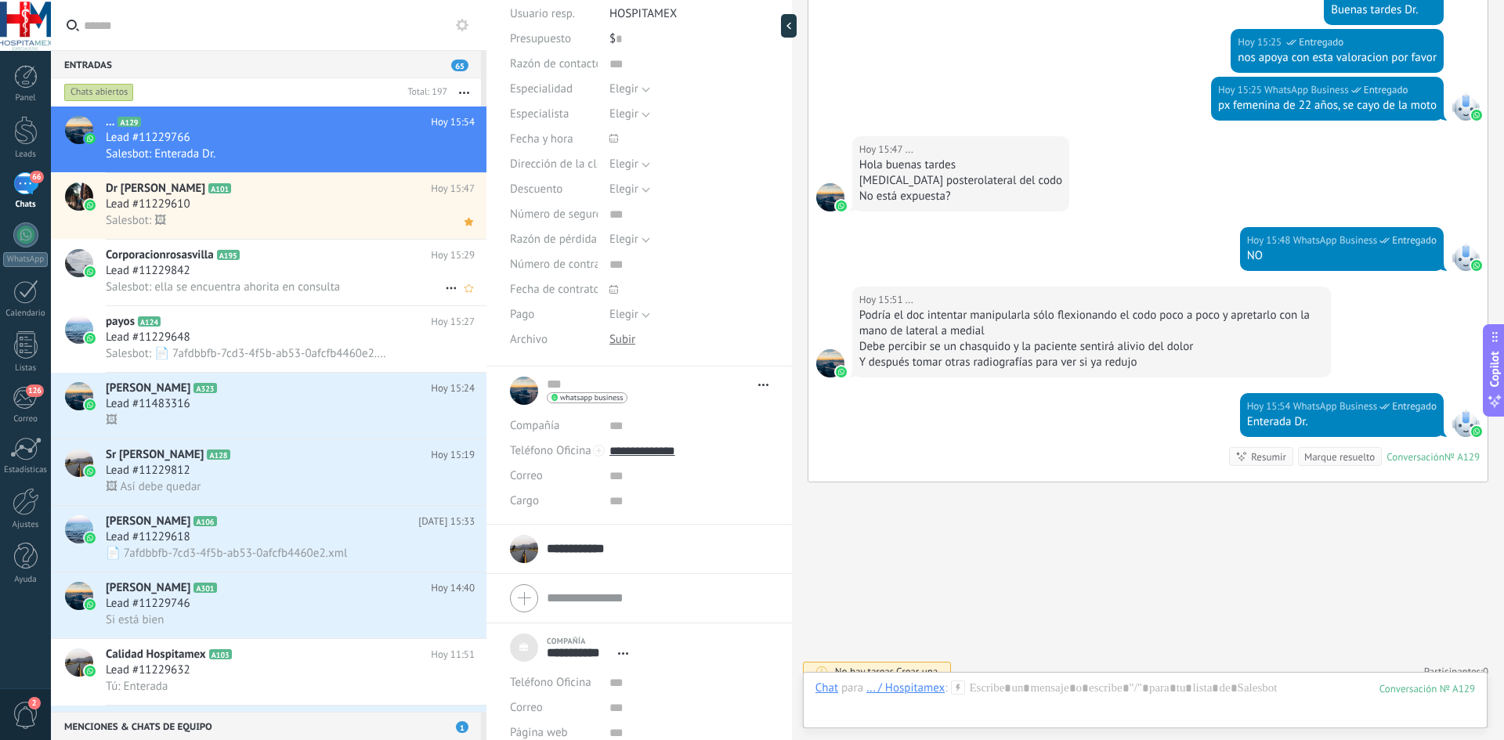
click at [268, 273] on div "Lead #11229842" at bounding box center [290, 271] width 369 height 16
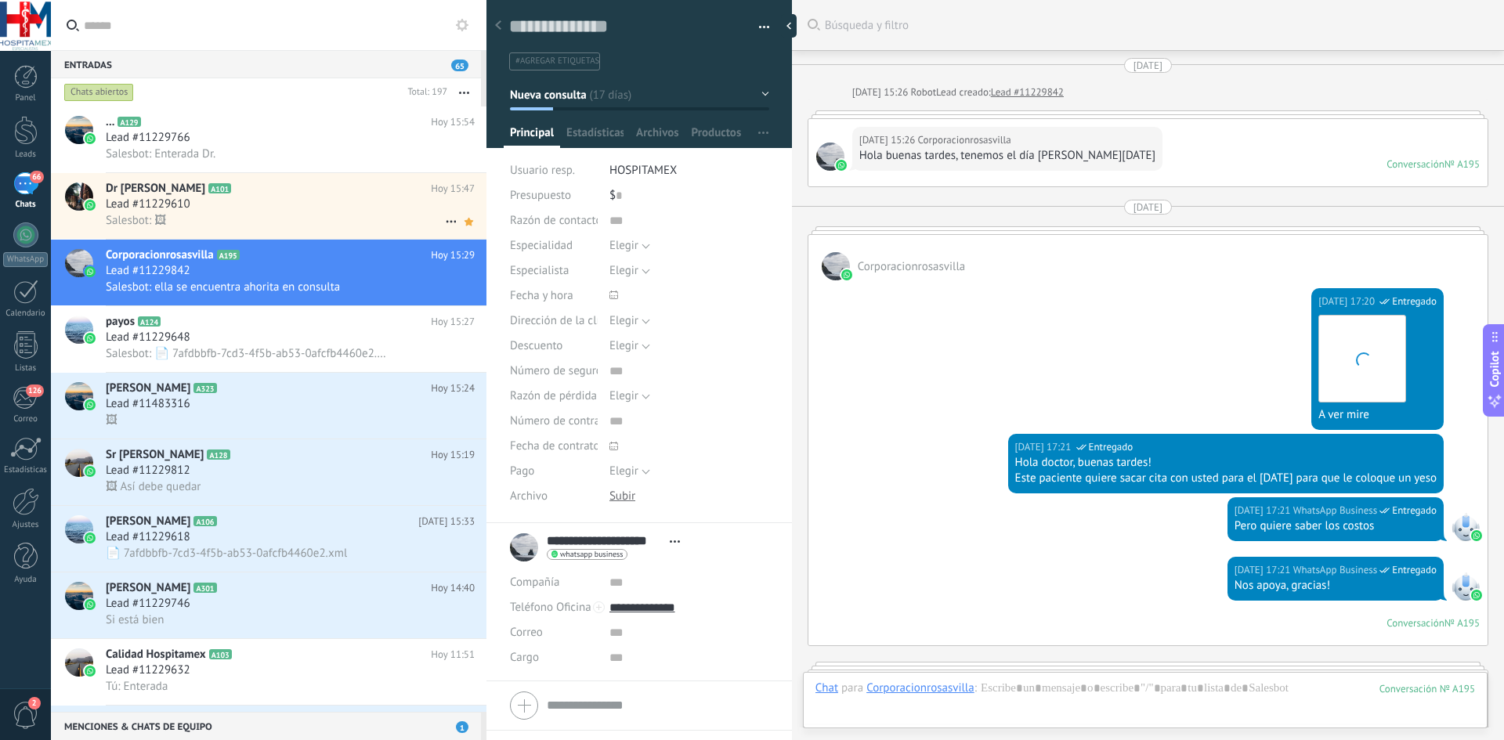
scroll to position [23, 0]
click at [255, 211] on div "Lead #11229610" at bounding box center [290, 205] width 369 height 16
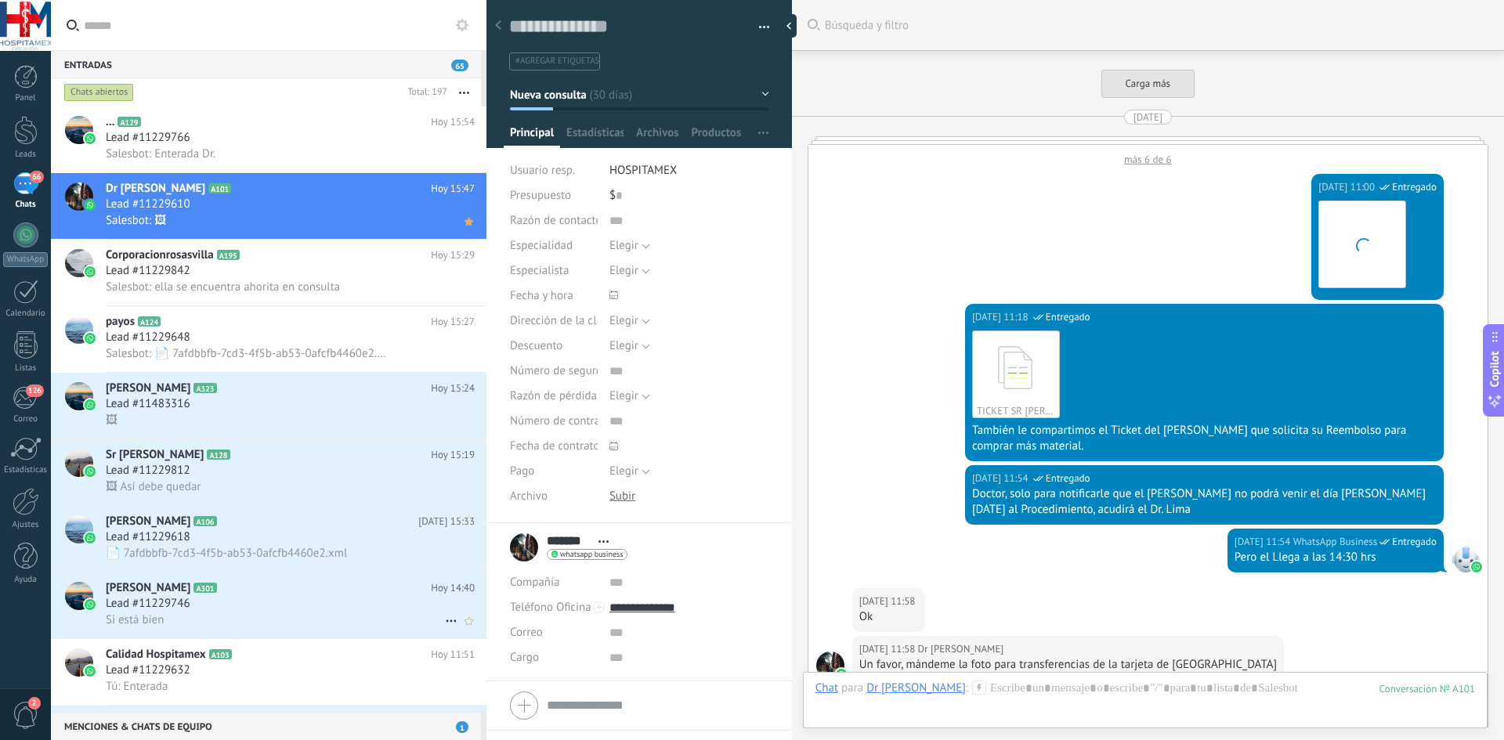
scroll to position [4564, 0]
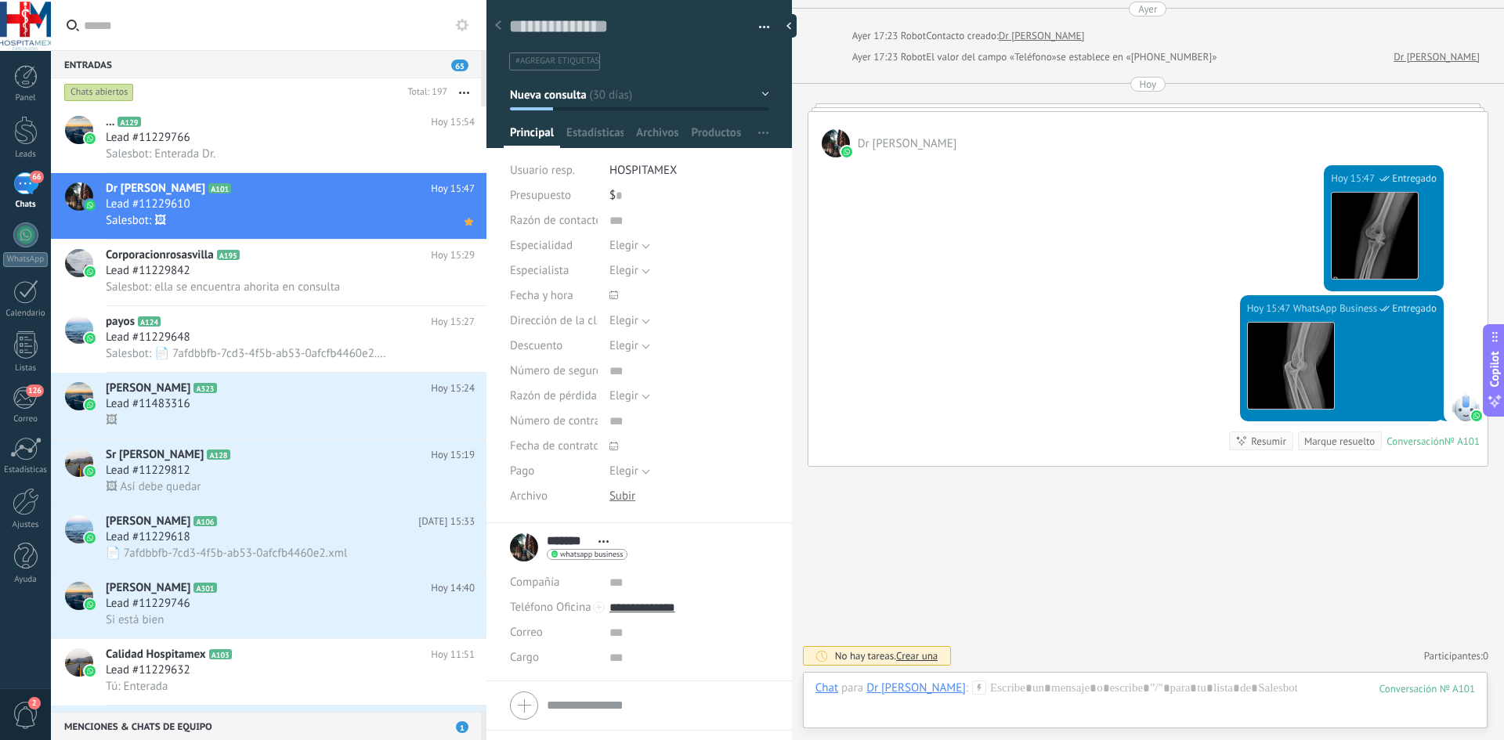
click at [130, 60] on div "Entradas 65" at bounding box center [266, 64] width 430 height 28
click at [464, 68] on span "65" at bounding box center [459, 66] width 17 height 12
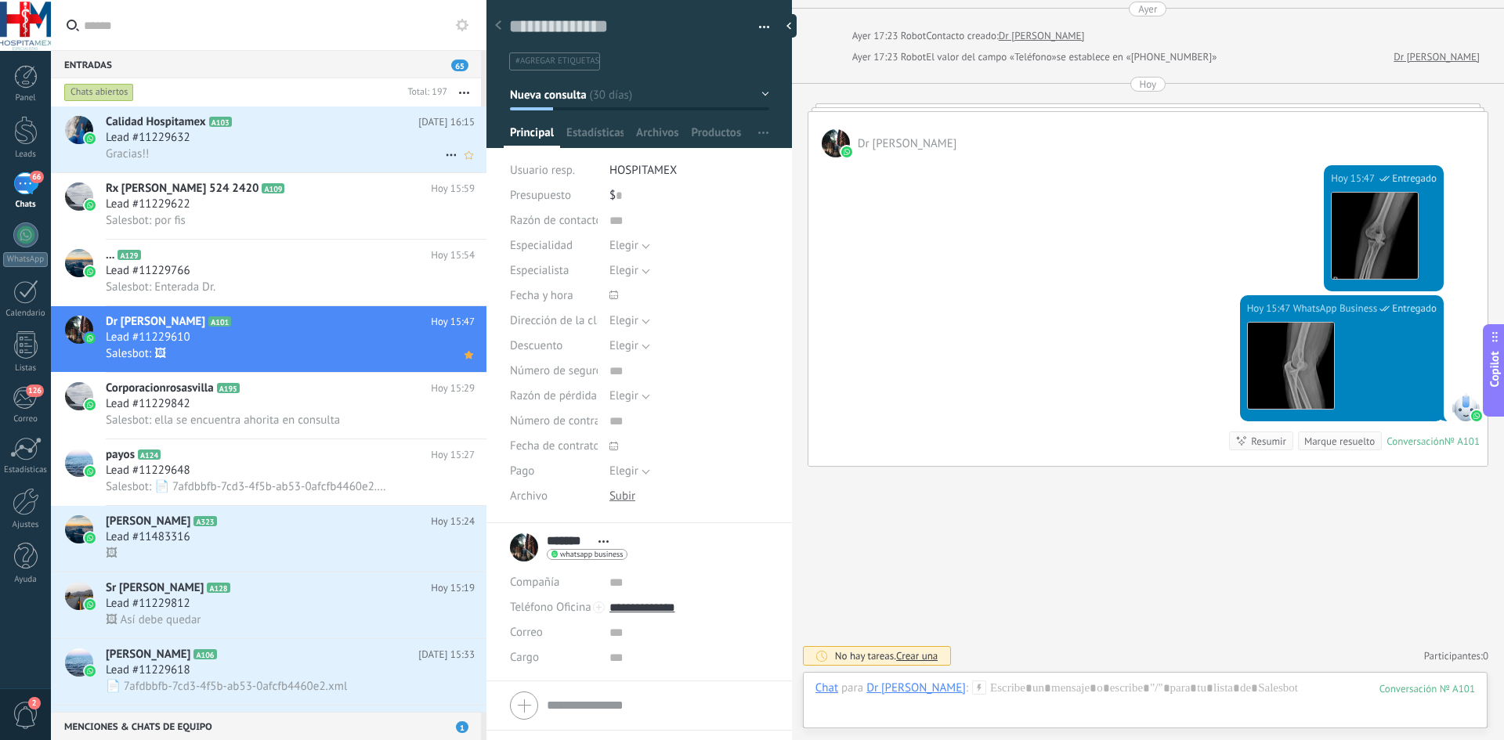
click at [287, 153] on div "Gracias!!" at bounding box center [290, 154] width 369 height 16
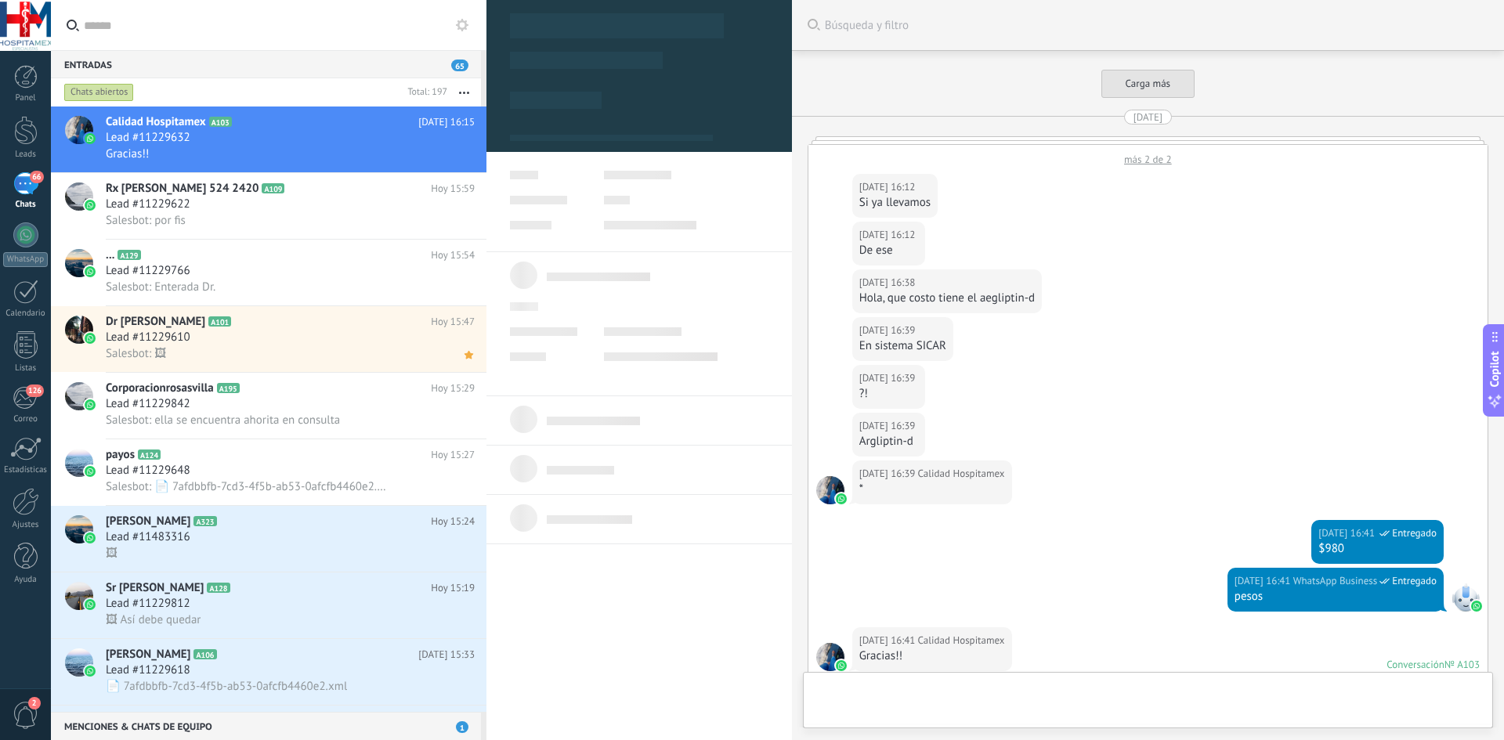
type textarea "**********"
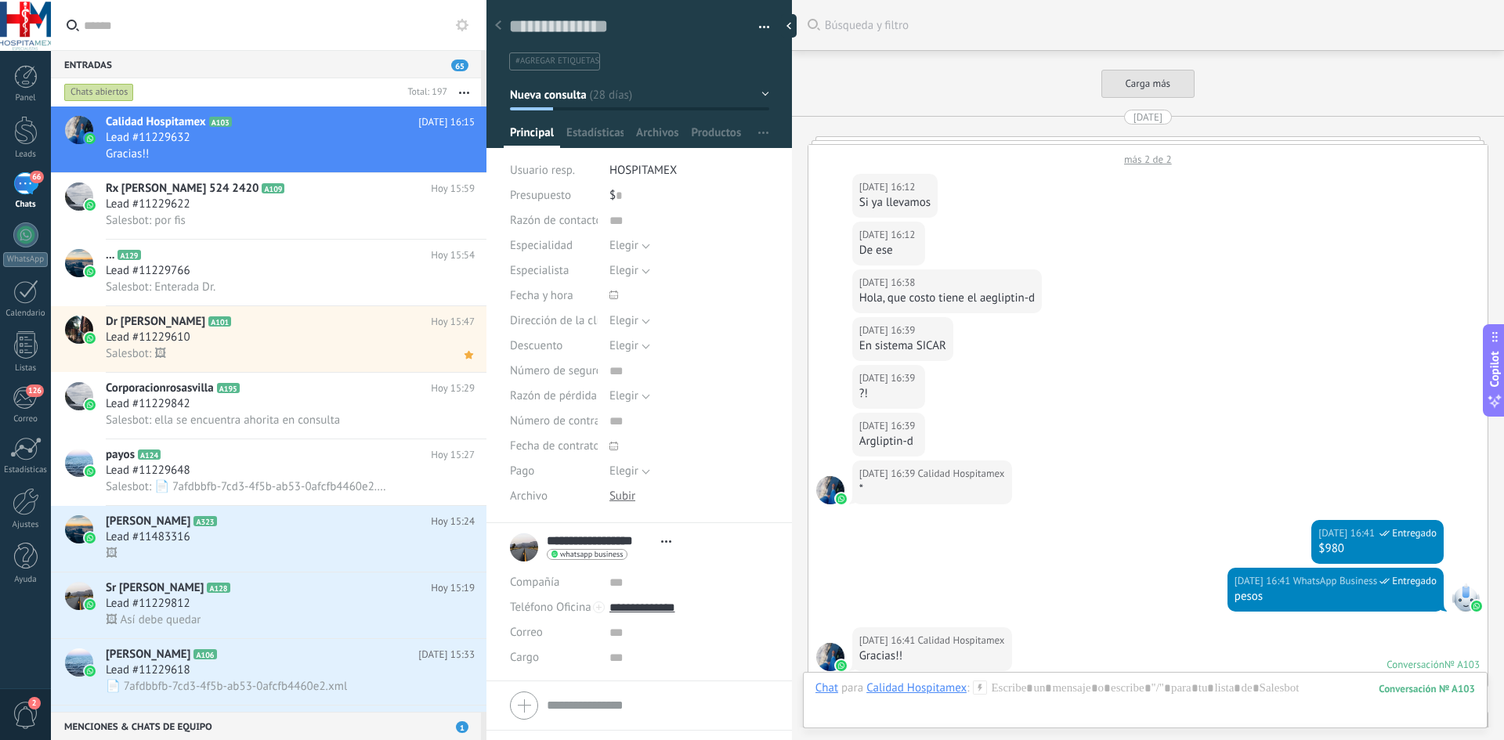
scroll to position [2368, 0]
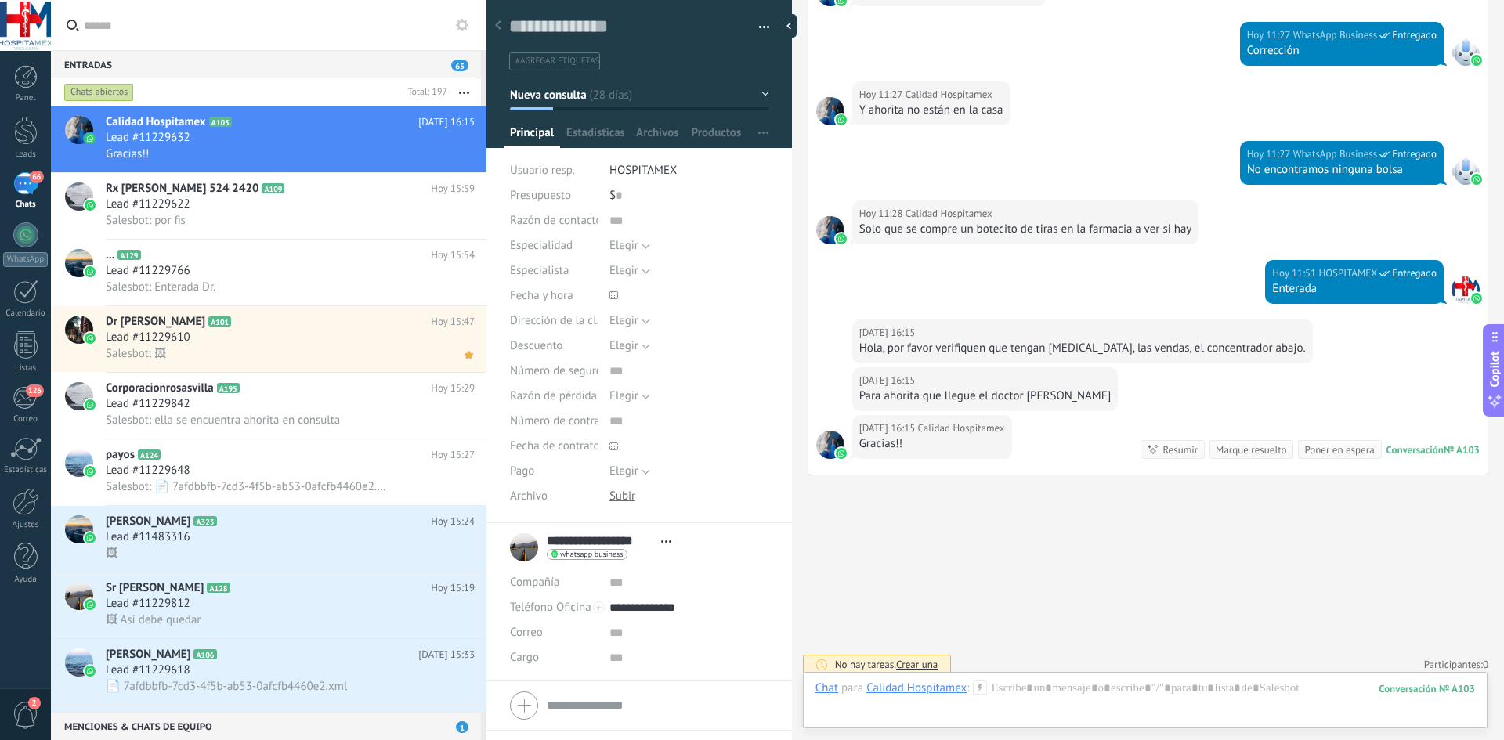
scroll to position [2368, 0]
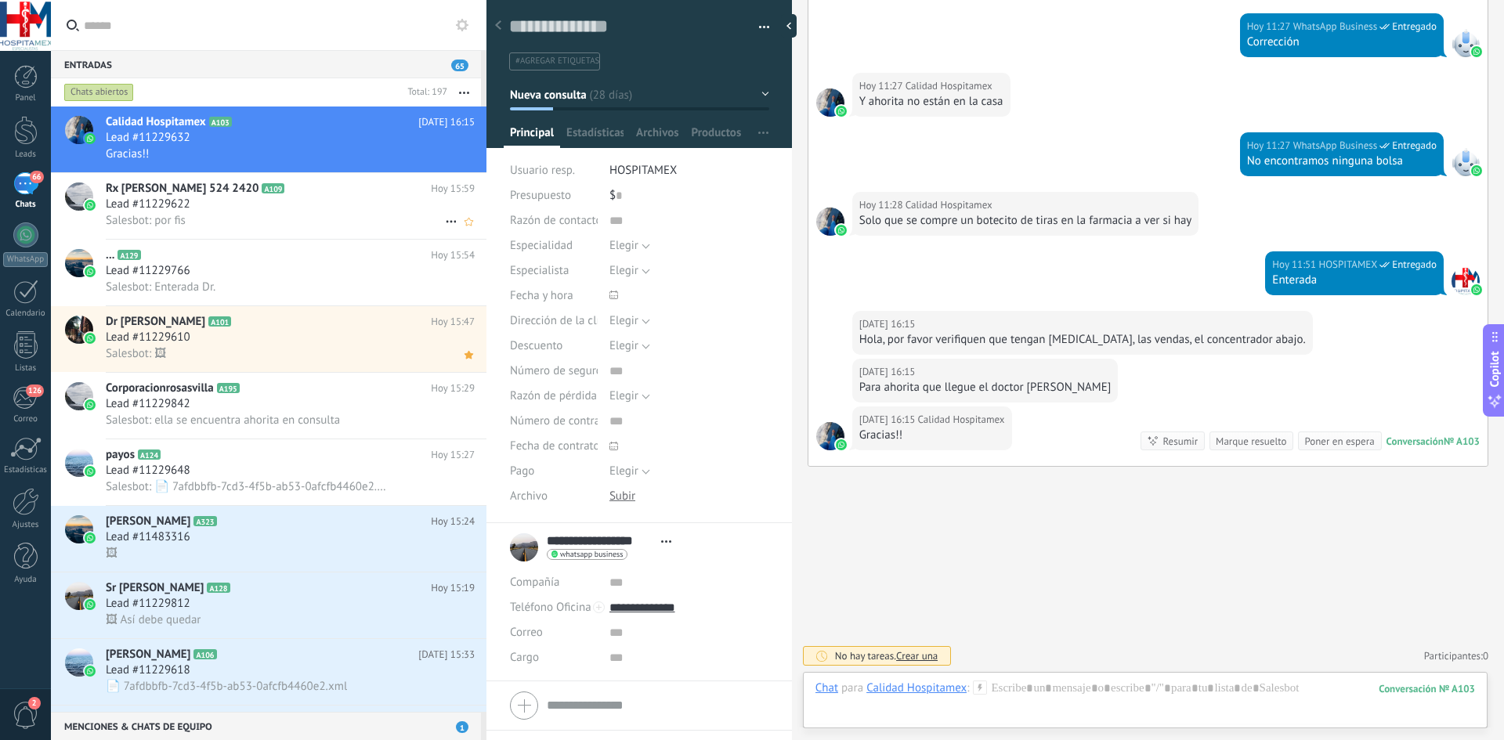
click at [285, 217] on div "Salesbot: por fis" at bounding box center [290, 220] width 369 height 16
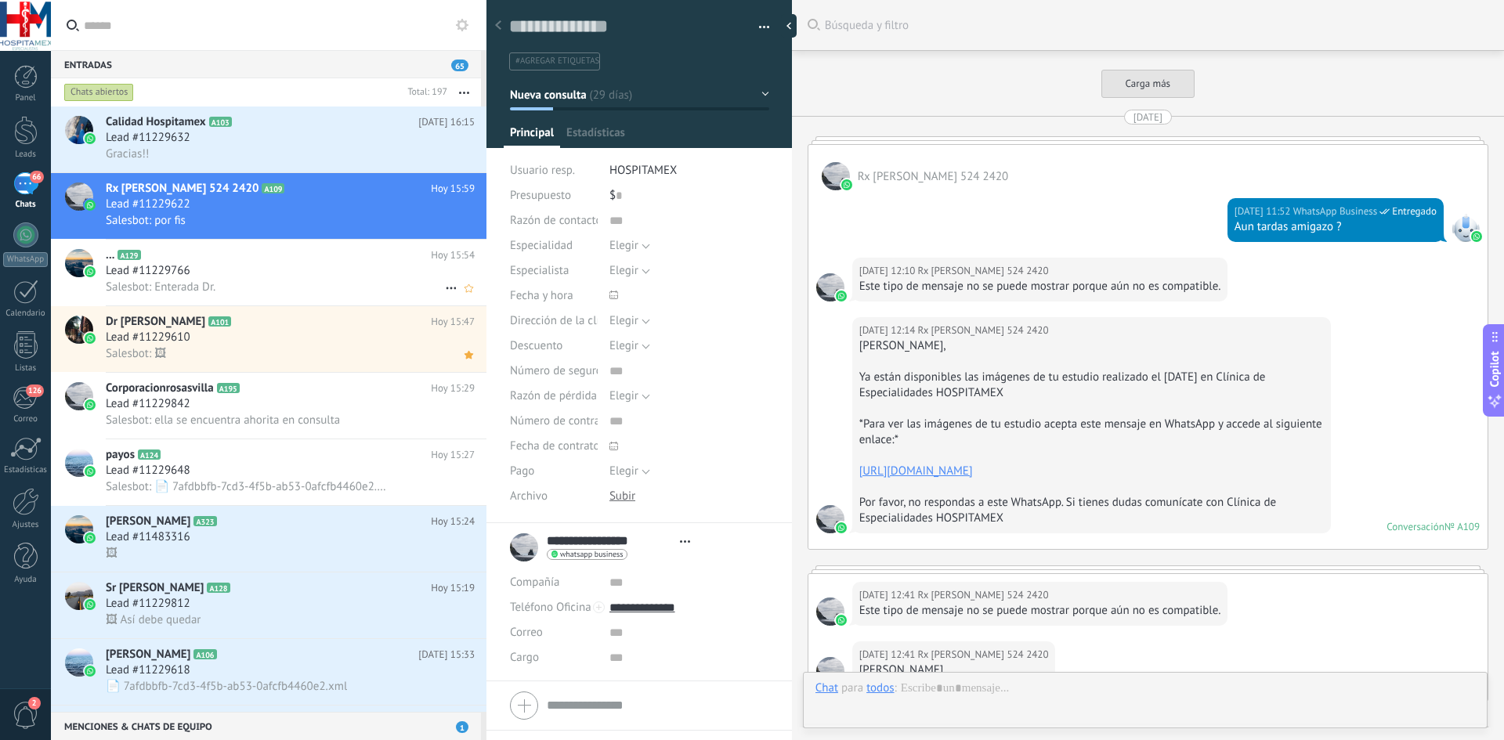
click at [295, 286] on div "Salesbot: Enterada Dr." at bounding box center [290, 287] width 369 height 16
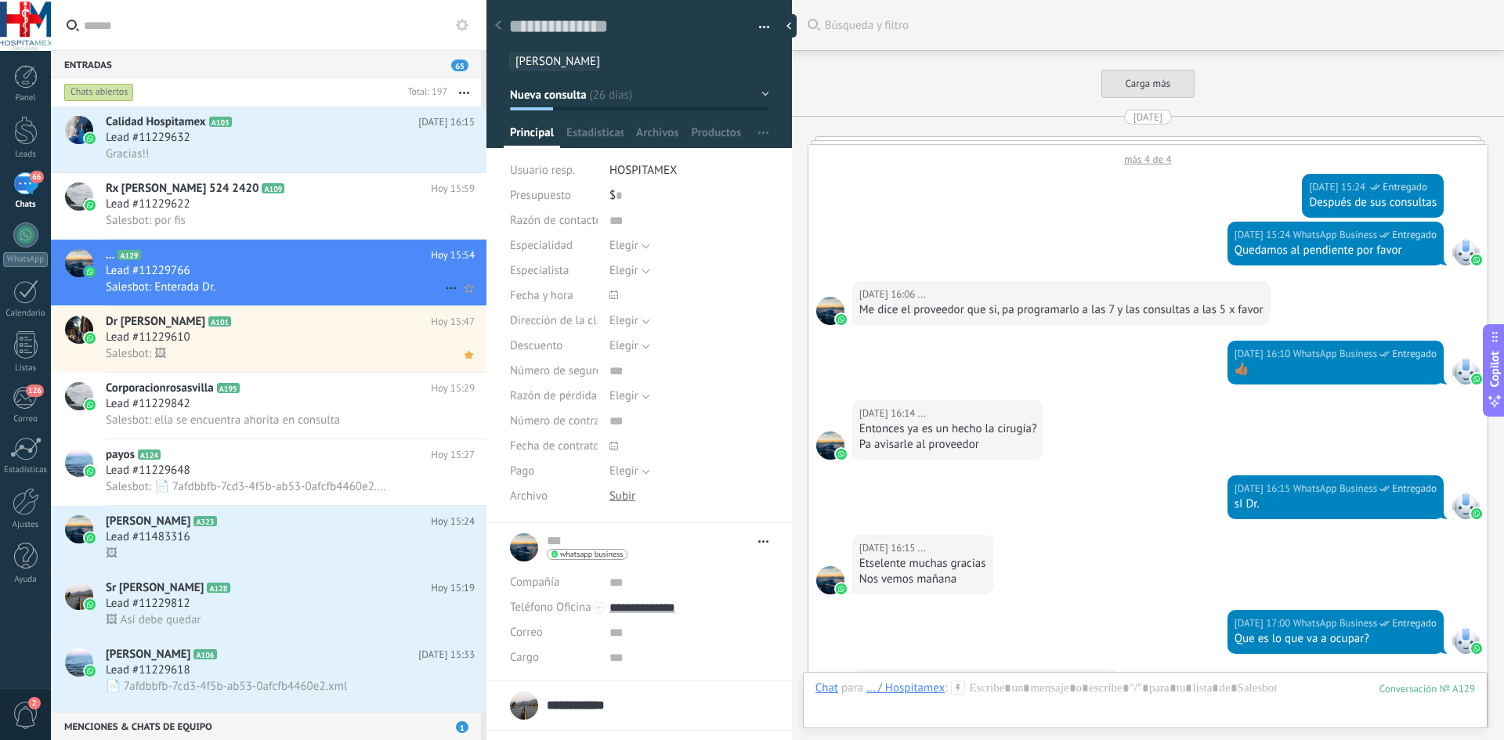
scroll to position [2836, 0]
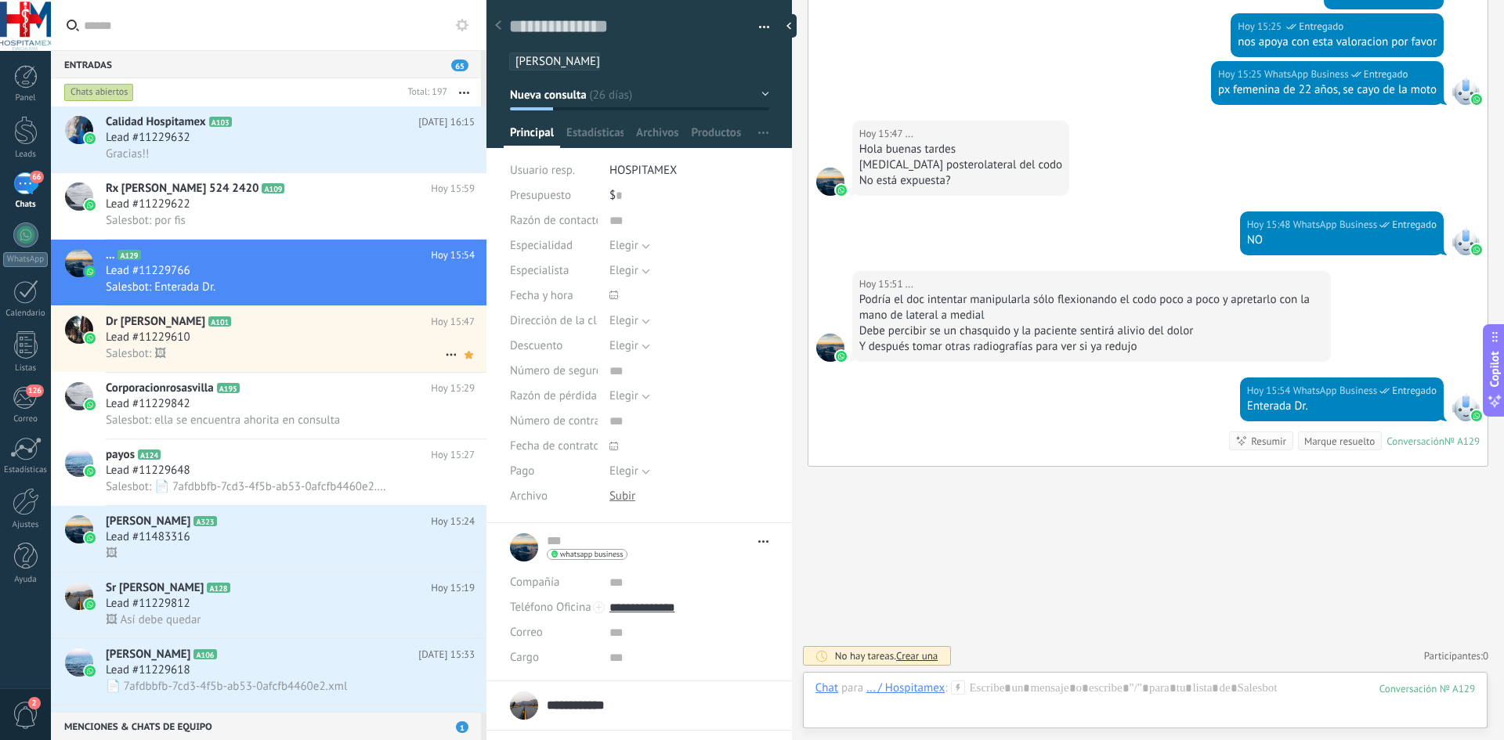
click at [323, 326] on h2 "Dr CARV A101" at bounding box center [268, 322] width 325 height 16
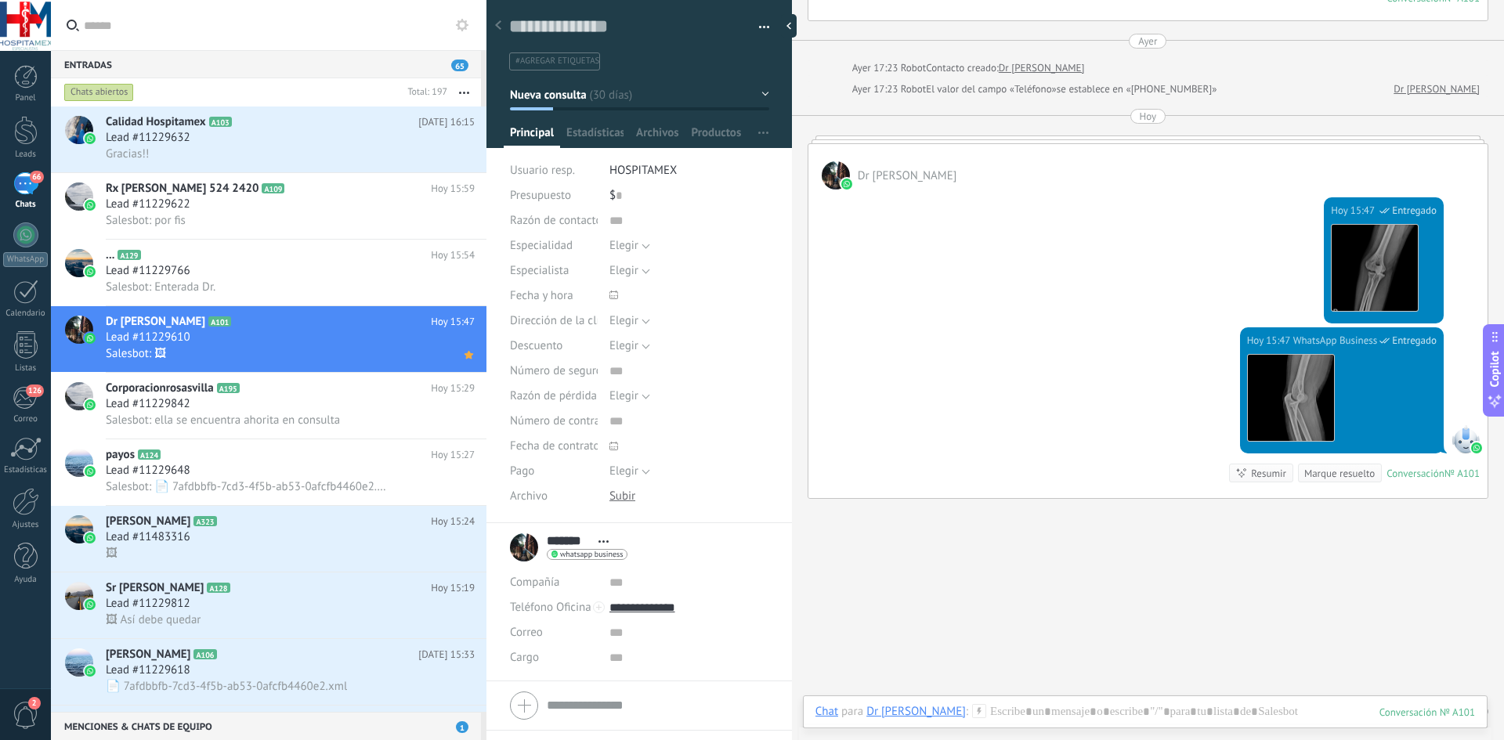
scroll to position [4564, 0]
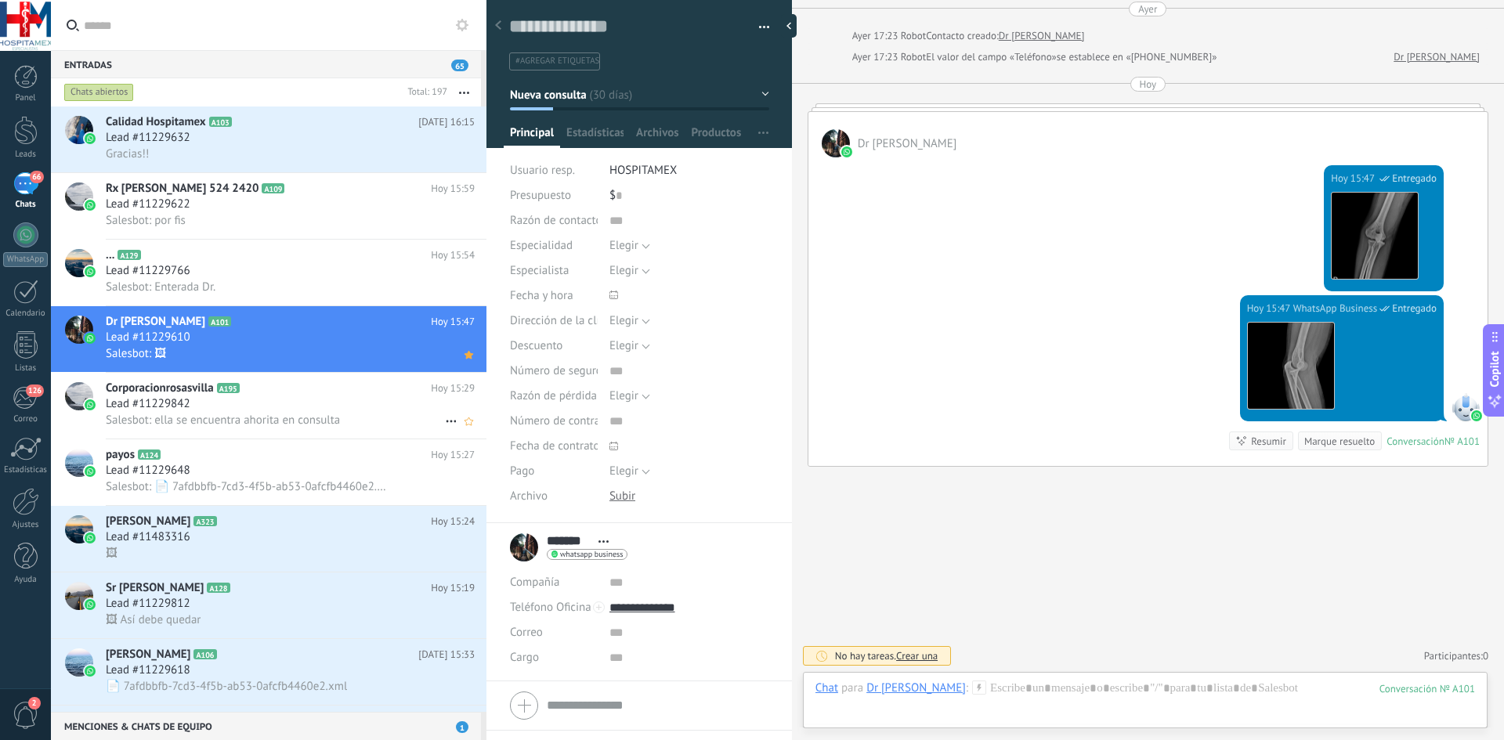
click at [340, 405] on div "Lead #11229842" at bounding box center [290, 404] width 369 height 16
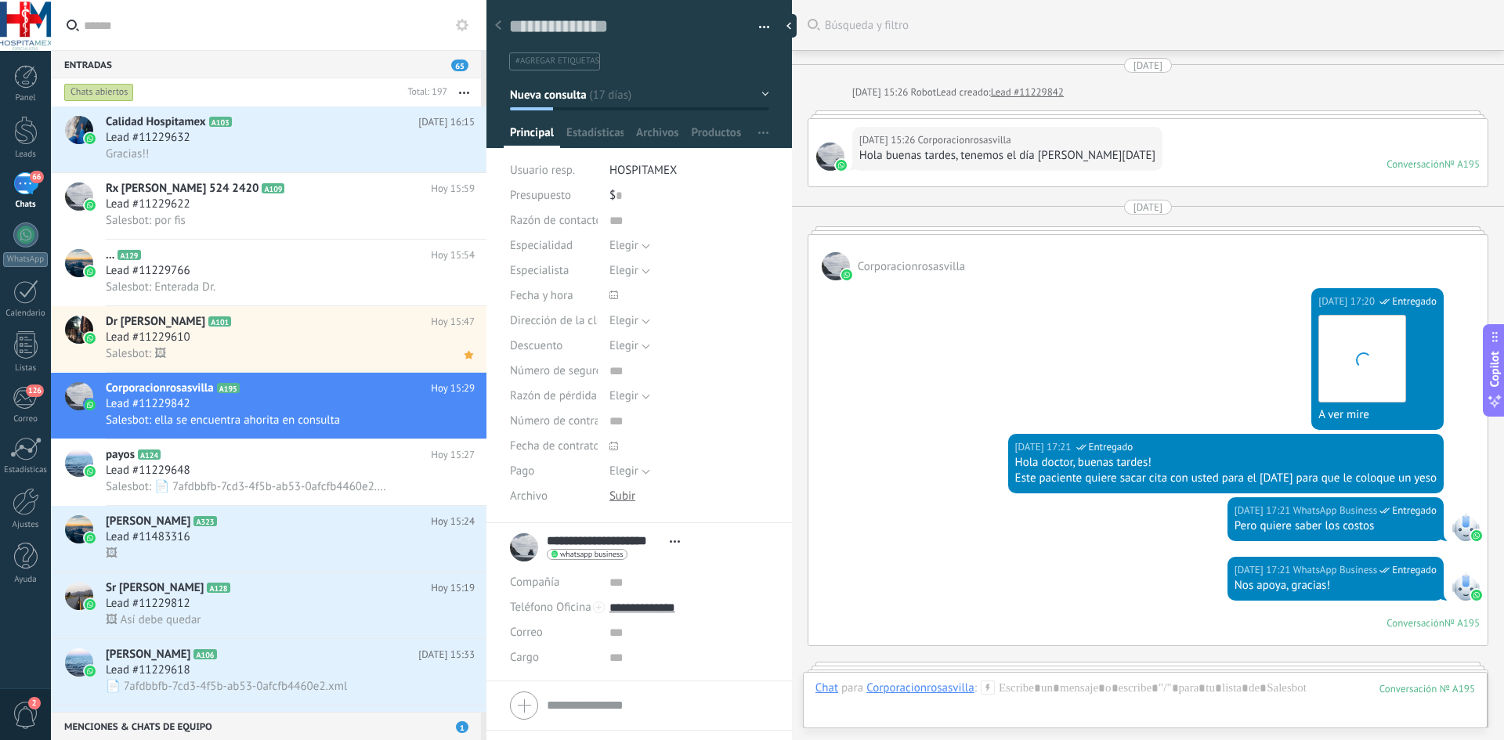
scroll to position [2337, 0]
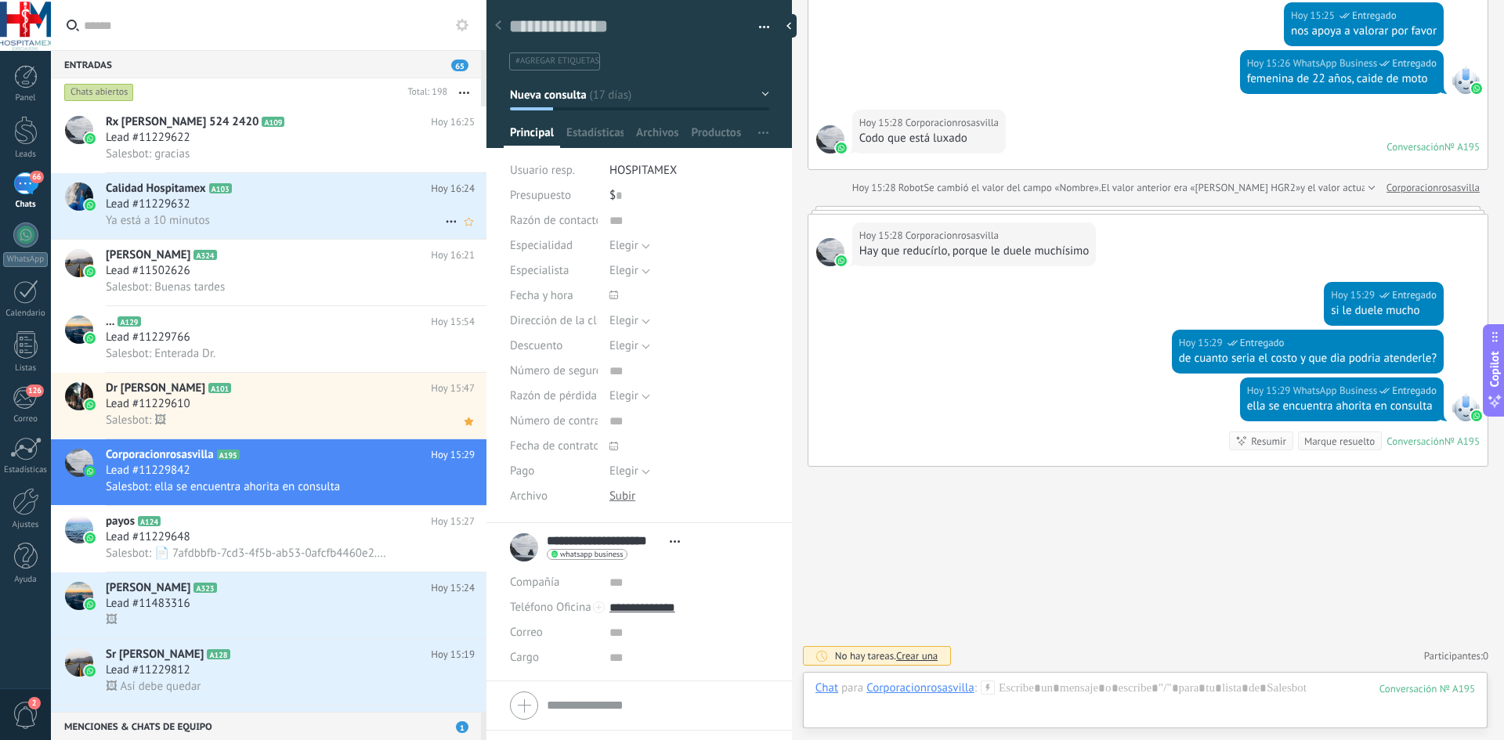
click at [282, 201] on div "Lead #11229632" at bounding box center [290, 205] width 369 height 16
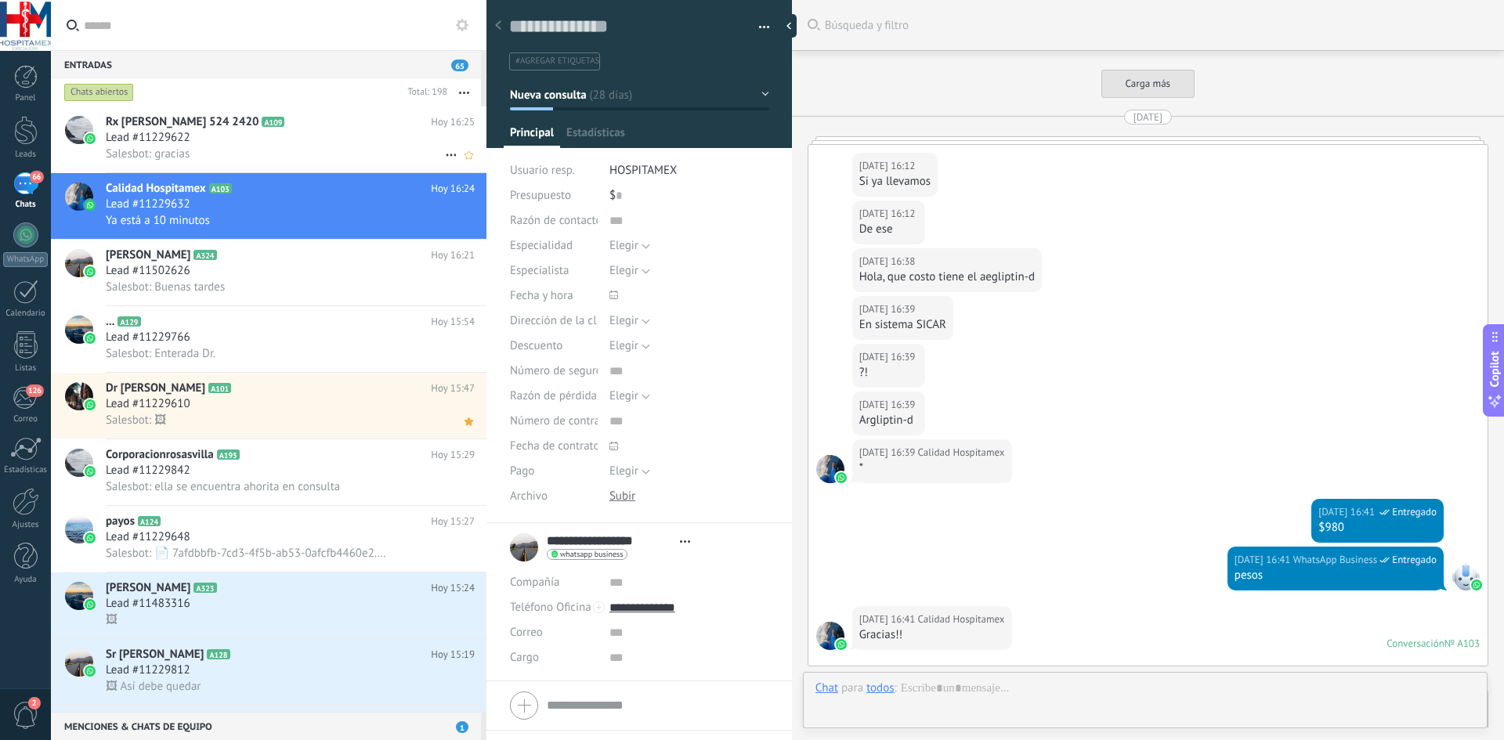
click at [364, 148] on div "Salesbot: gracias" at bounding box center [290, 154] width 369 height 16
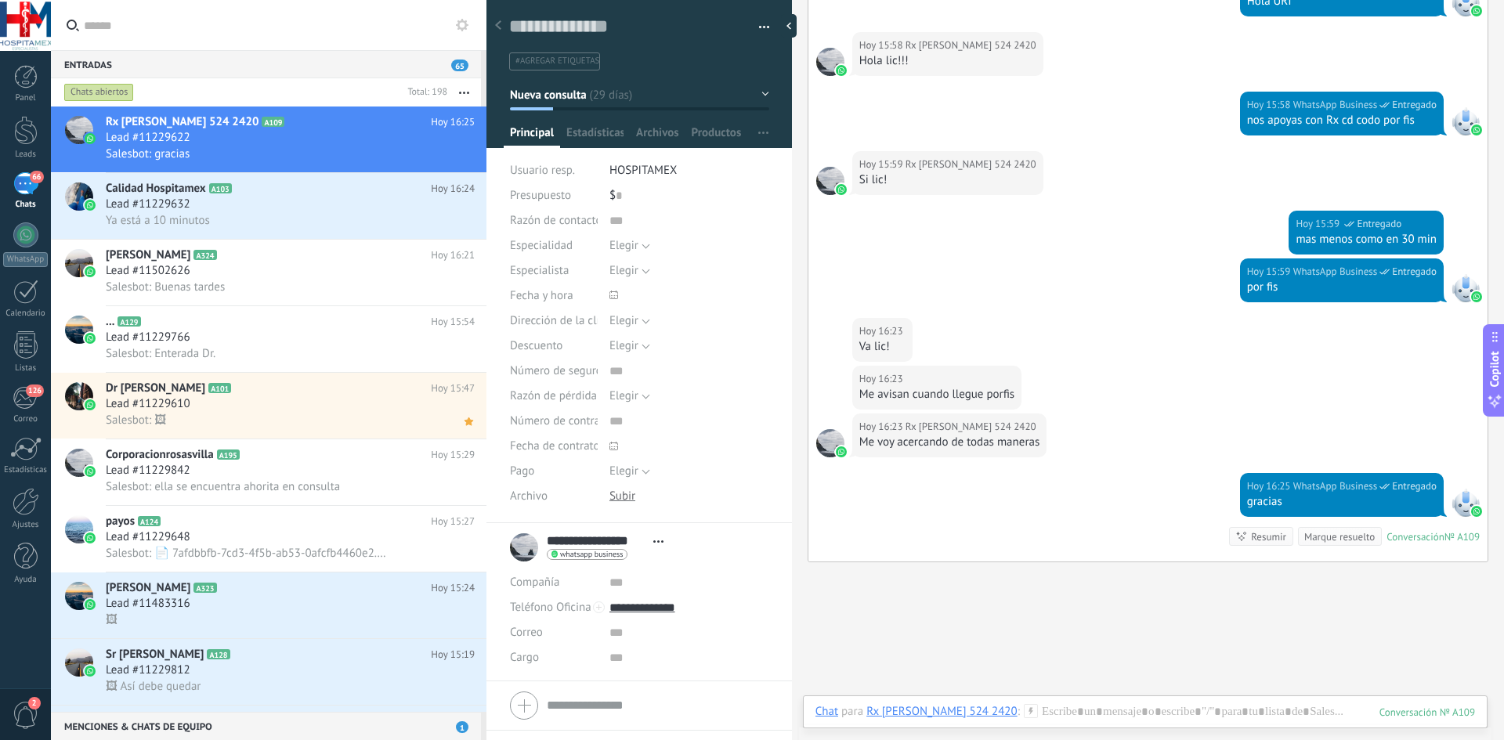
scroll to position [2964, 0]
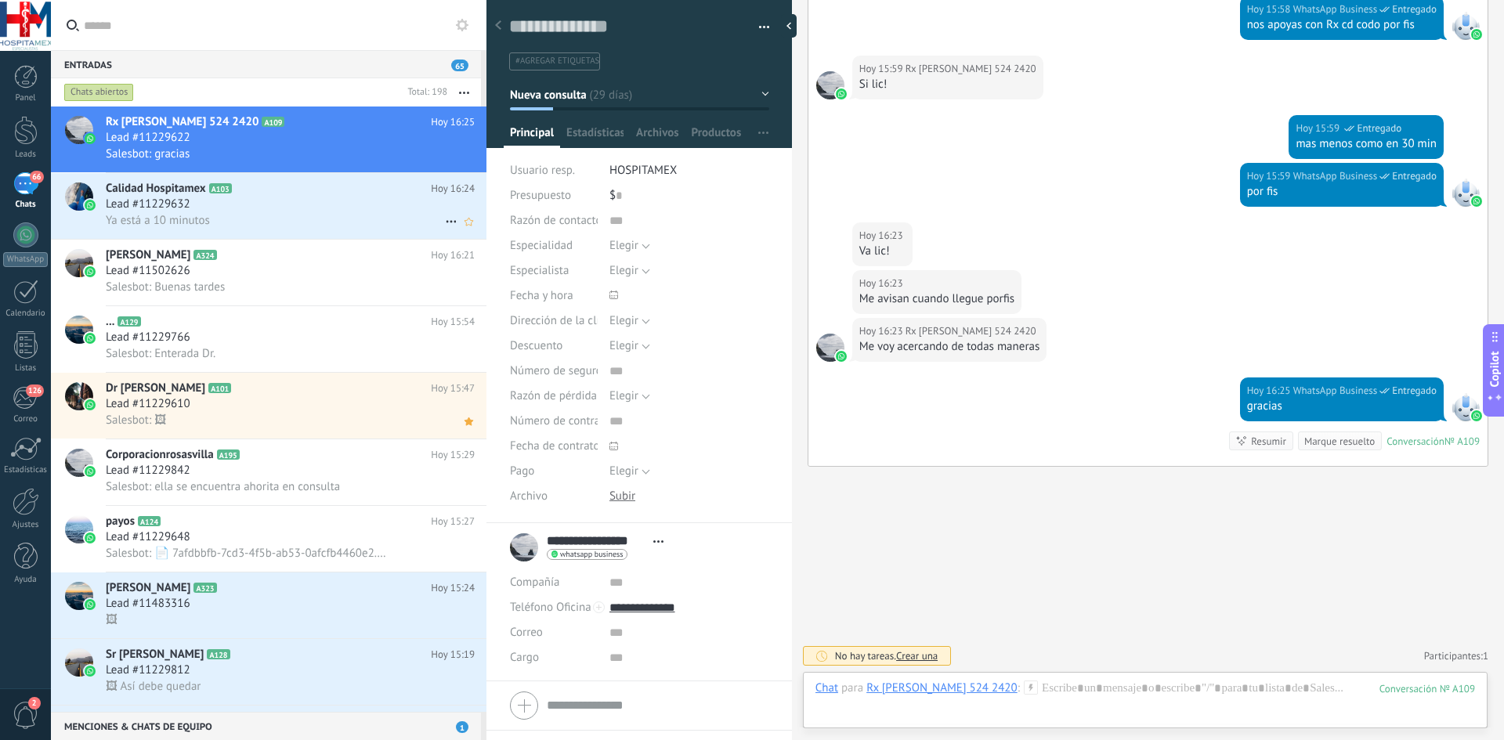
click at [291, 218] on div "Ya está a 10 minutos" at bounding box center [290, 220] width 369 height 16
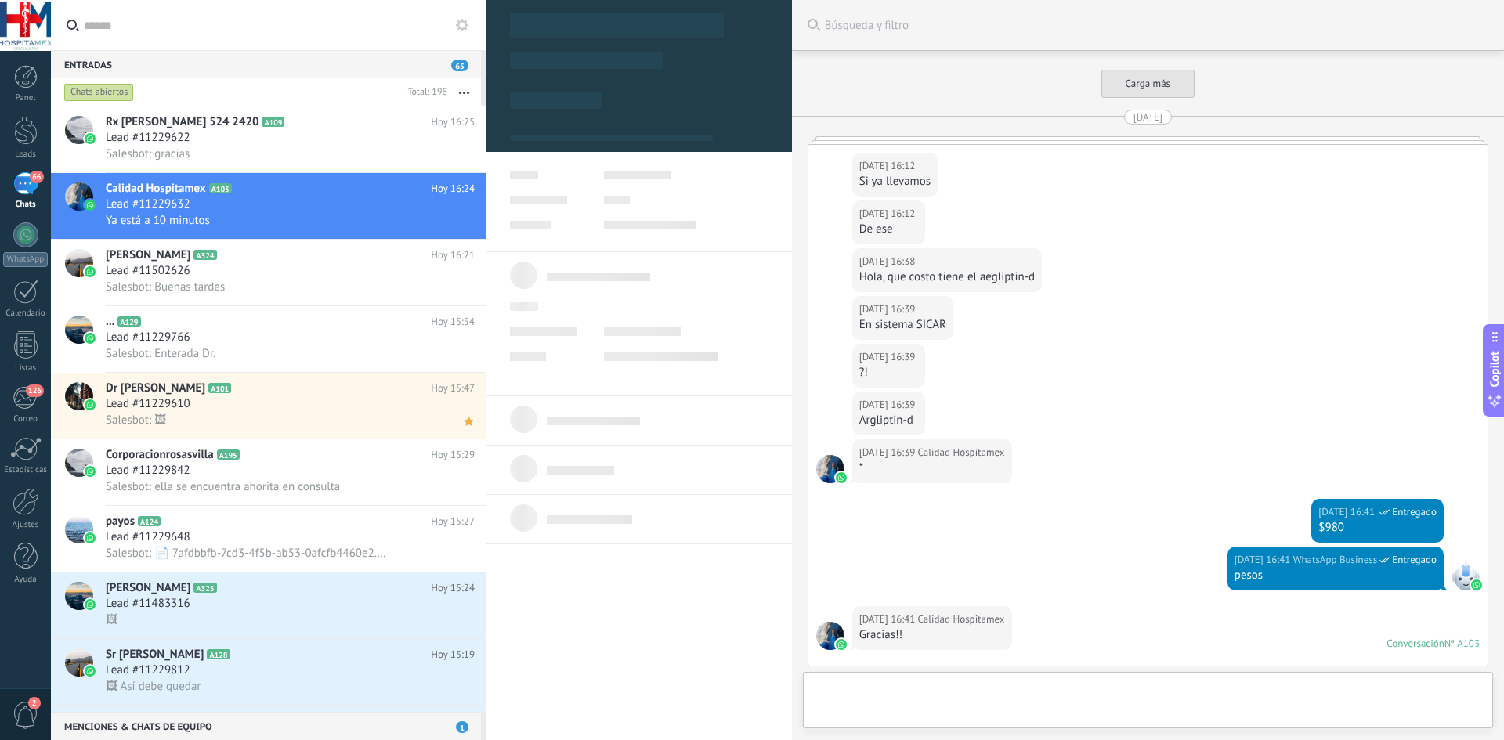
type textarea "**********"
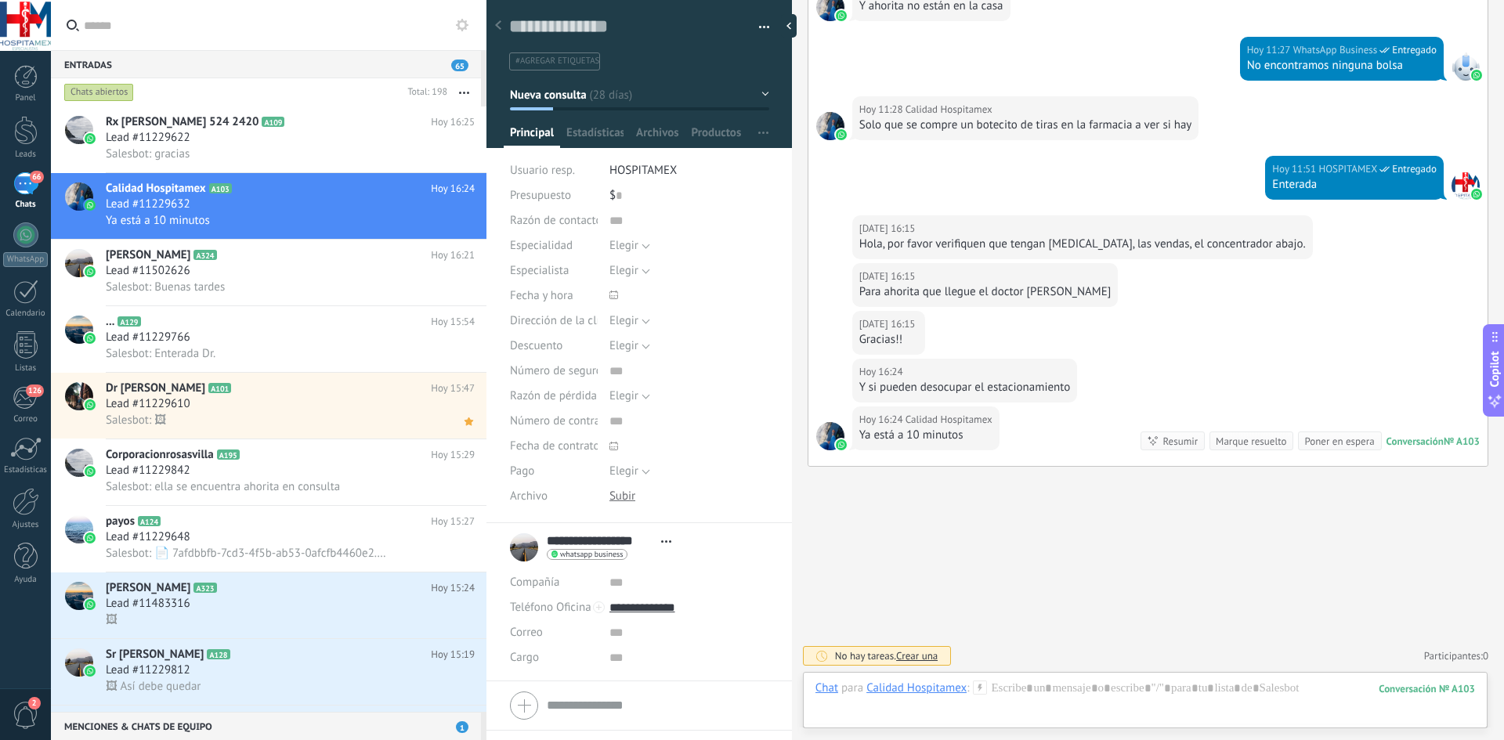
scroll to position [23, 0]
click at [1042, 688] on div at bounding box center [1144, 704] width 659 height 47
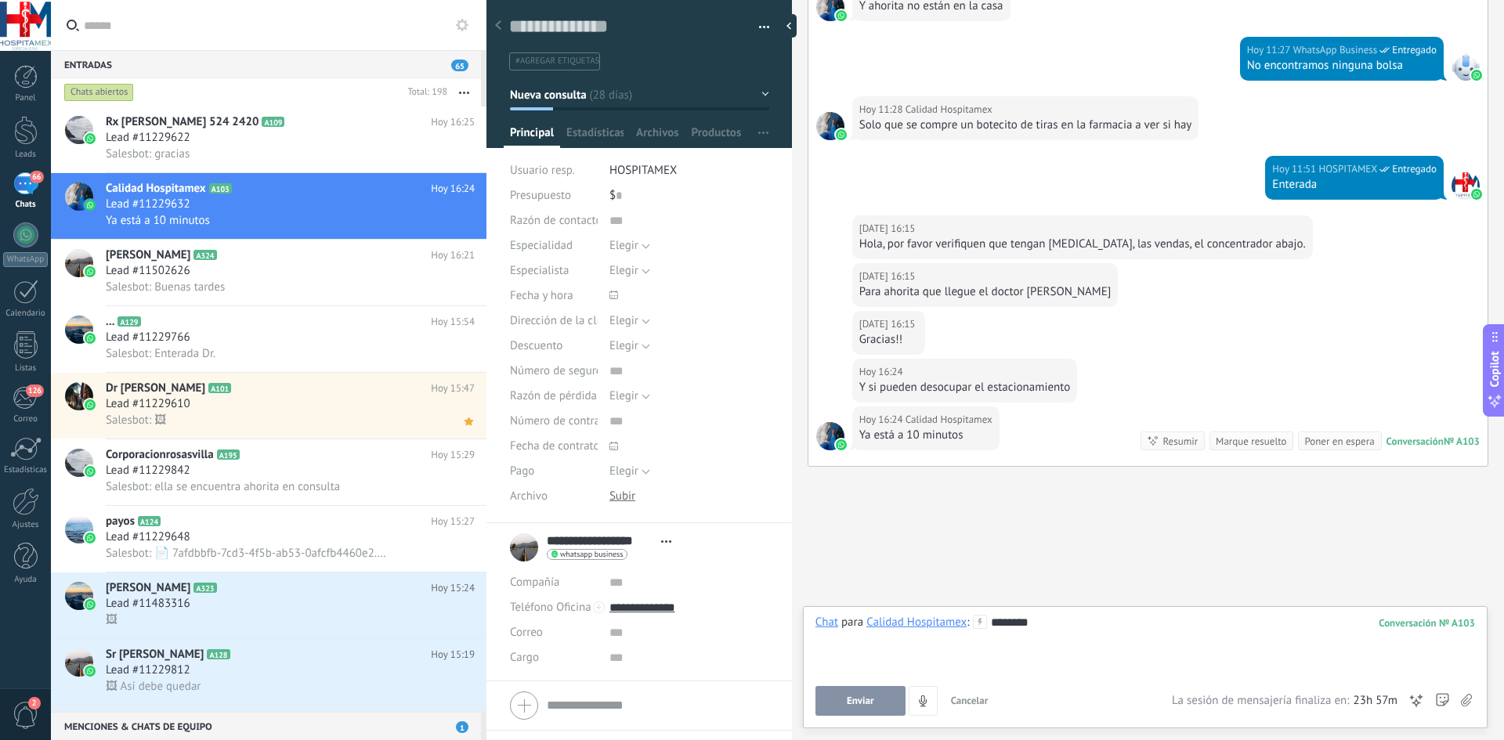
click at [852, 700] on span "Enviar" at bounding box center [860, 700] width 27 height 11
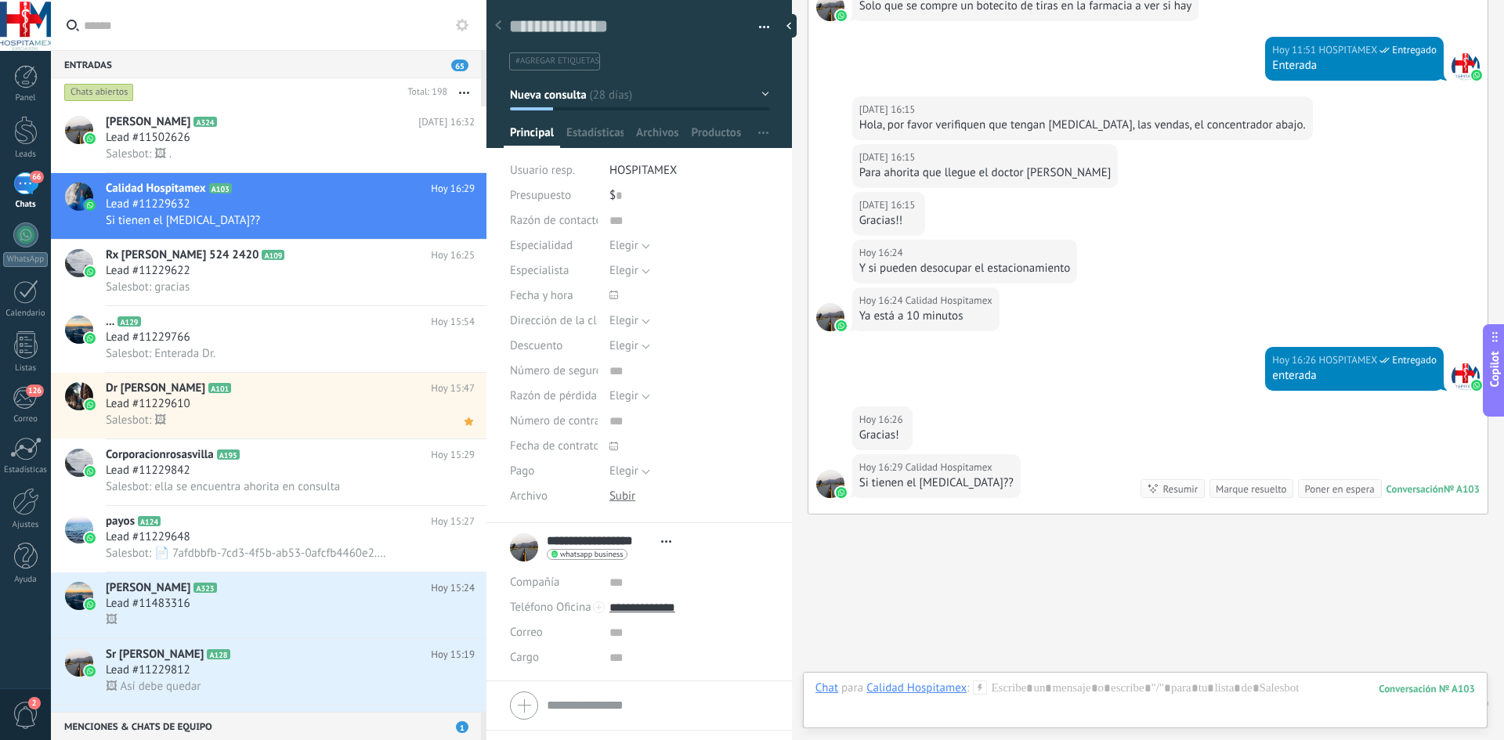
scroll to position [2490, 0]
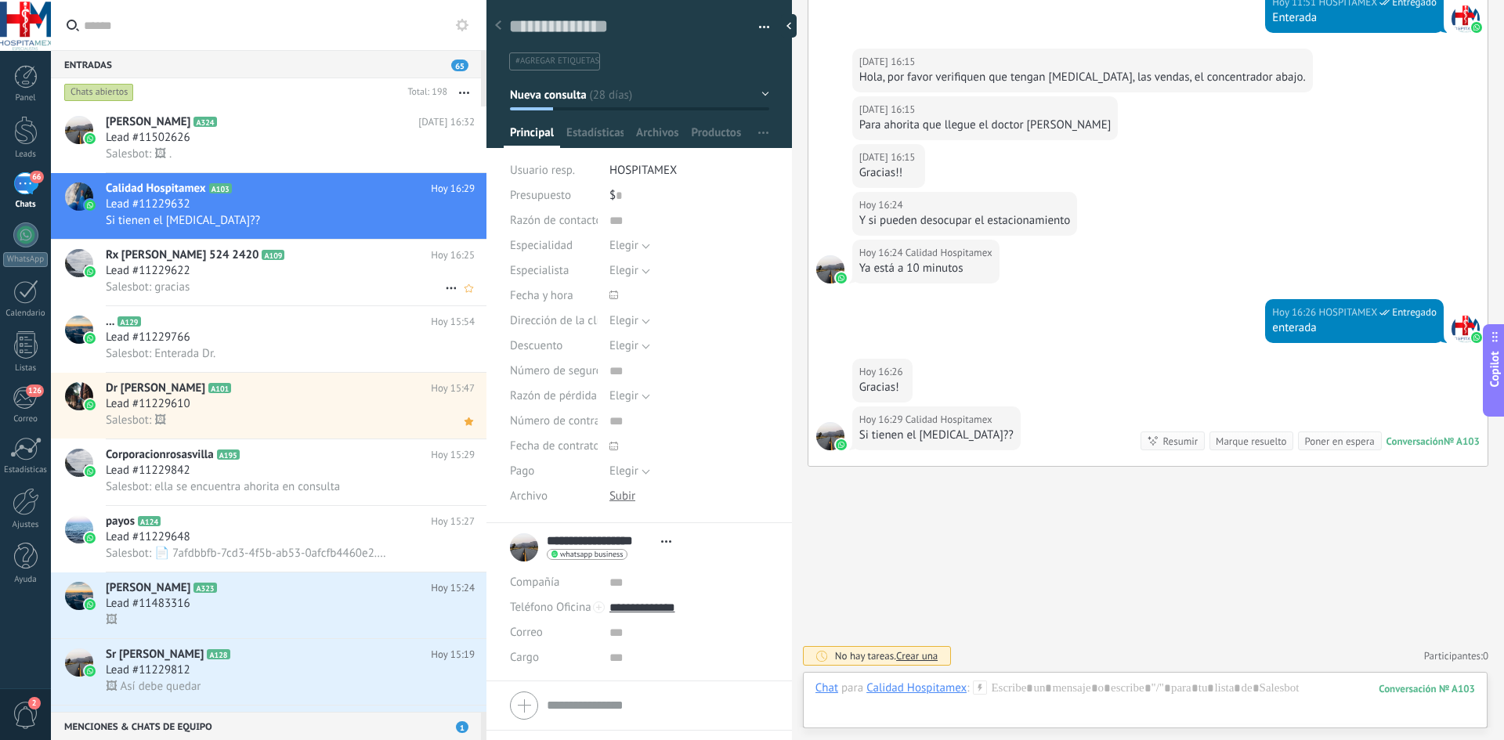
drag, startPoint x: 204, startPoint y: 145, endPoint x: 305, endPoint y: 248, distance: 144.5
click at [204, 145] on div "Lead #11502626" at bounding box center [290, 138] width 369 height 16
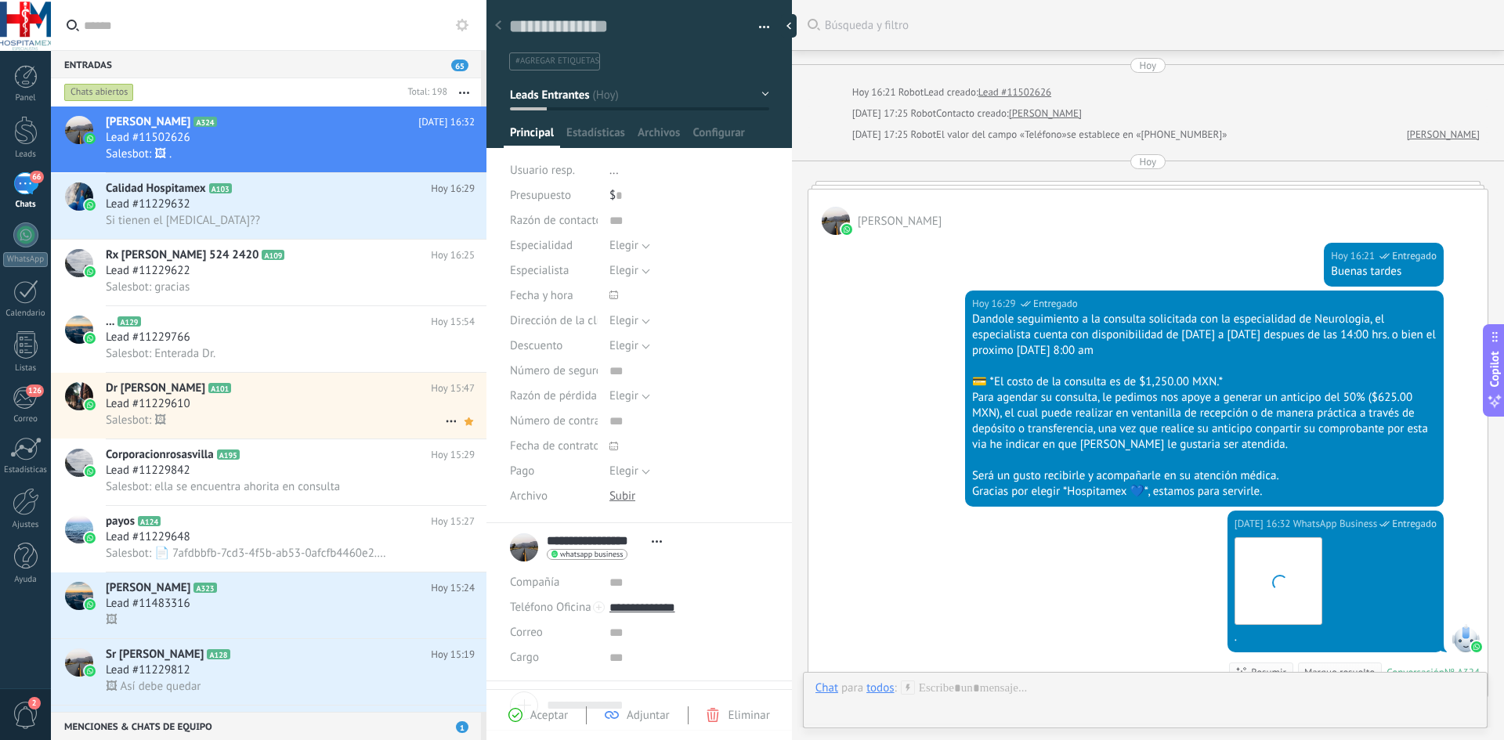
scroll to position [231, 0]
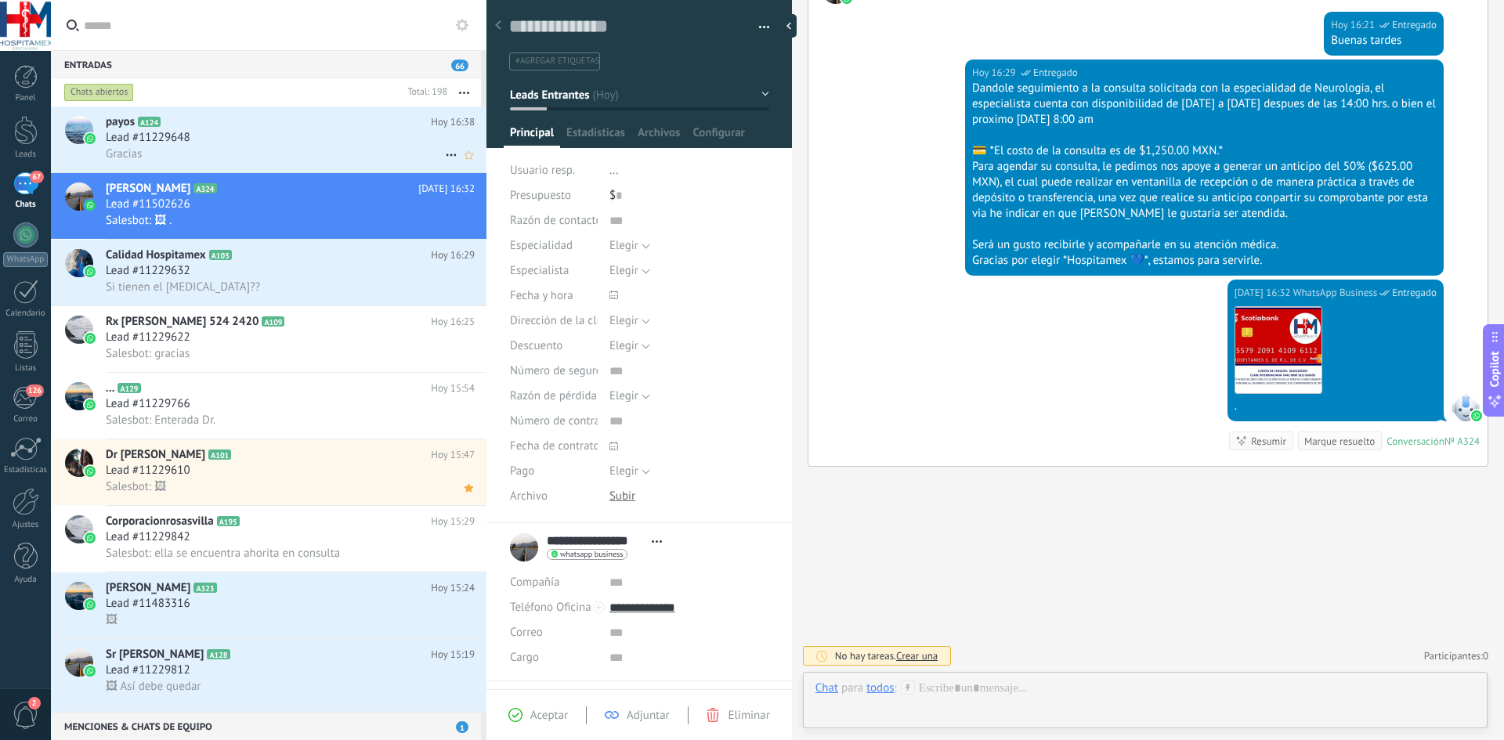
click at [318, 150] on div "Gracias" at bounding box center [290, 154] width 369 height 16
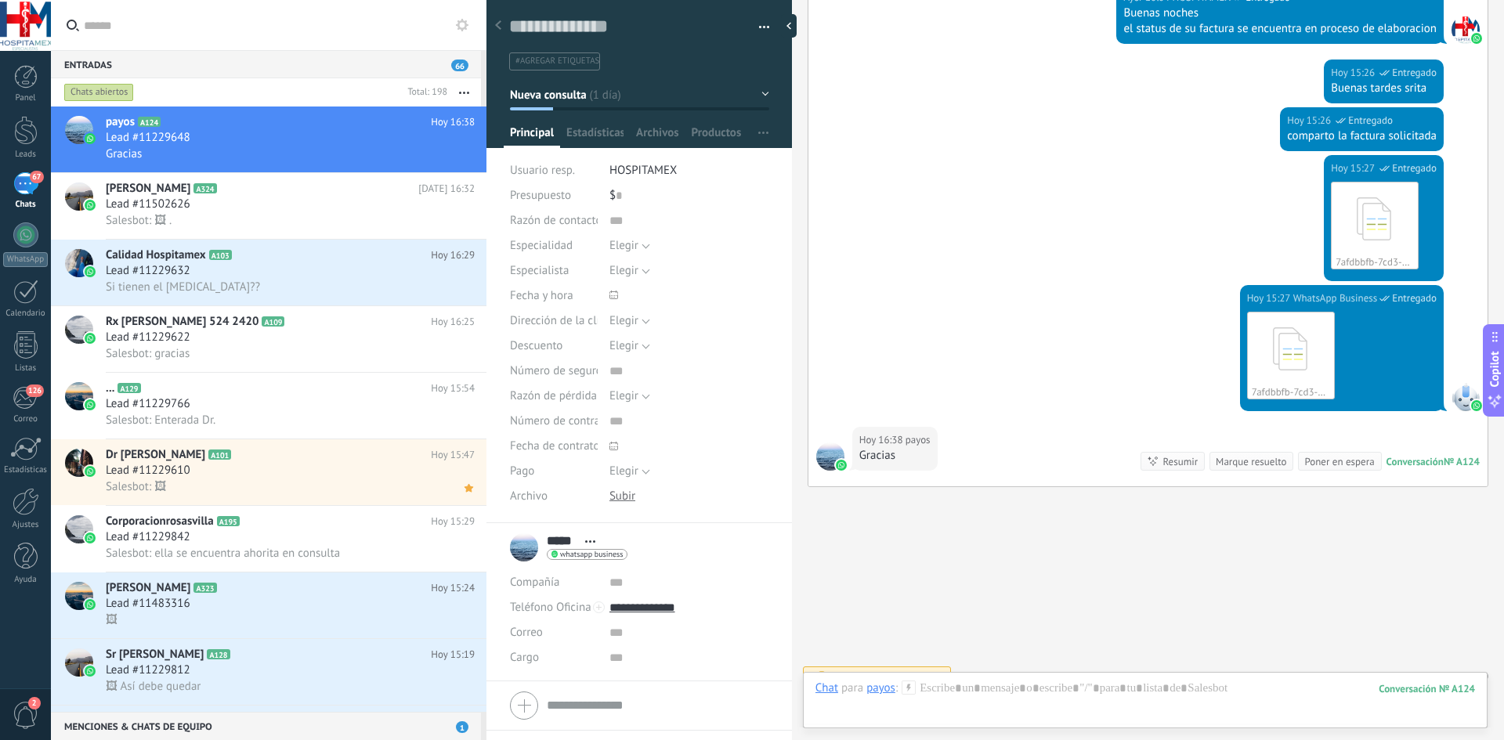
scroll to position [1074, 0]
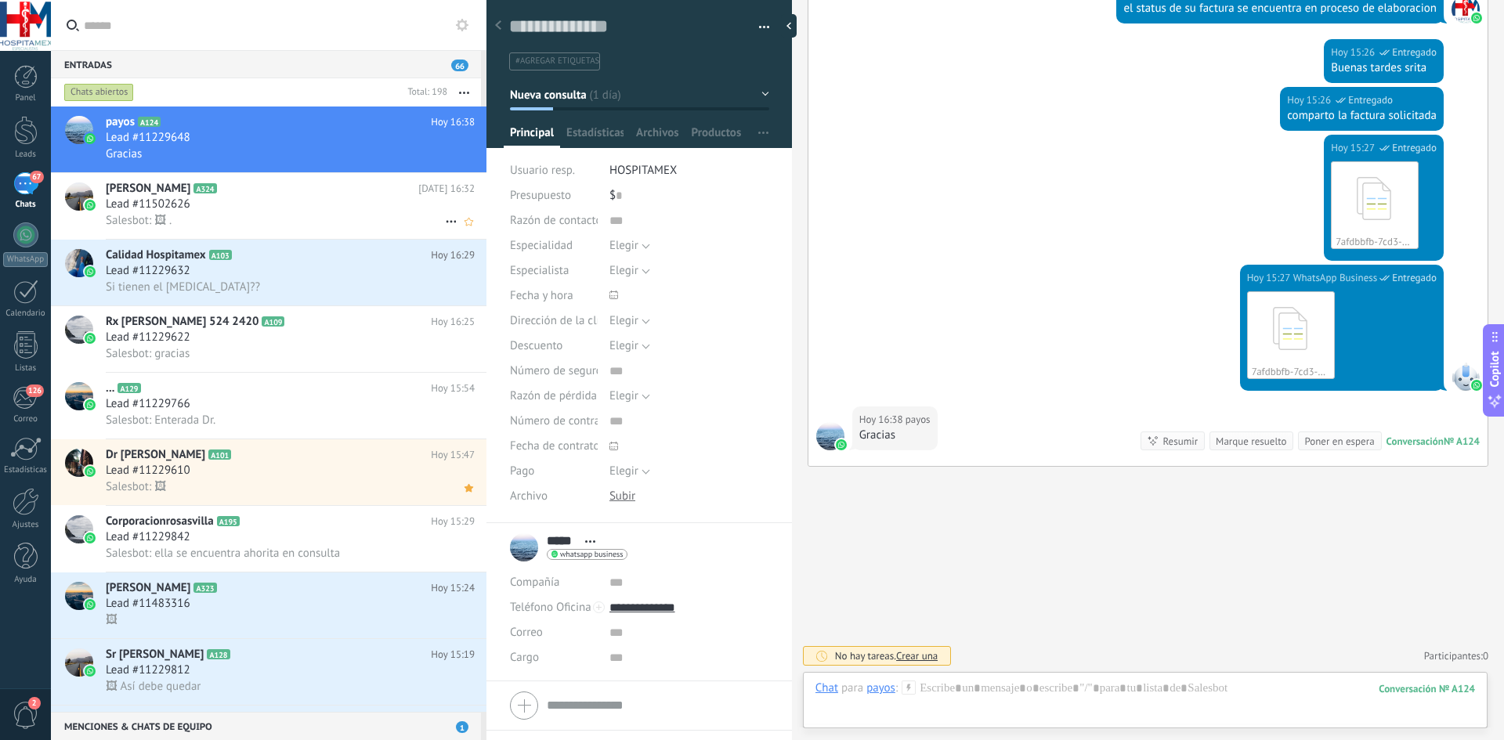
click at [241, 200] on div "Lead #11502626" at bounding box center [290, 205] width 369 height 16
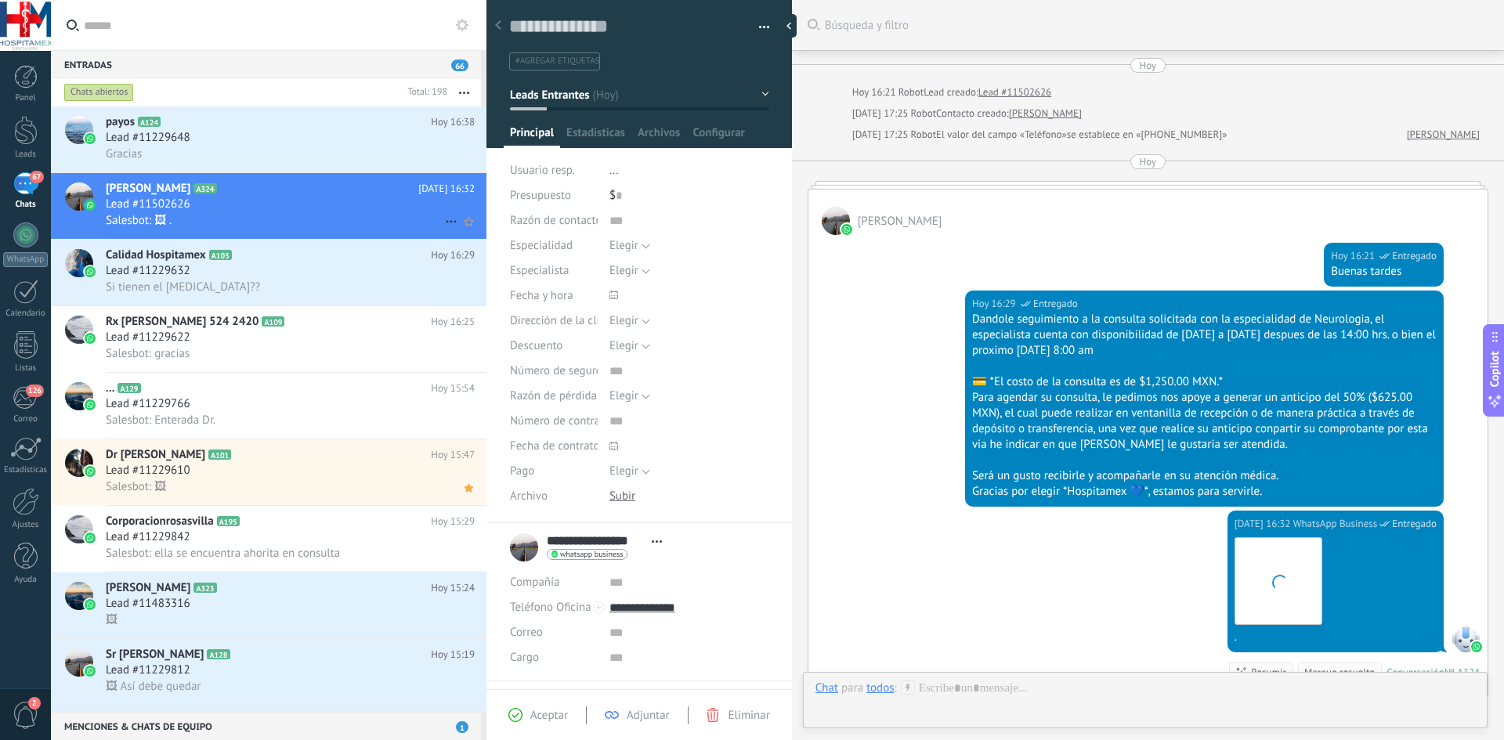
scroll to position [231, 0]
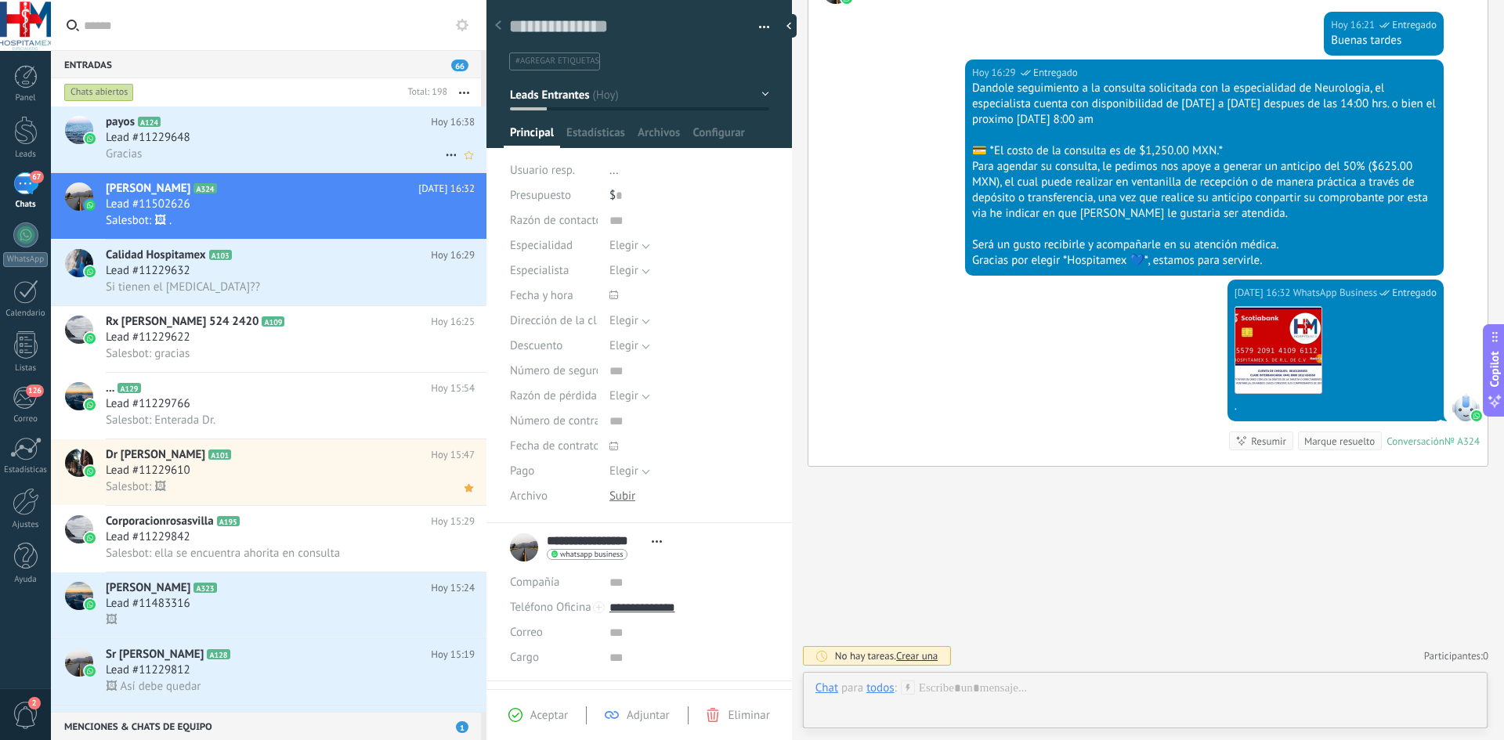
click at [364, 155] on div "Gracias" at bounding box center [290, 154] width 369 height 16
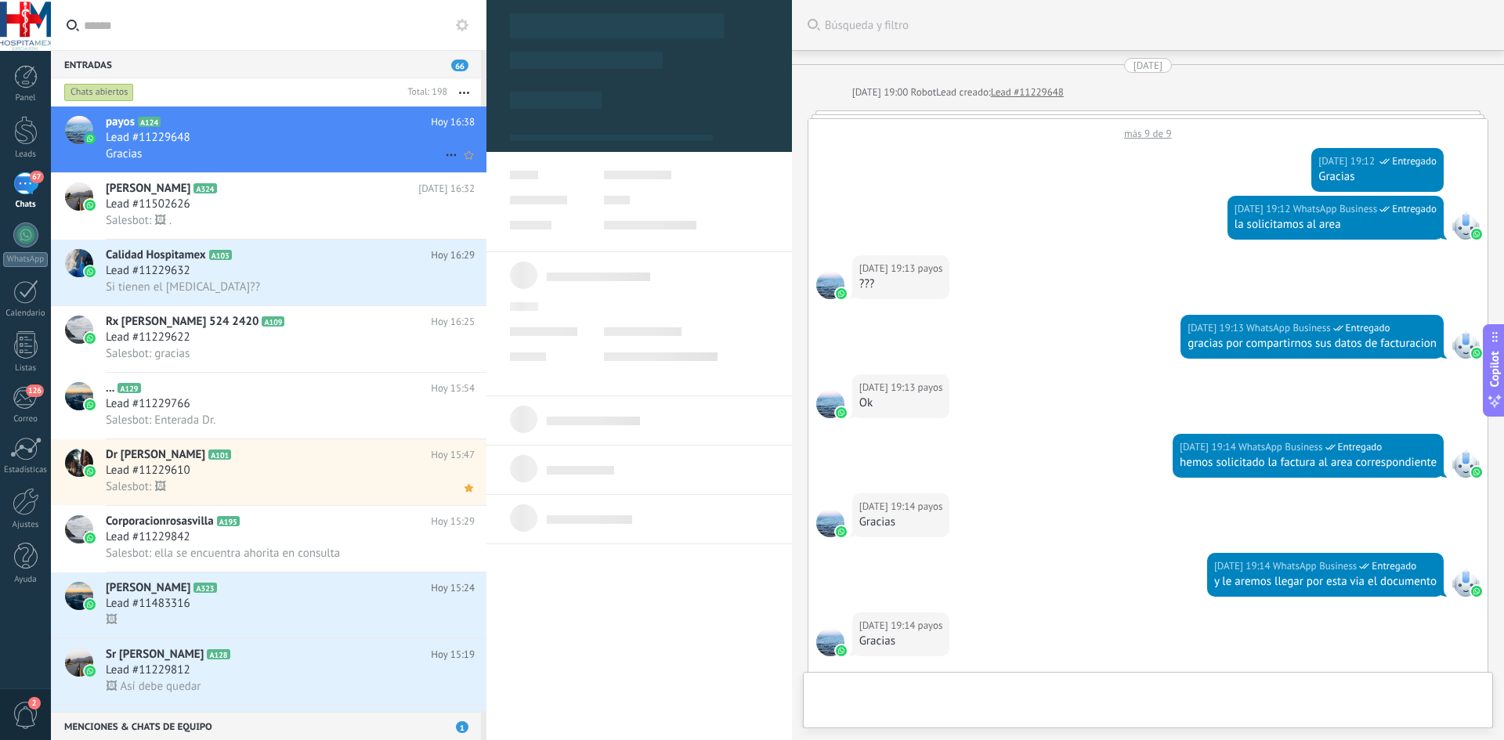
scroll to position [1074, 0]
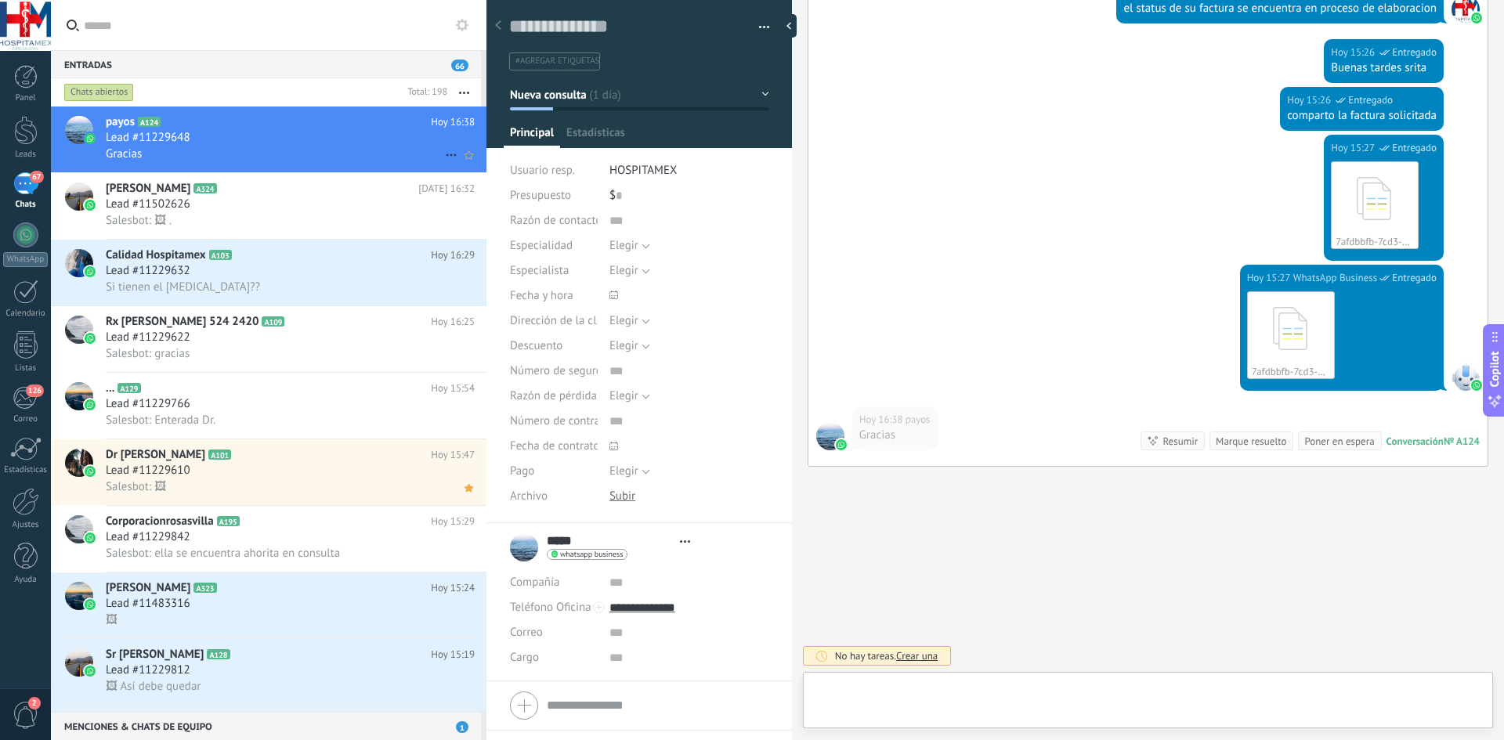
type textarea "**********"
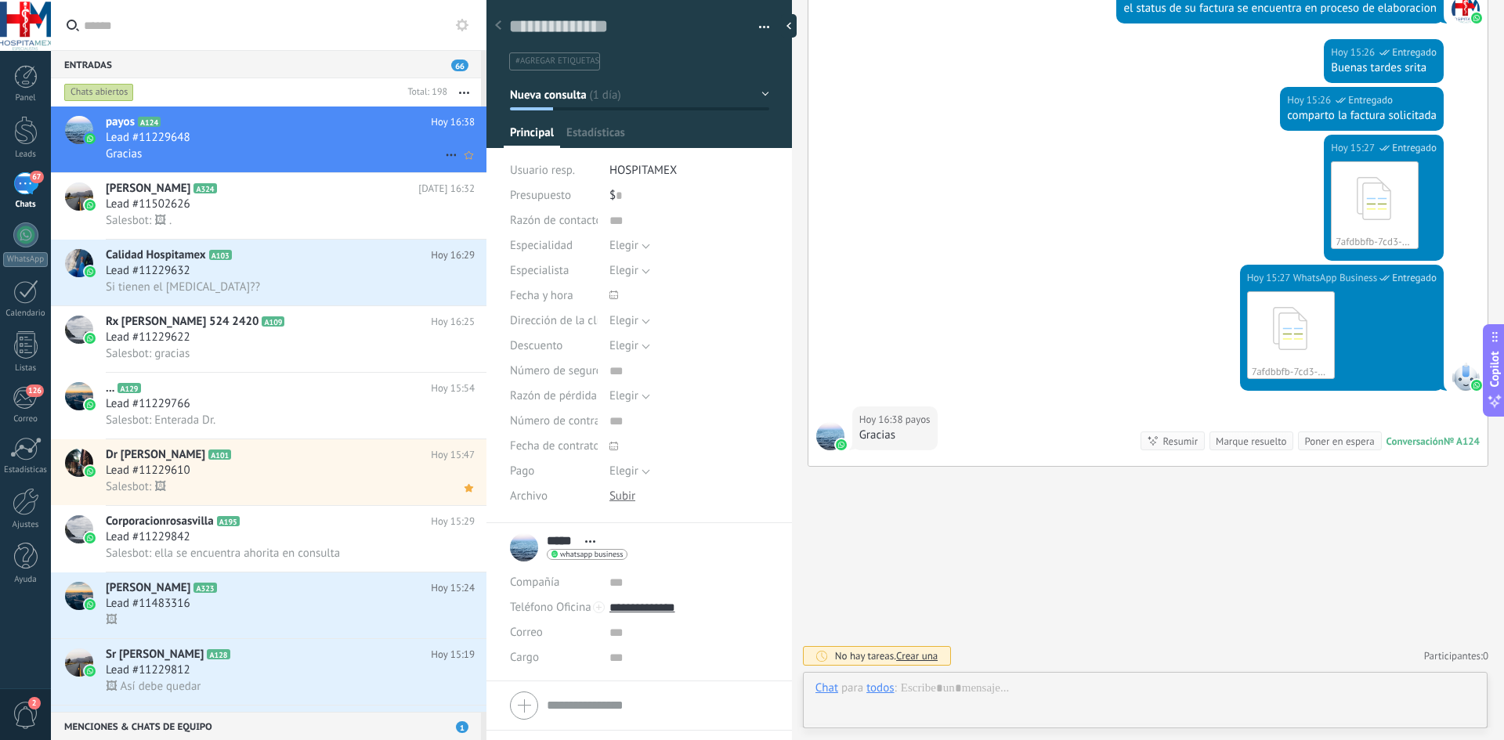
scroll to position [23, 0]
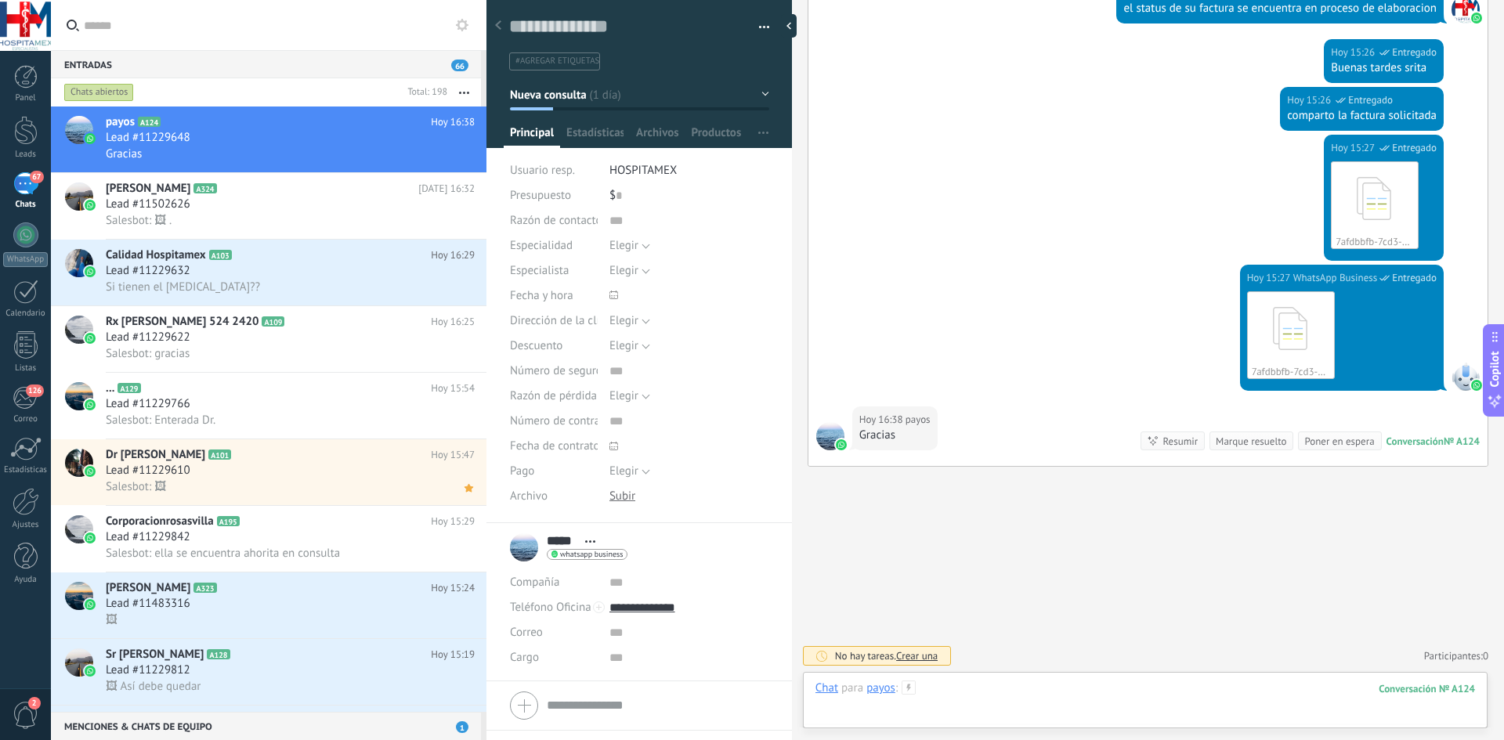
click at [965, 695] on div at bounding box center [1144, 704] width 659 height 47
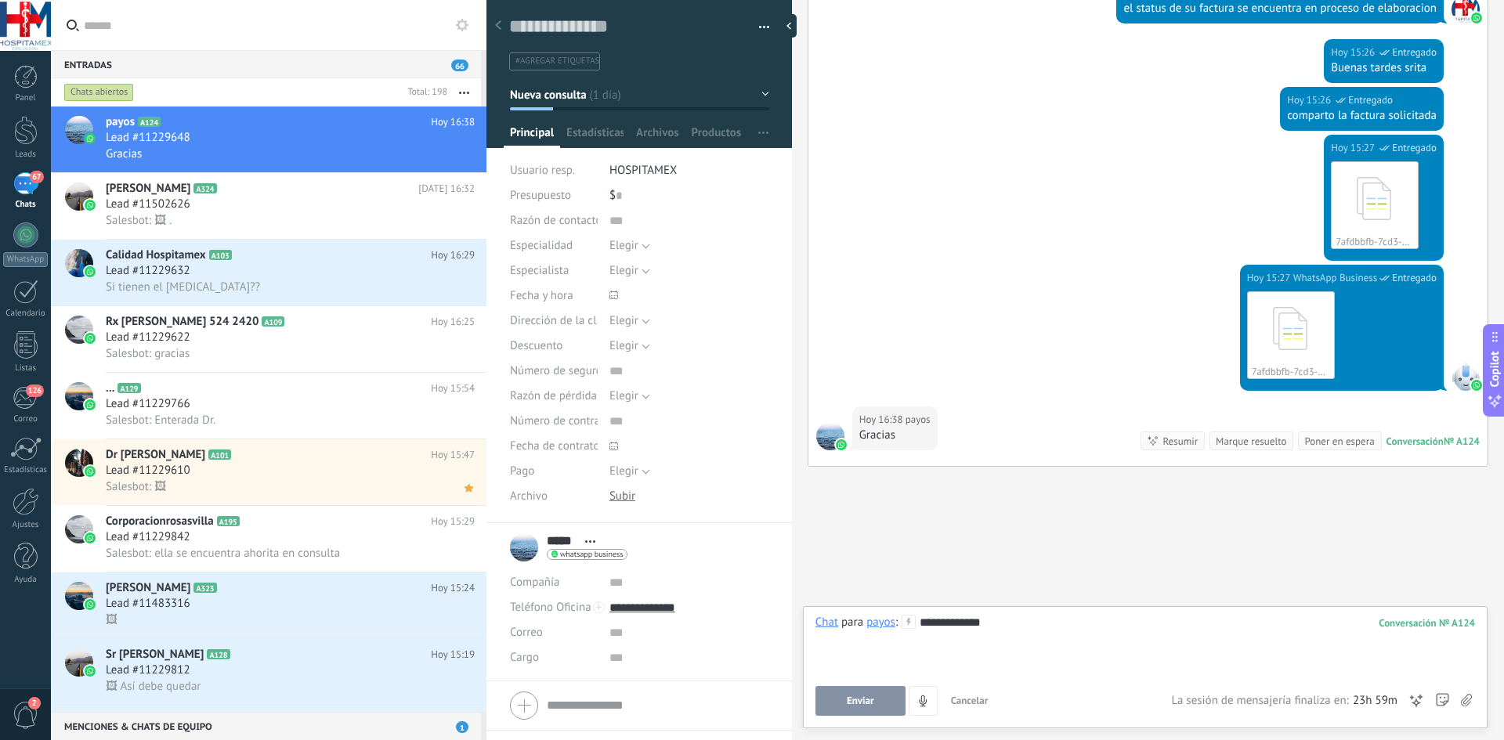
click at [858, 702] on span "Enviar" at bounding box center [860, 700] width 27 height 11
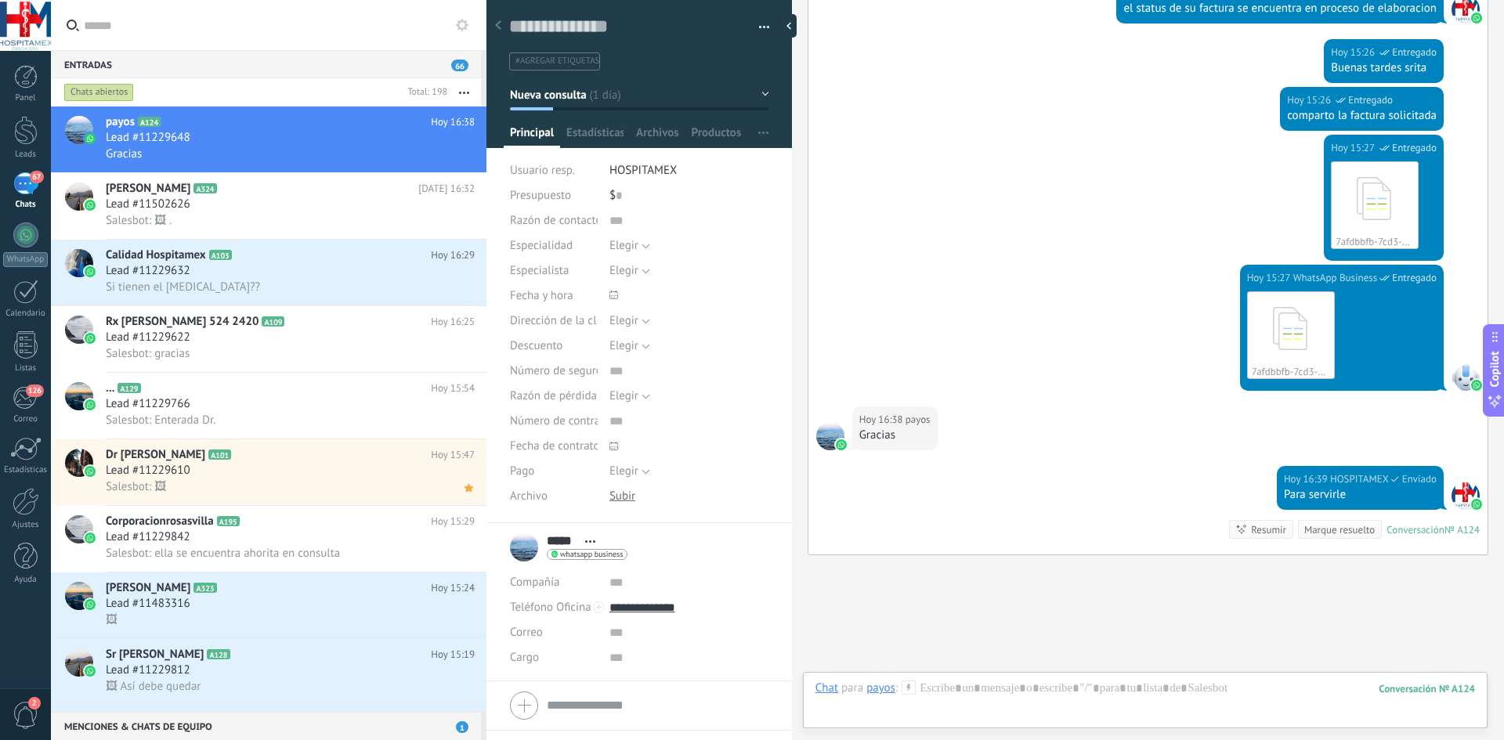
scroll to position [1162, 0]
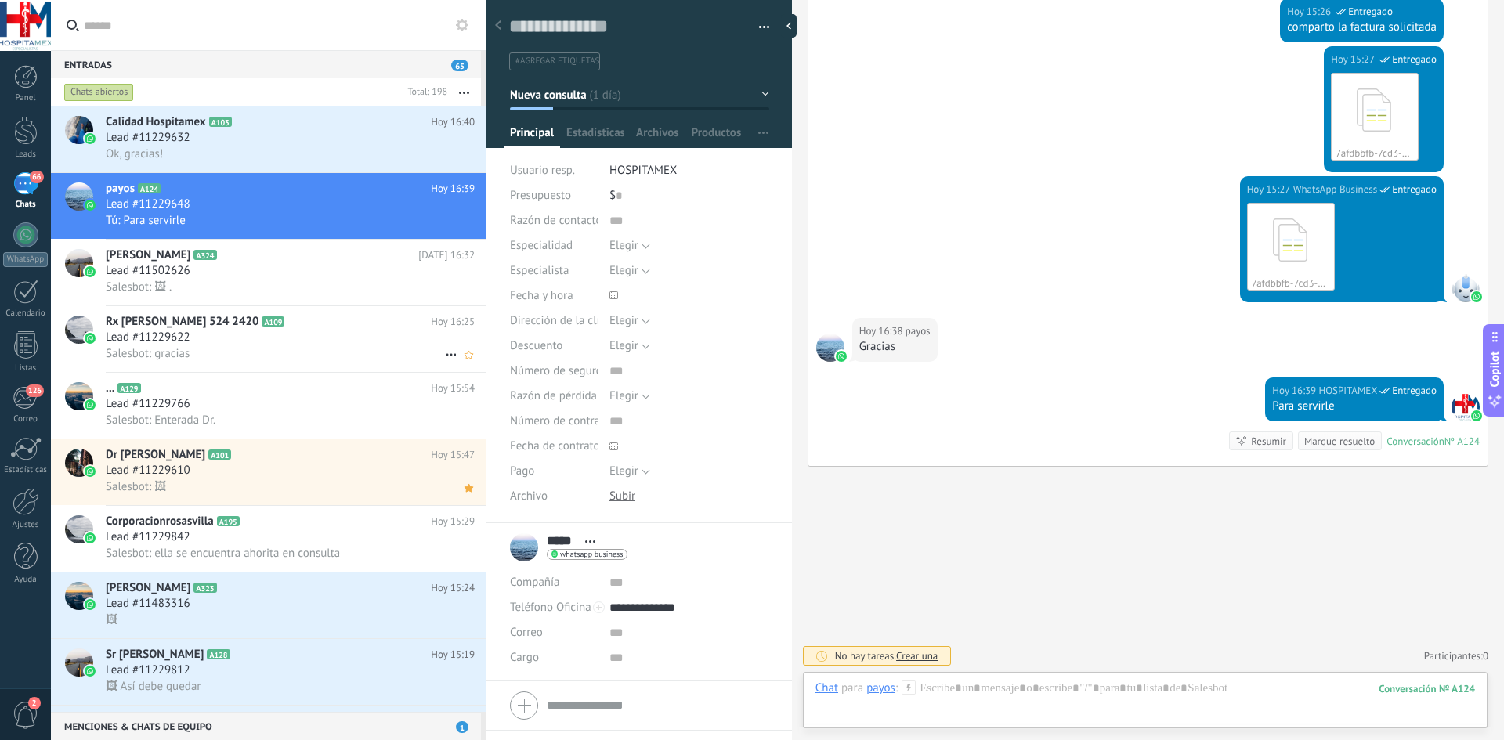
click at [213, 338] on div "Lead #11229622" at bounding box center [290, 338] width 369 height 16
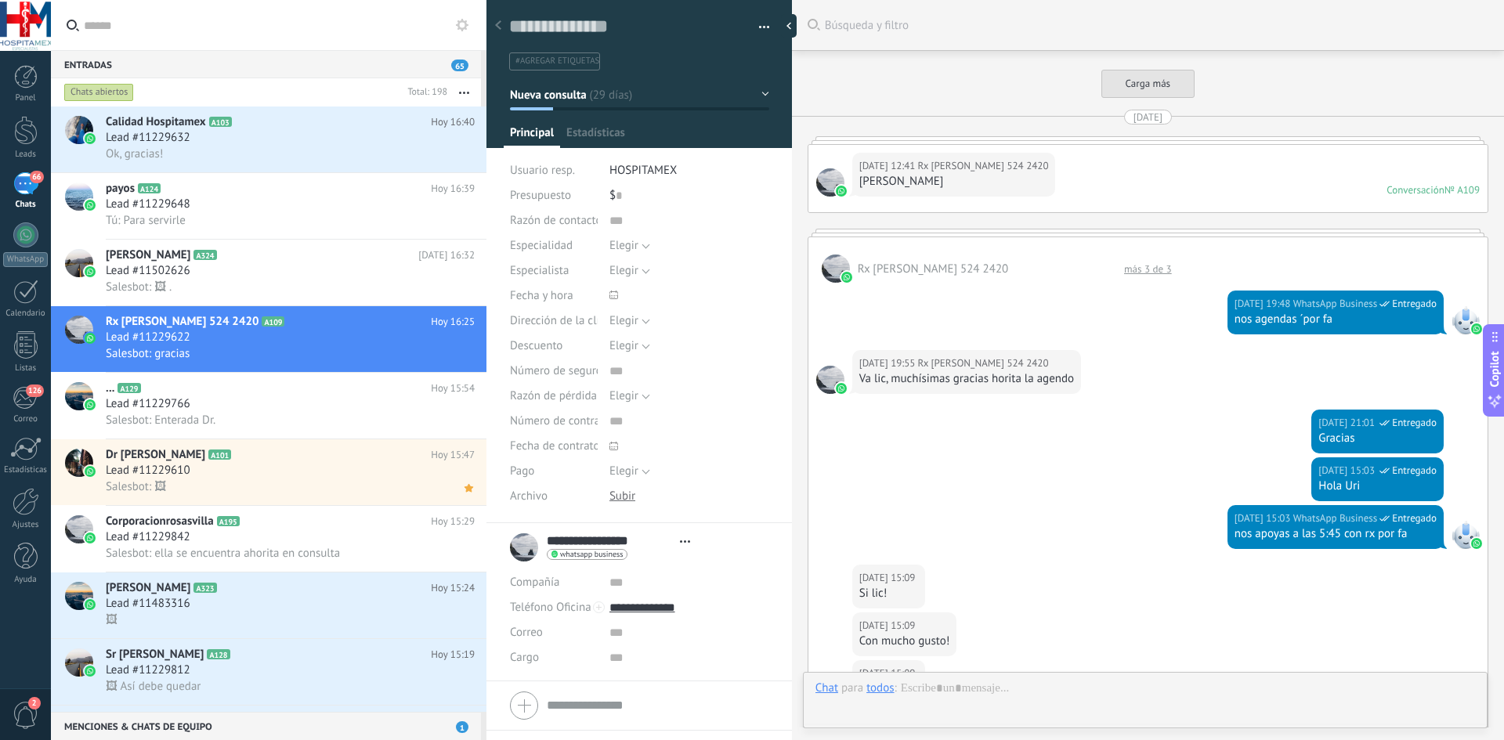
type textarea "**********"
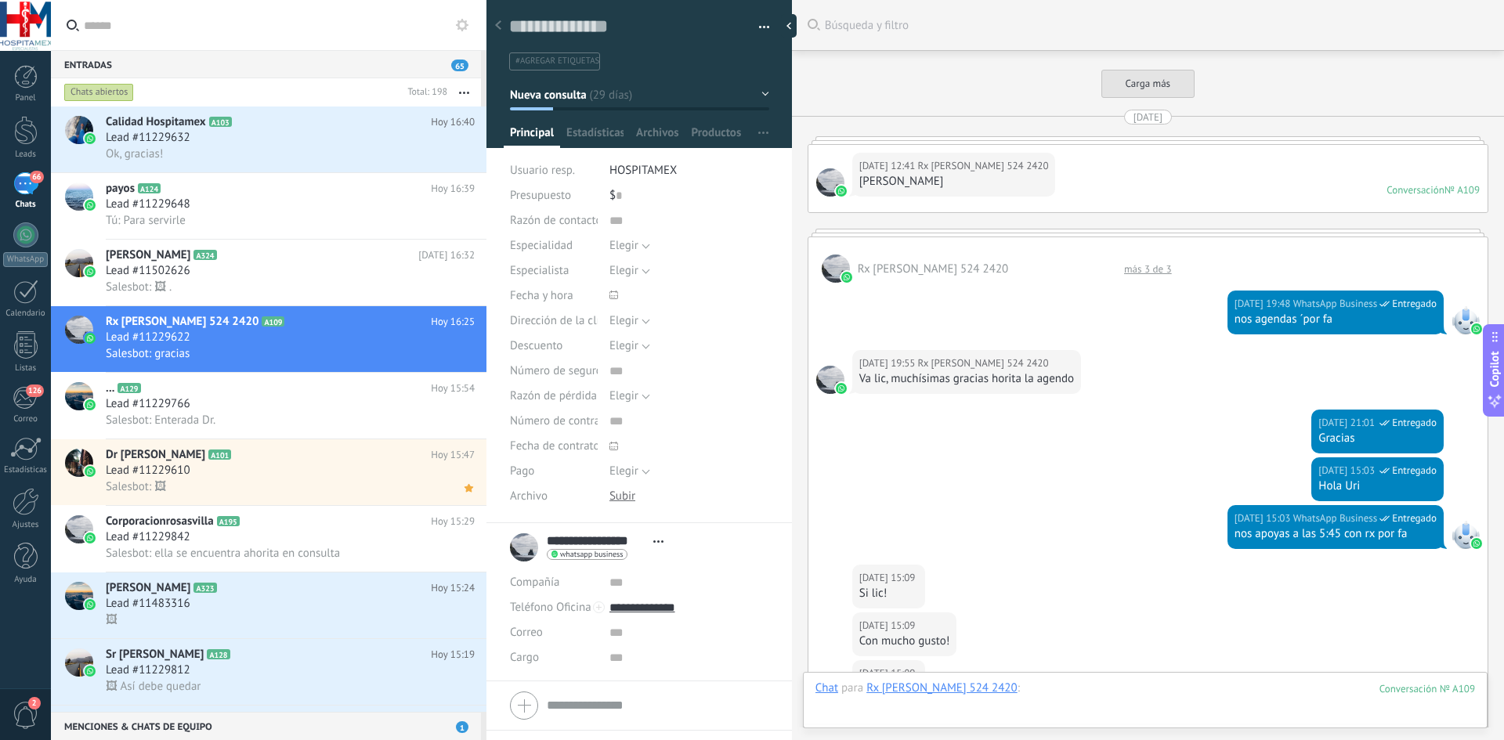
scroll to position [2964, 0]
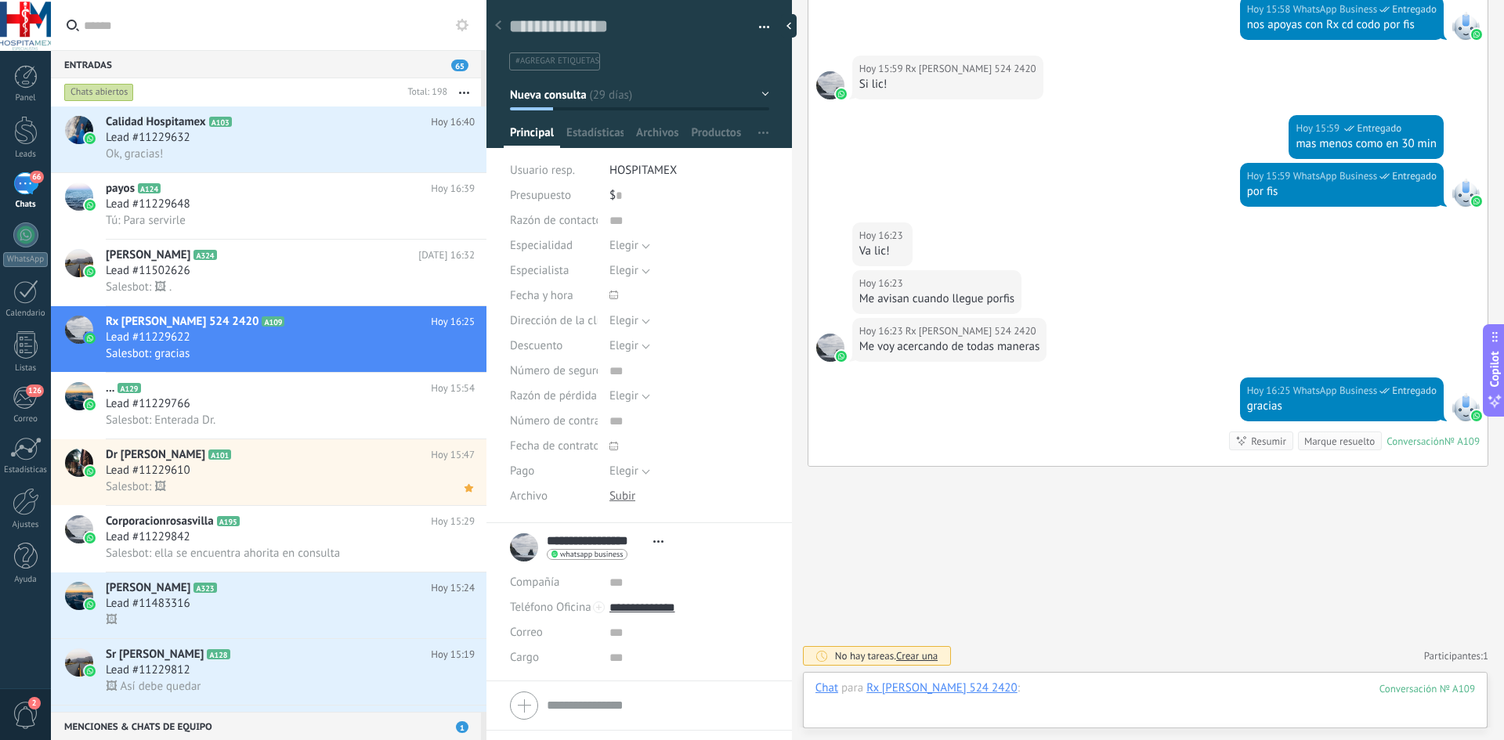
click at [1045, 690] on div at bounding box center [1144, 704] width 659 height 47
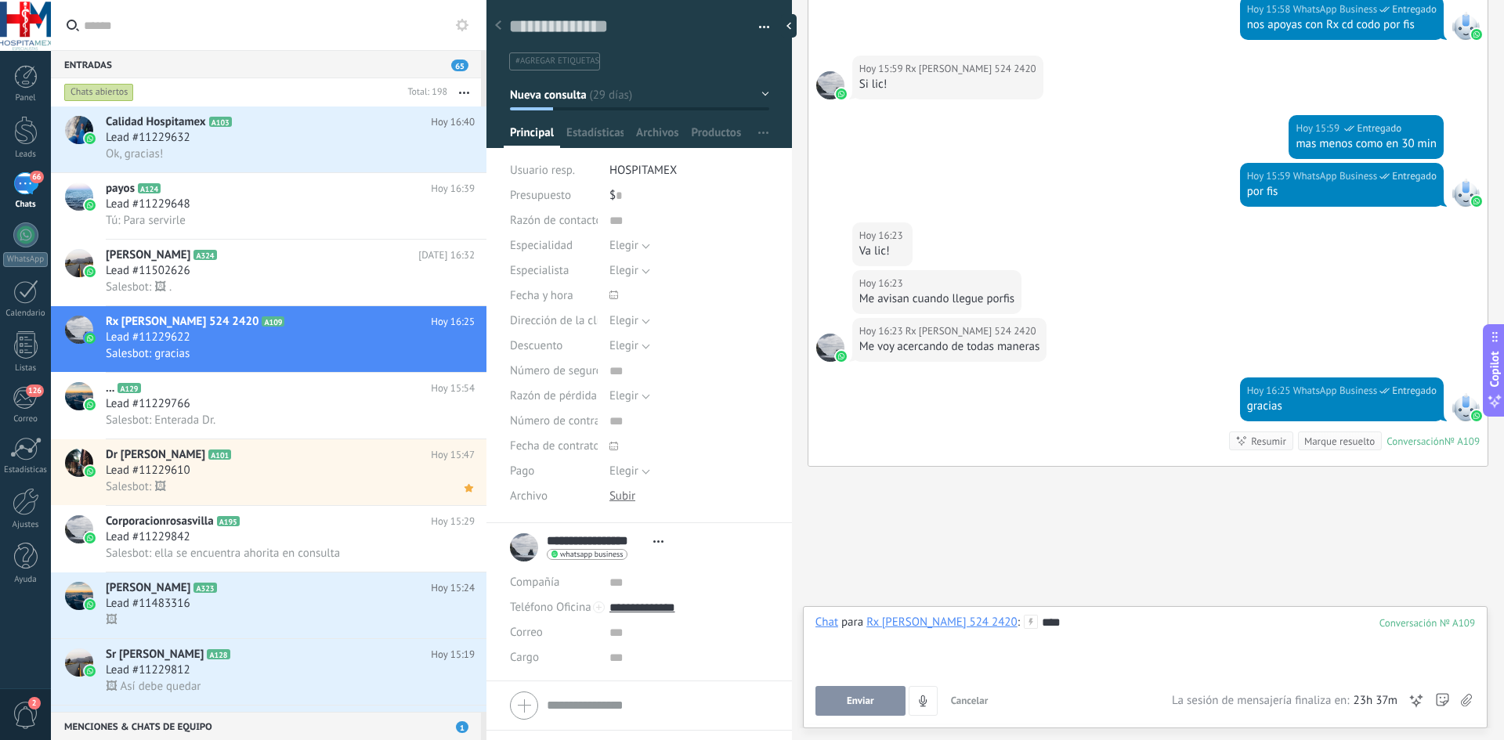
click at [836, 695] on button "Enviar" at bounding box center [860, 701] width 90 height 30
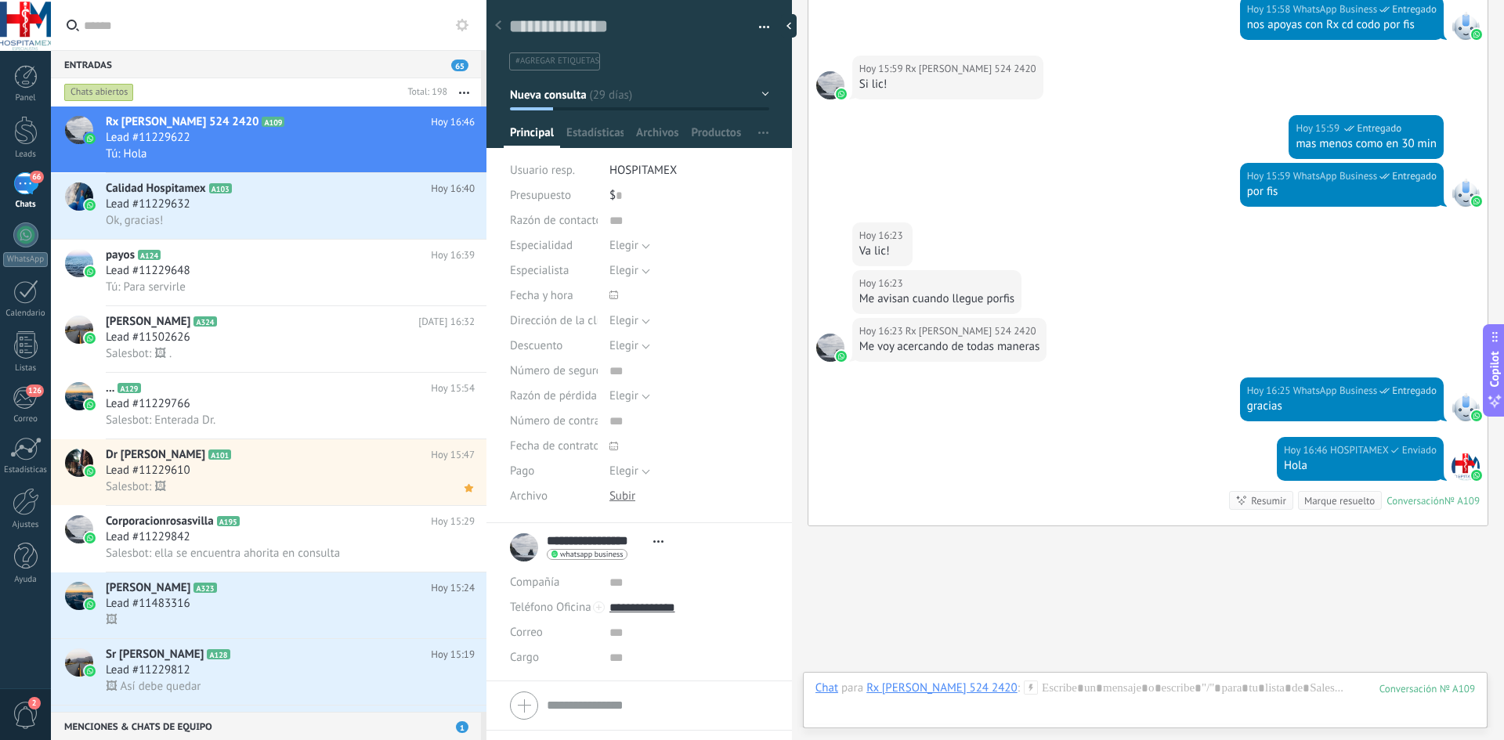
scroll to position [3024, 0]
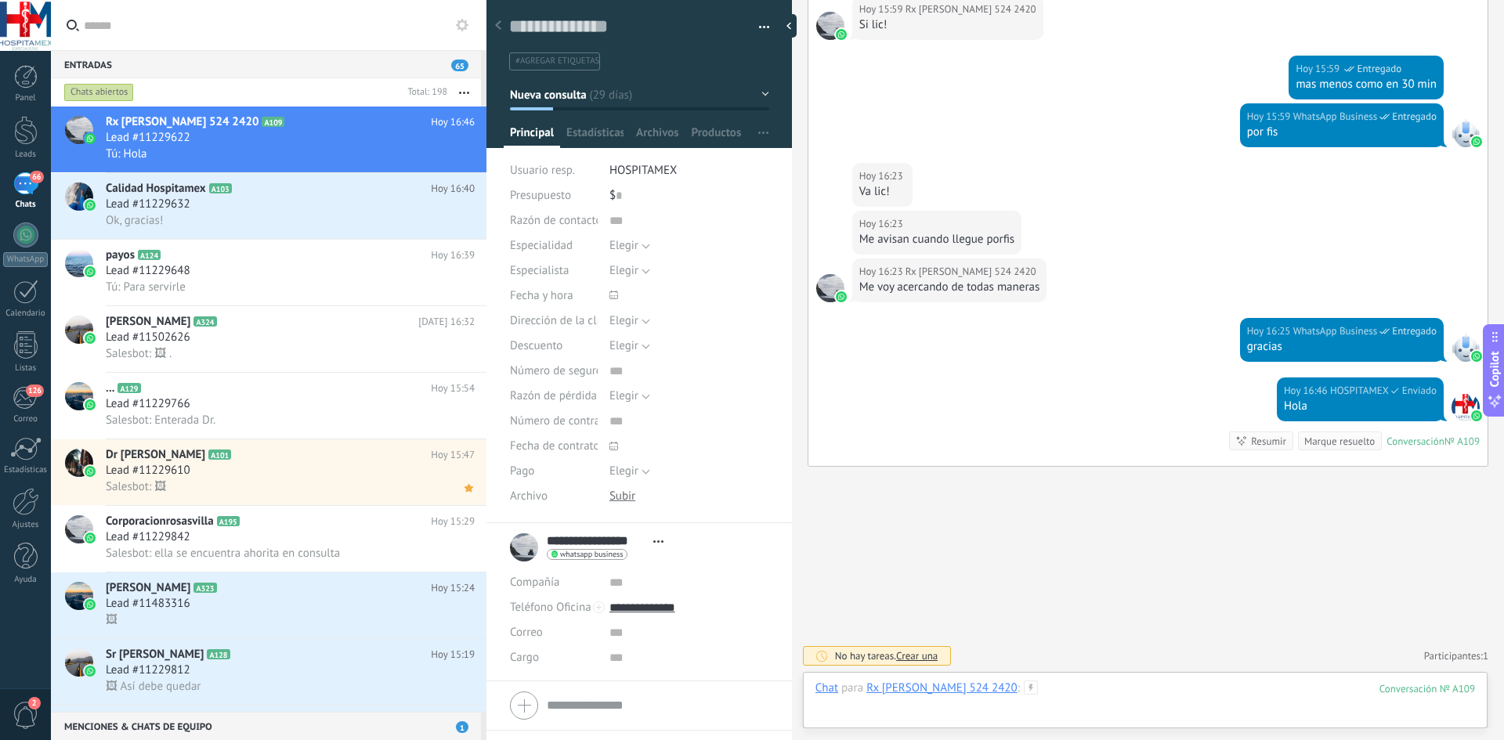
click at [985, 682] on div at bounding box center [1144, 704] width 659 height 47
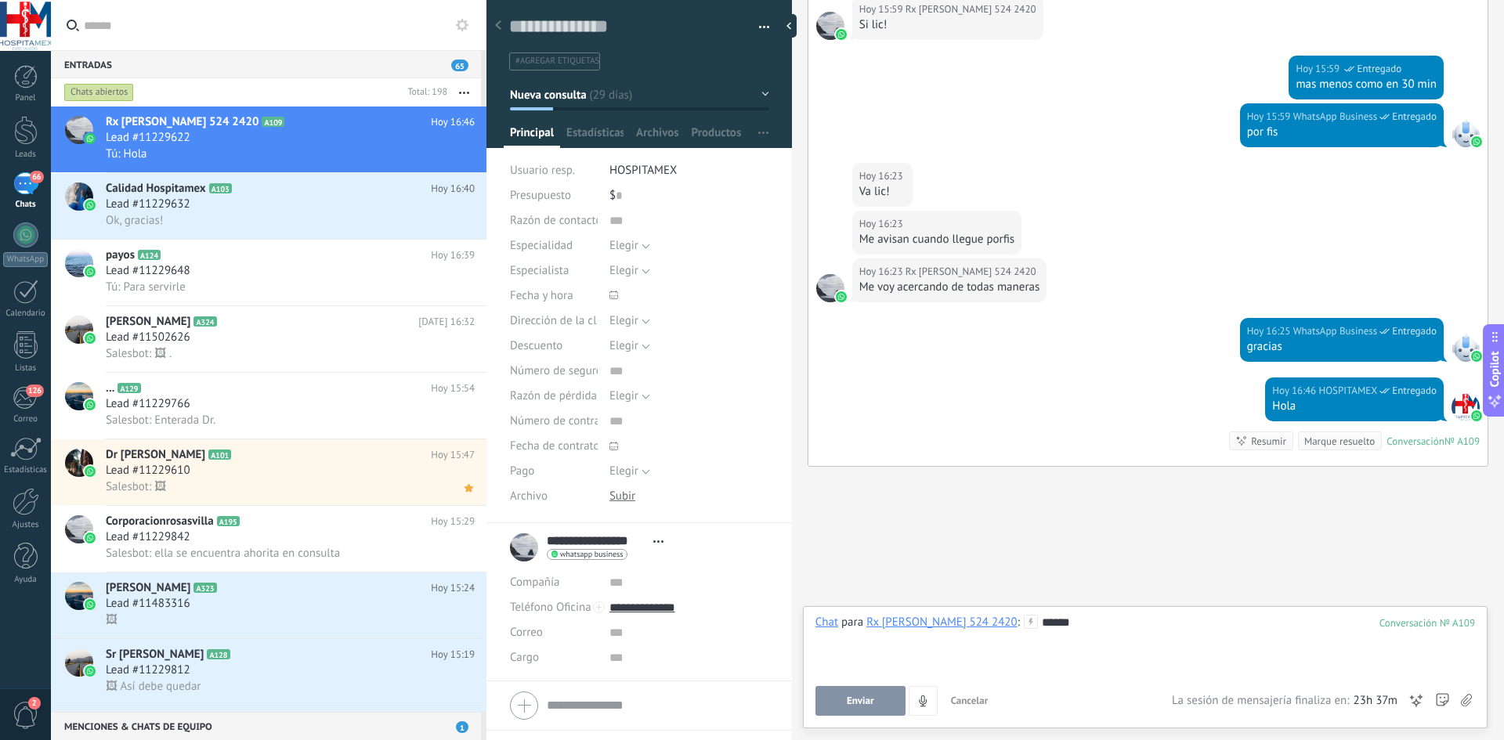
click at [861, 698] on span "Enviar" at bounding box center [860, 700] width 27 height 11
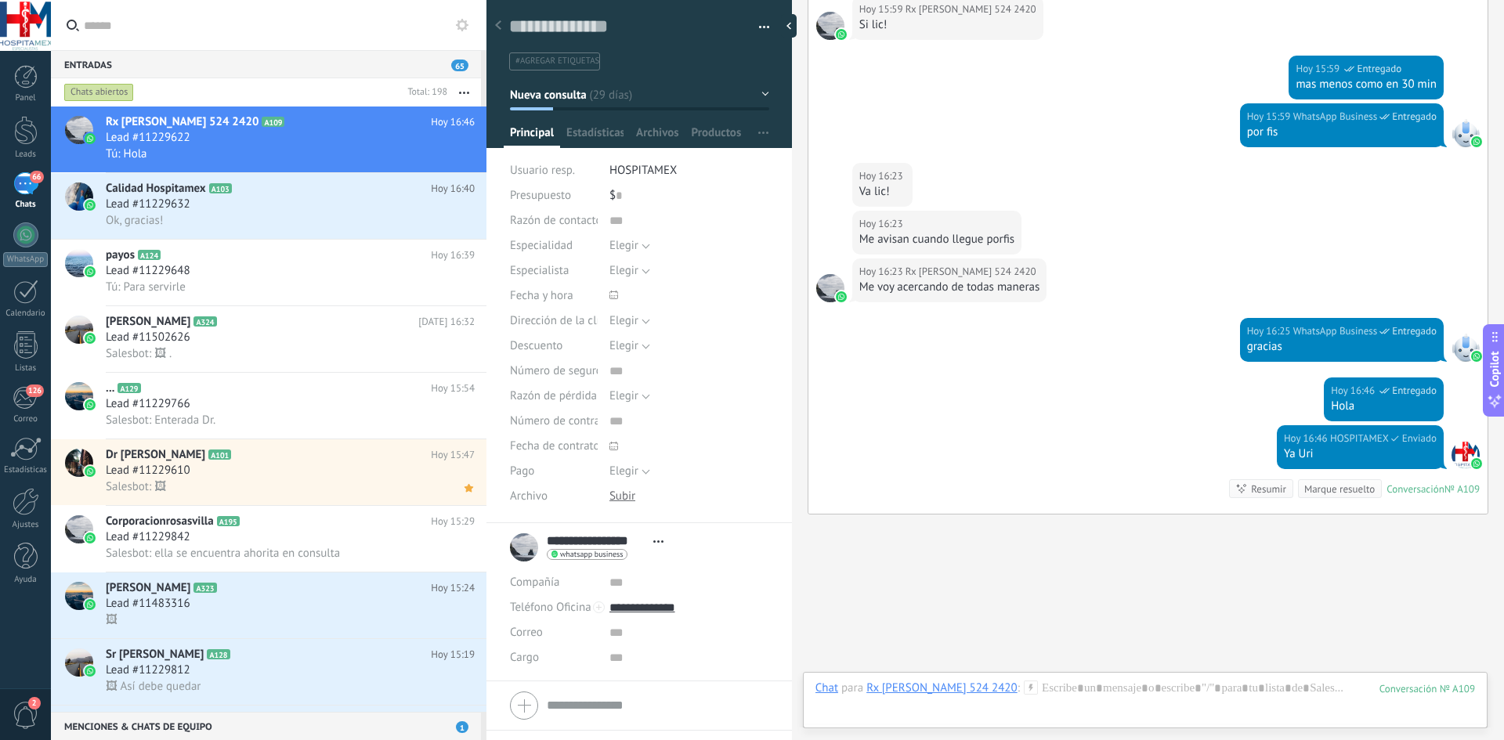
scroll to position [3071, 0]
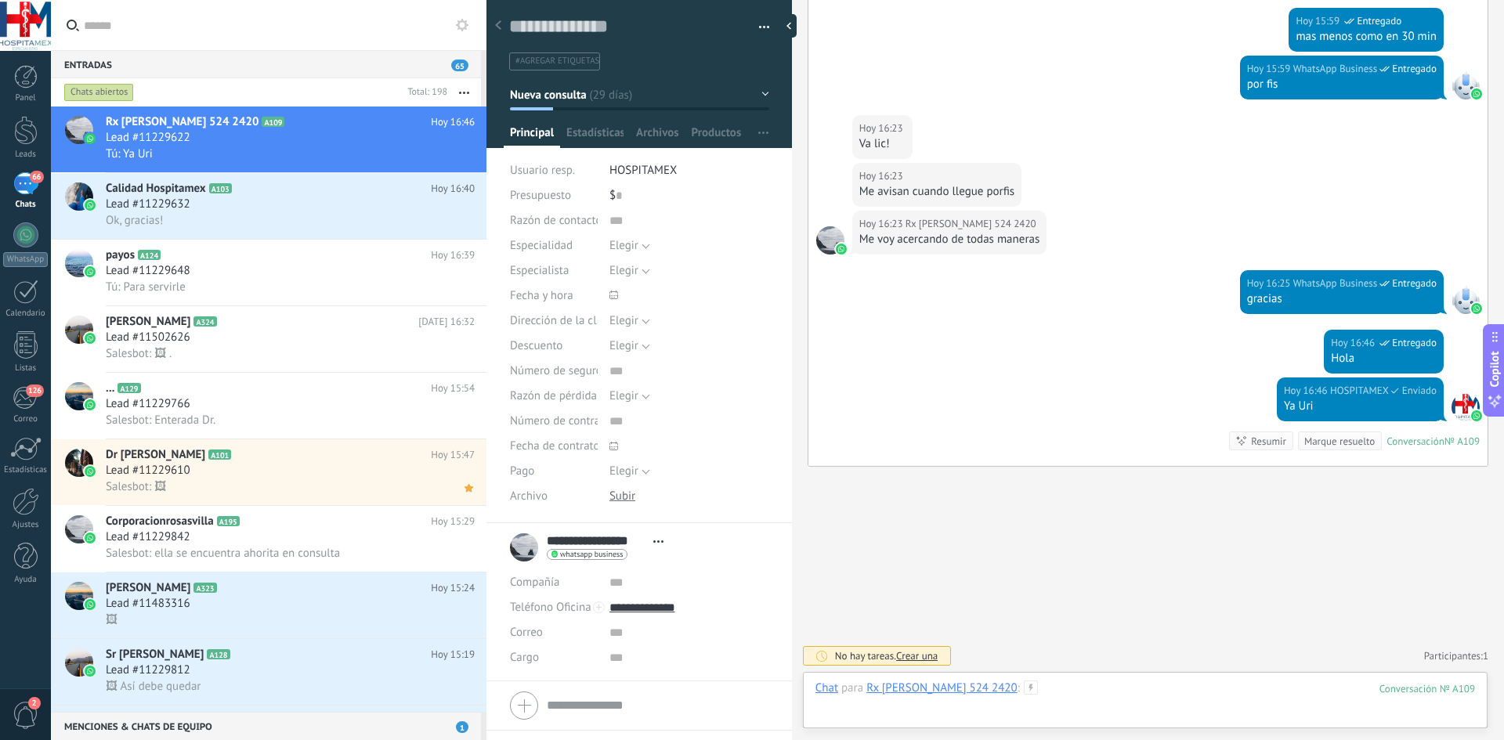
click at [995, 693] on div at bounding box center [1144, 704] width 659 height 47
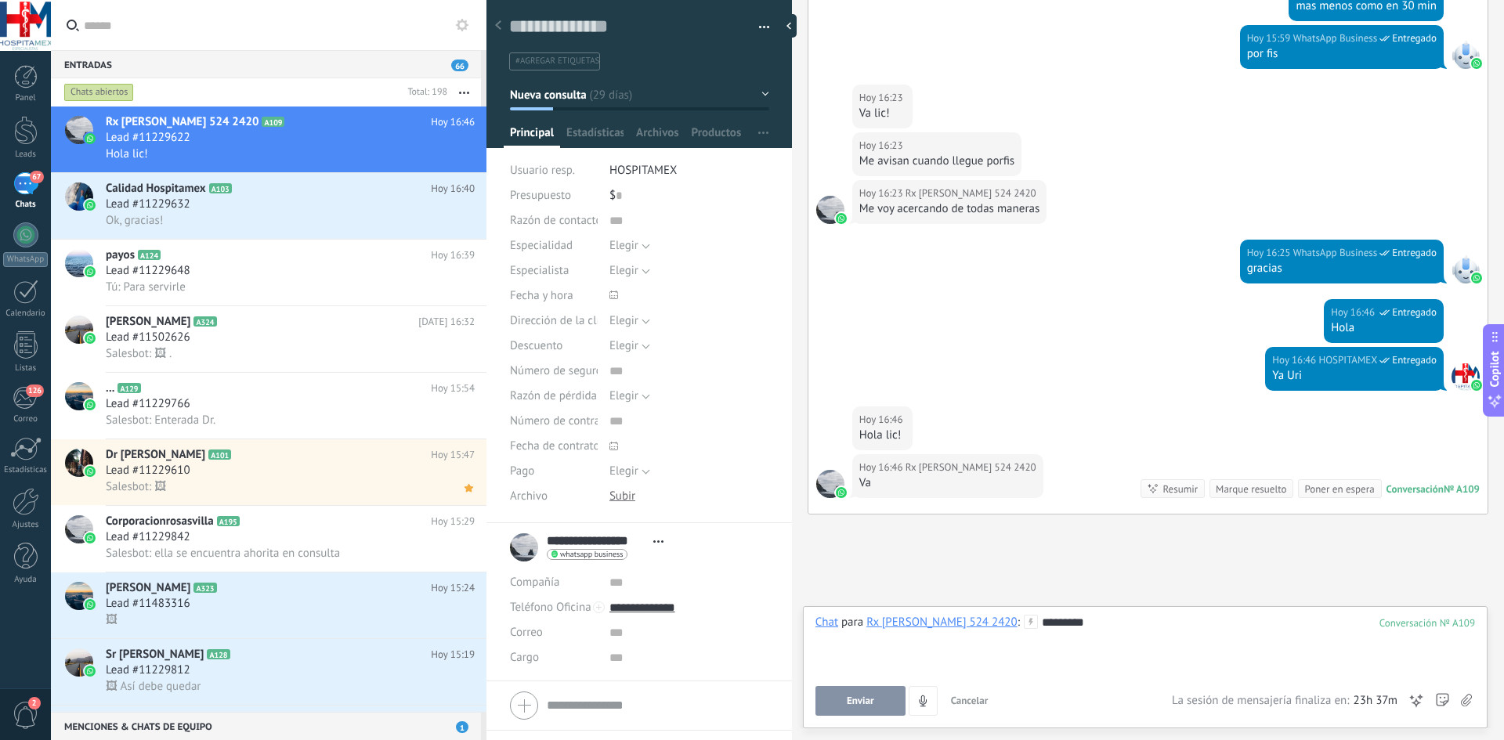
scroll to position [3150, 0]
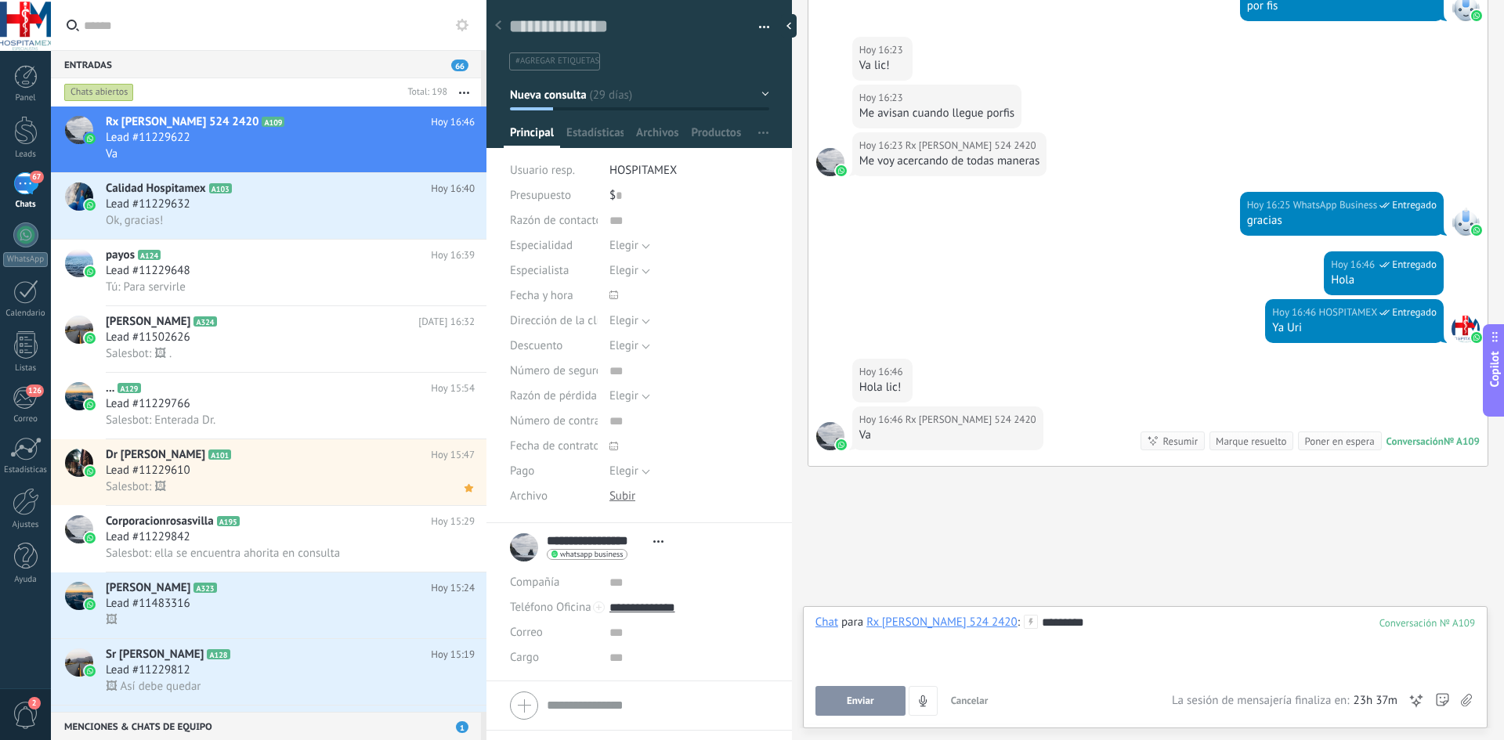
click at [874, 706] on button "Enviar" at bounding box center [860, 701] width 90 height 30
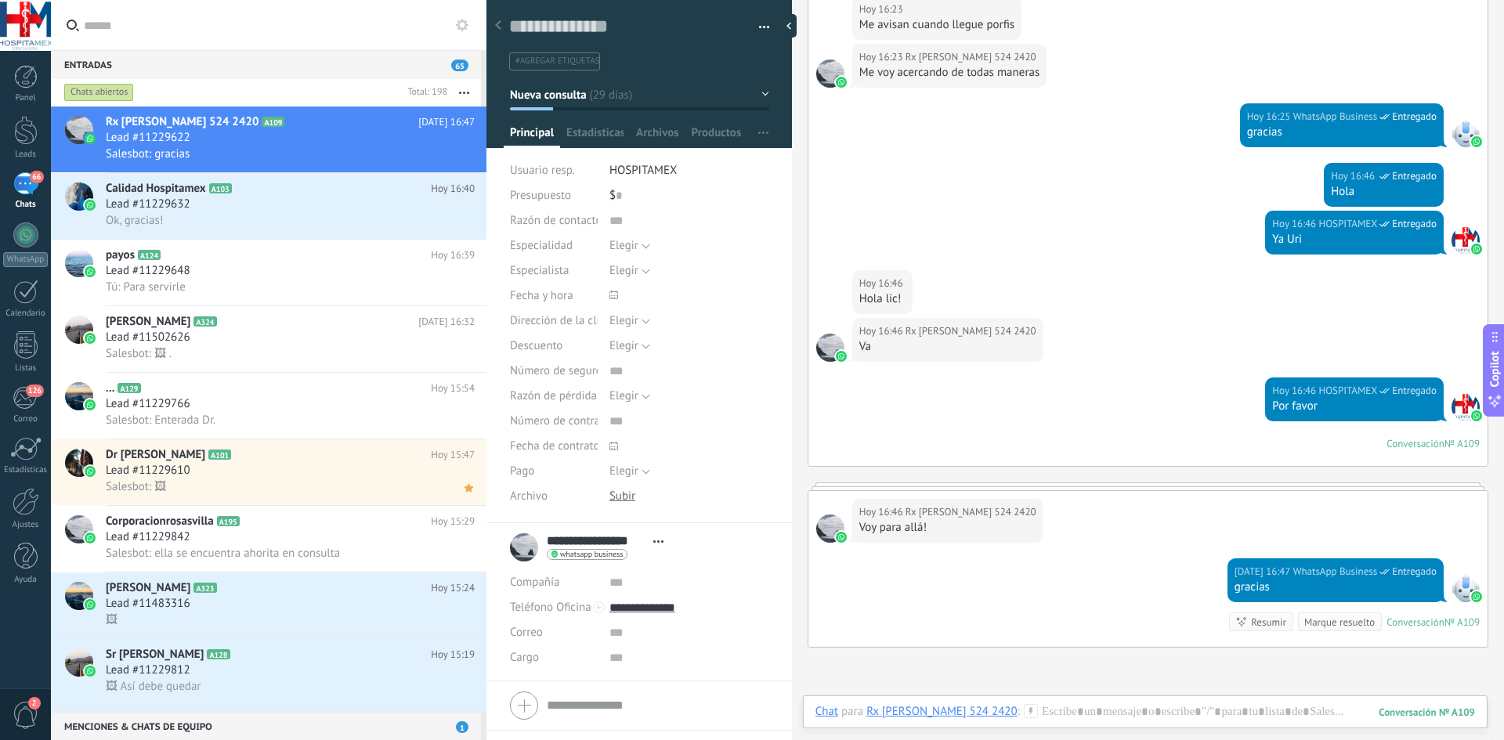
scroll to position [3330, 0]
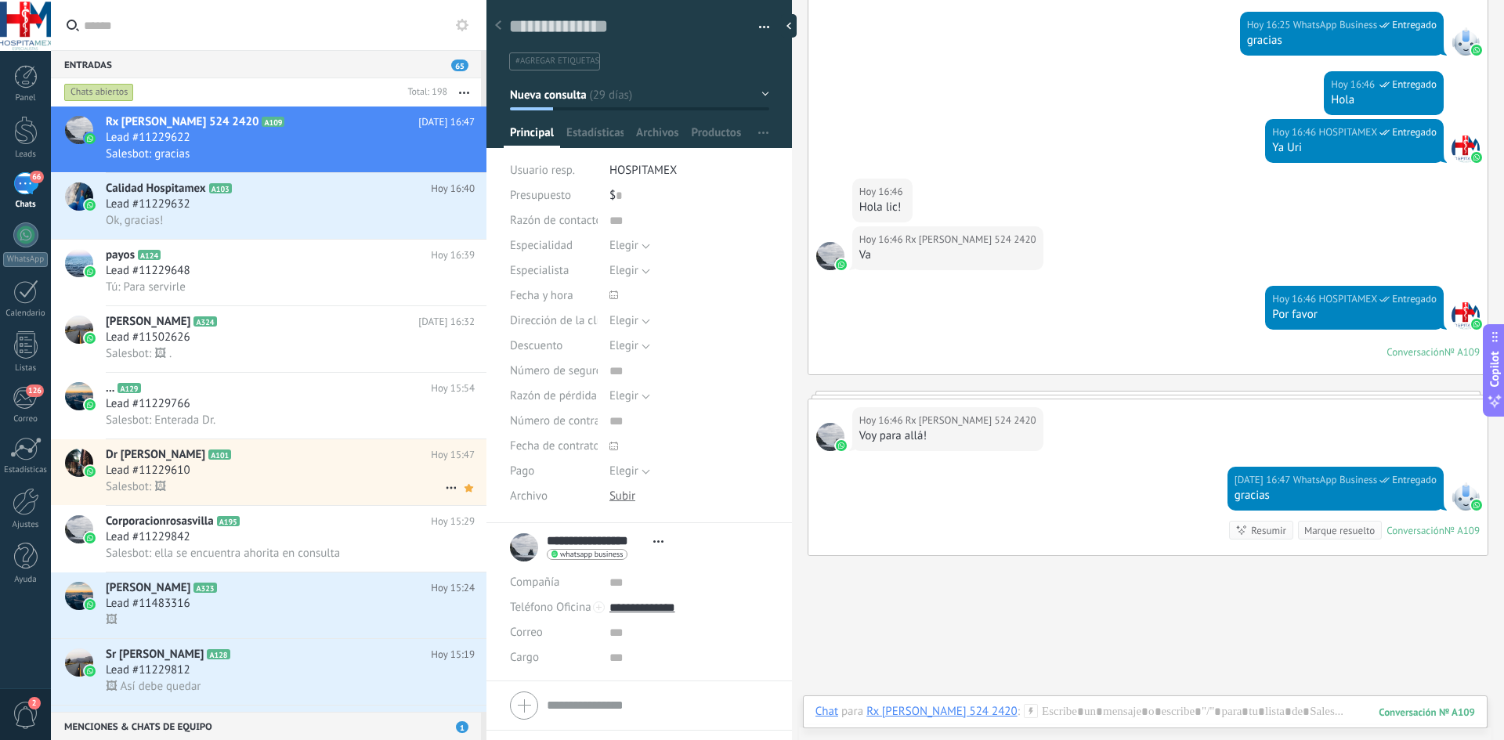
click at [344, 491] on div "Salesbot: 🖼" at bounding box center [290, 486] width 369 height 16
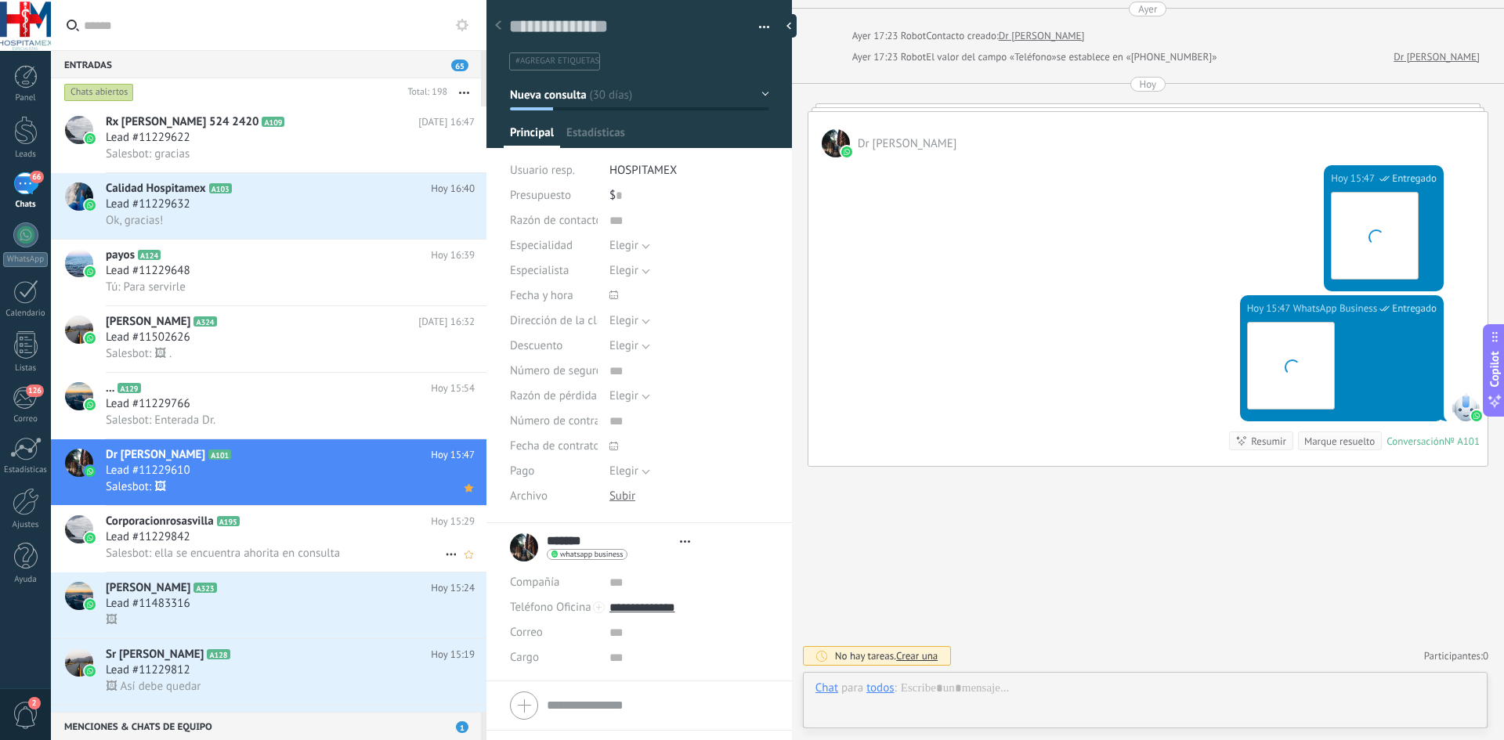
scroll to position [23, 0]
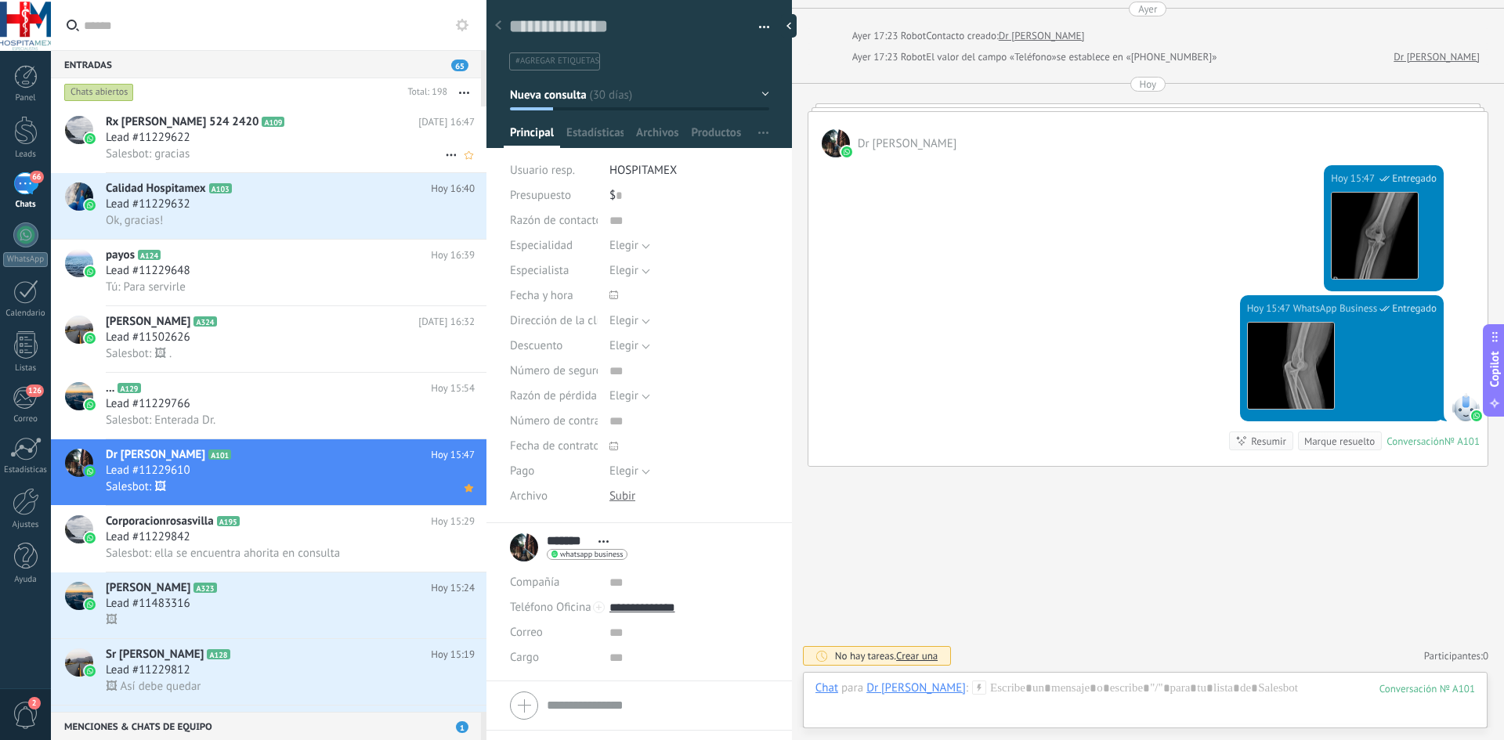
click at [287, 156] on div "Salesbot: gracias" at bounding box center [290, 154] width 369 height 16
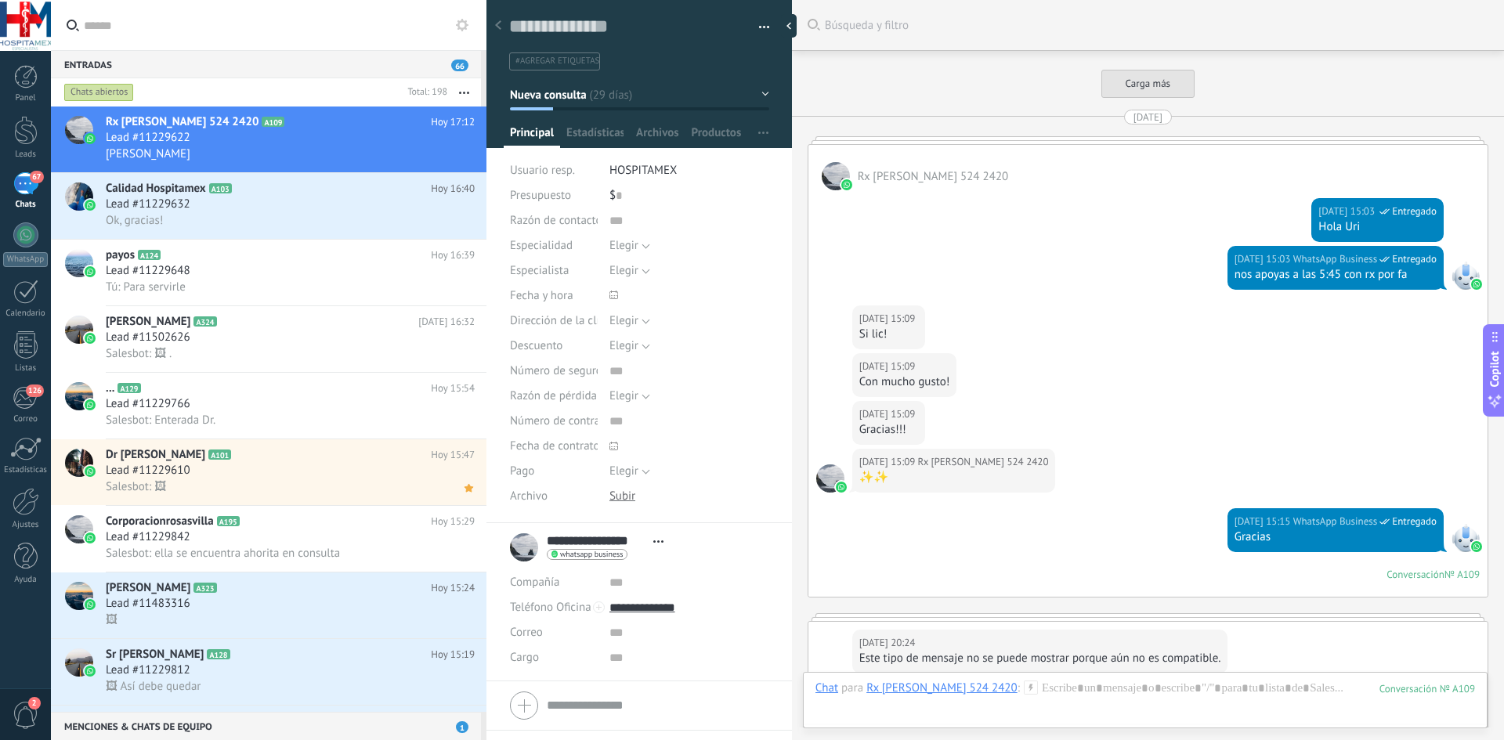
scroll to position [3008, 0]
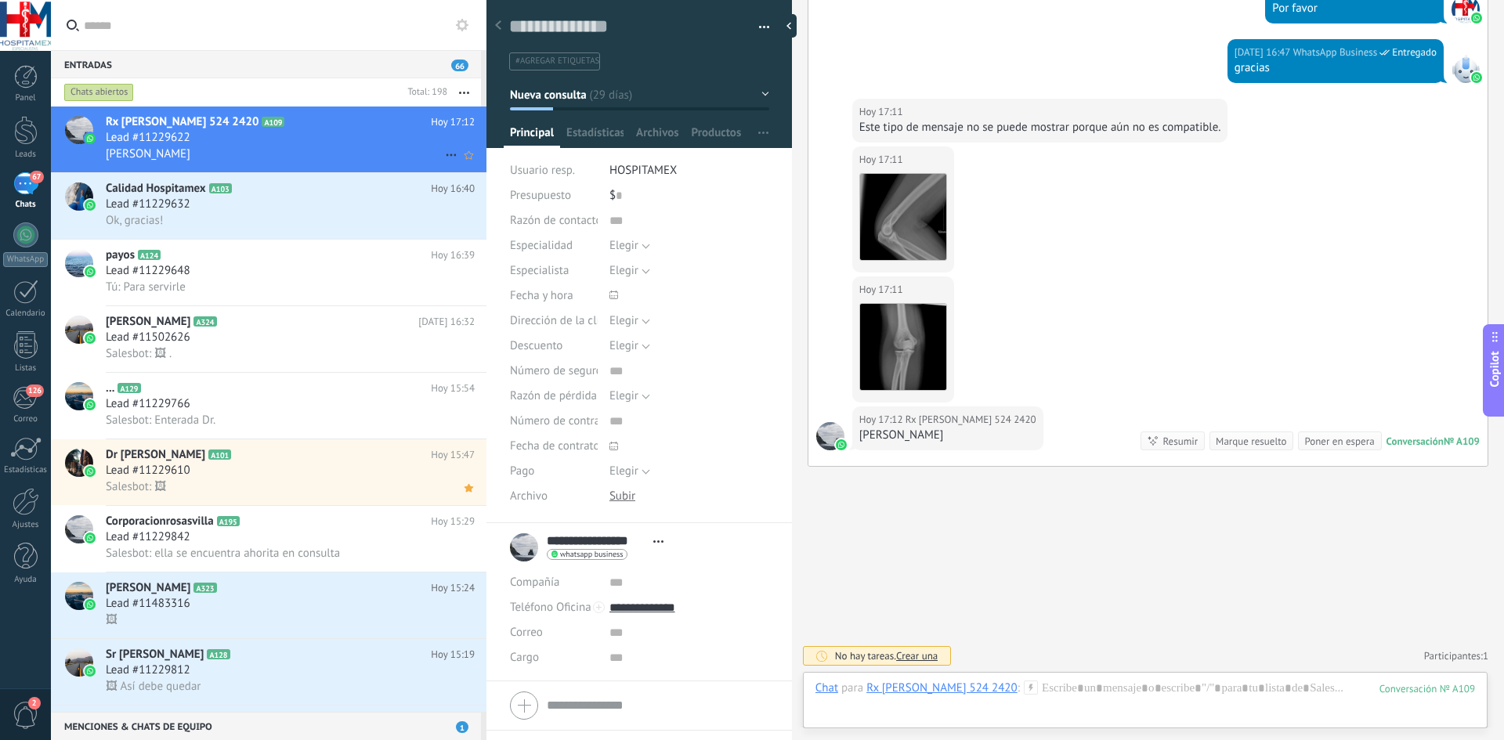
click at [223, 134] on div "Lead #11229622" at bounding box center [290, 138] width 369 height 16
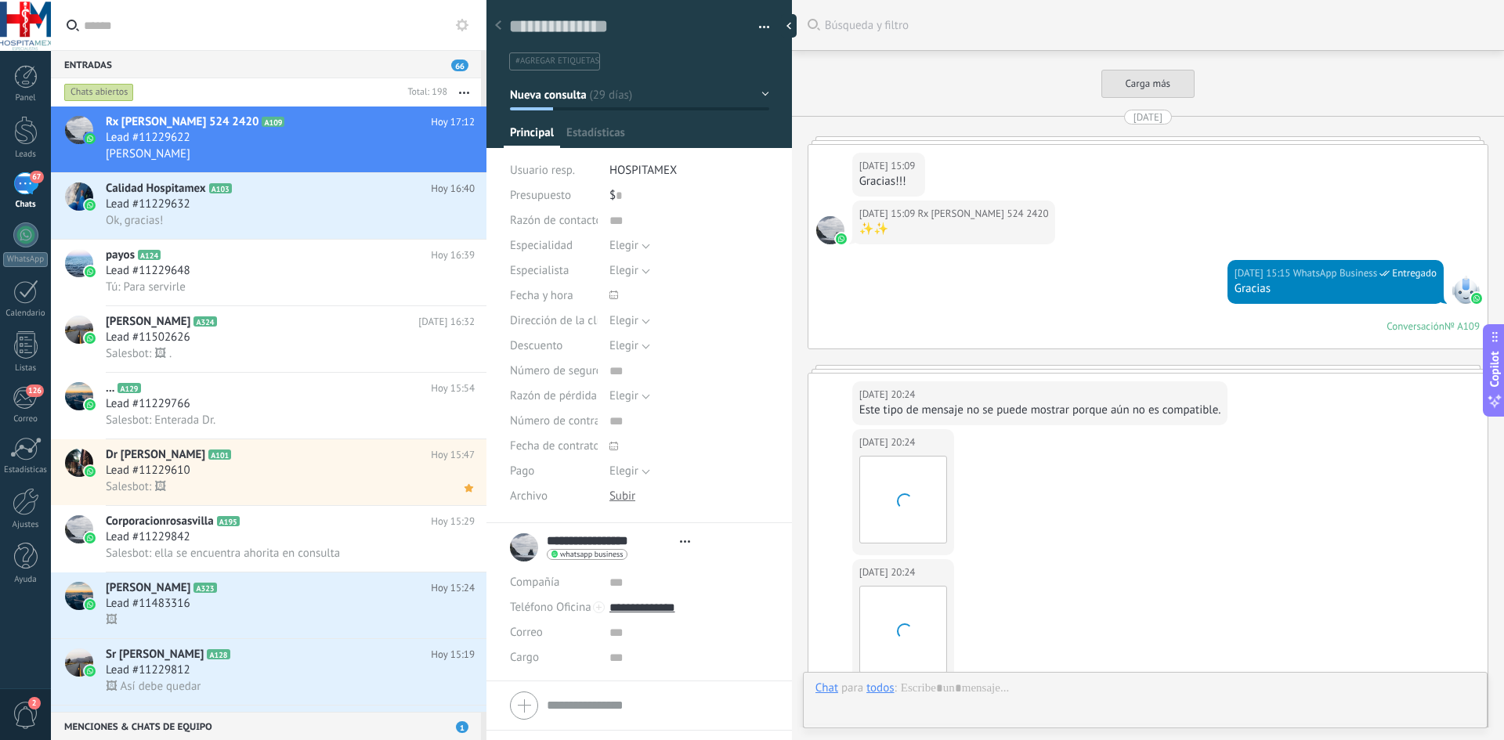
type textarea "**********"
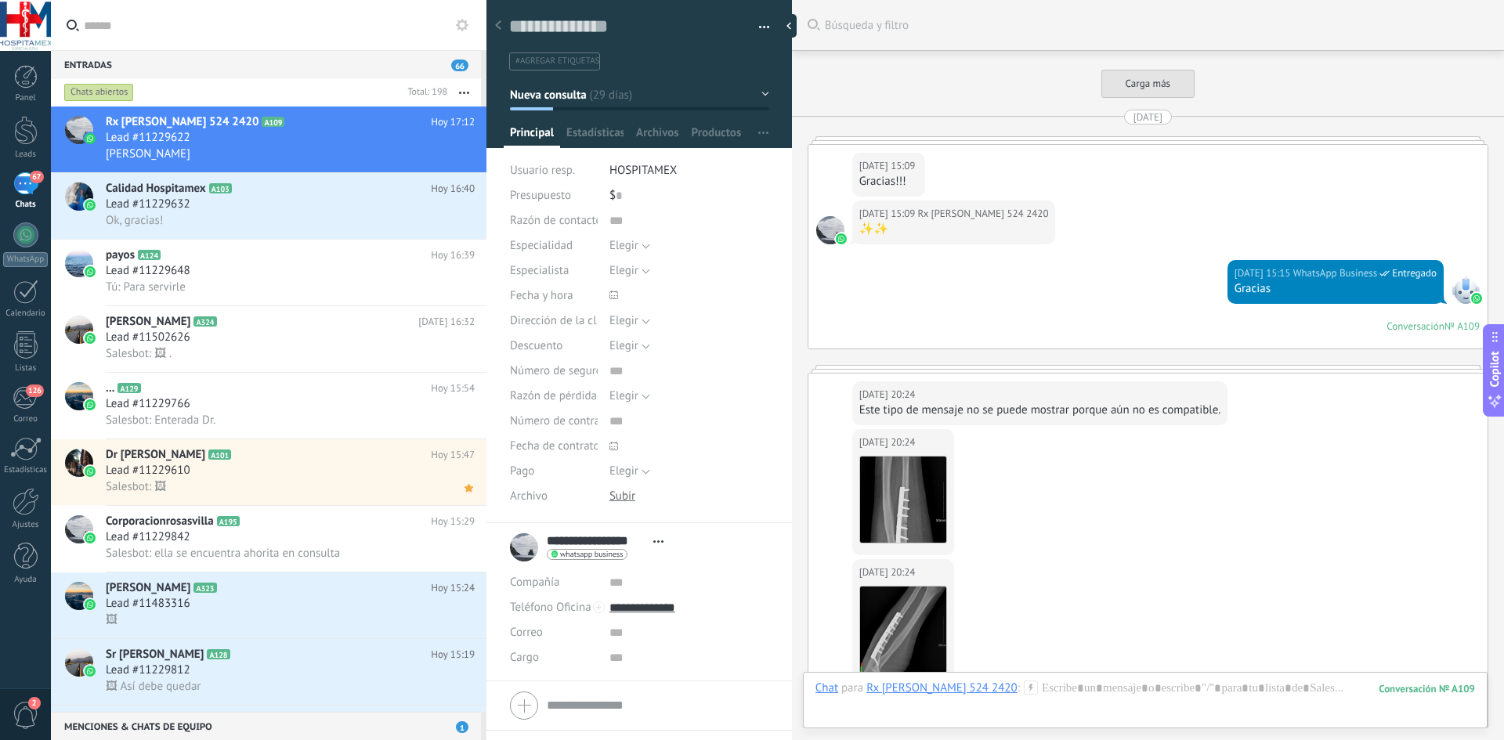
scroll to position [2545, 0]
